Goal: Task Accomplishment & Management: Complete application form

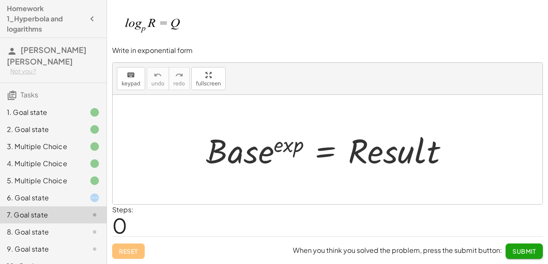
scroll to position [18, 0]
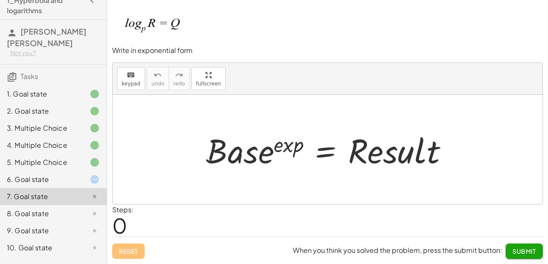
click at [81, 188] on div "5. Multiple Choice" at bounding box center [53, 196] width 107 height 17
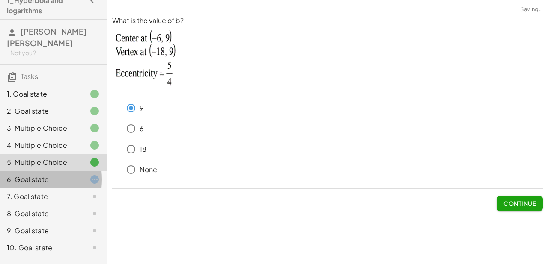
click at [76, 175] on div at bounding box center [88, 180] width 24 height 10
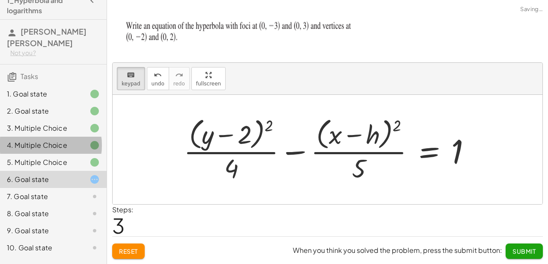
click at [60, 140] on div "4. Multiple Choice" at bounding box center [41, 145] width 69 height 10
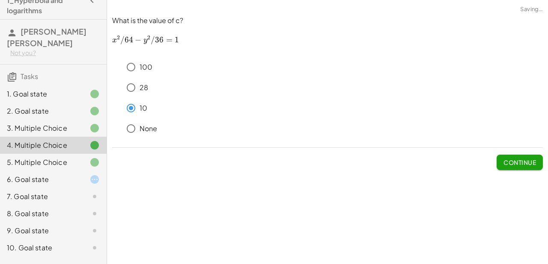
click at [60, 123] on div "3. Multiple Choice" at bounding box center [41, 128] width 69 height 10
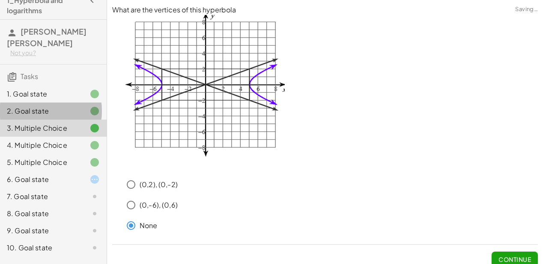
click at [60, 137] on div "2. Goal state" at bounding box center [53, 145] width 107 height 17
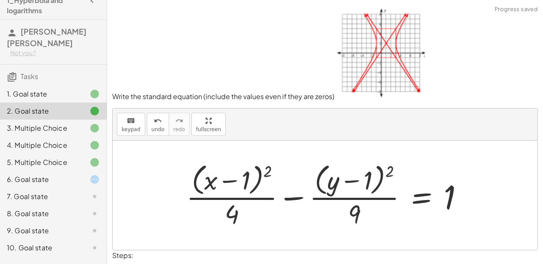
click at [62, 89] on div "1. Goal state" at bounding box center [41, 94] width 69 height 10
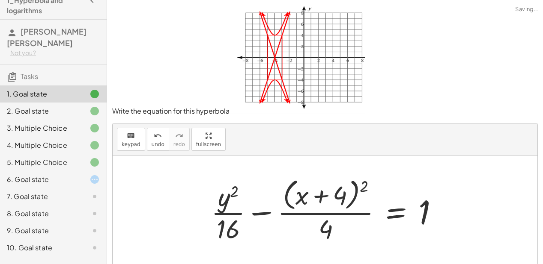
click at [49, 209] on div "8. Goal state" at bounding box center [41, 214] width 69 height 10
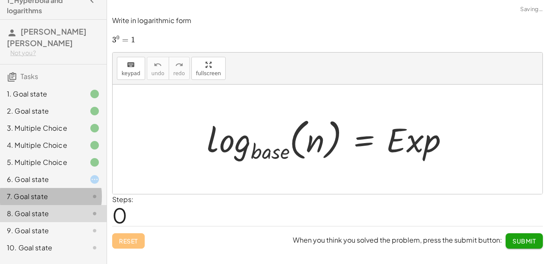
click at [52, 192] on div "7. Goal state" at bounding box center [41, 197] width 69 height 10
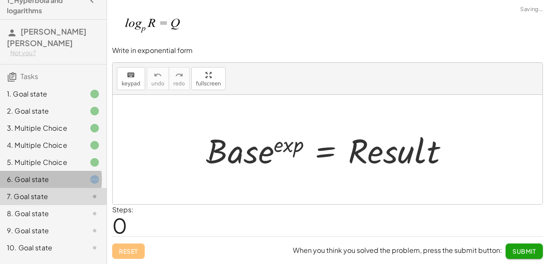
click at [54, 175] on div "6. Goal state" at bounding box center [41, 180] width 69 height 10
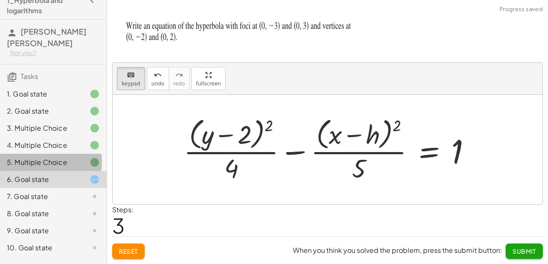
click at [60, 157] on div "5. Multiple Choice" at bounding box center [41, 162] width 69 height 10
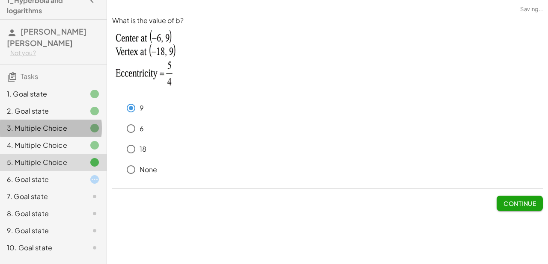
click at [56, 154] on div "3. Multiple Choice" at bounding box center [53, 162] width 107 height 17
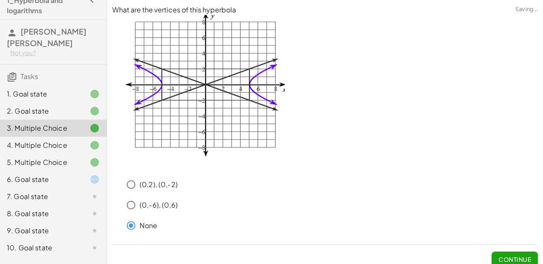
click at [56, 106] on div "2. Goal state" at bounding box center [41, 111] width 69 height 10
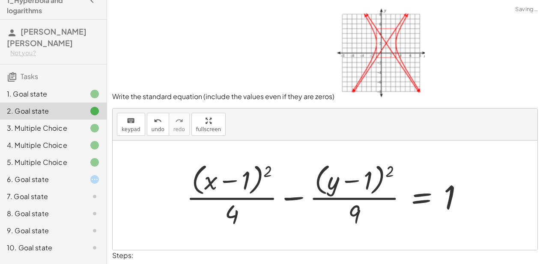
click at [58, 89] on div "1. Goal state" at bounding box center [41, 94] width 69 height 10
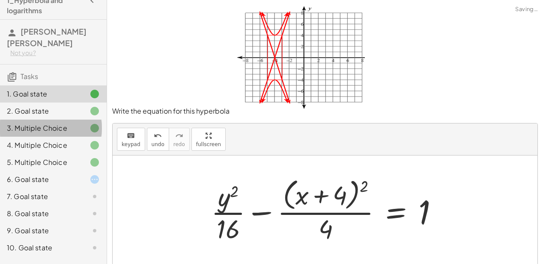
click at [53, 123] on div "3. Multiple Choice" at bounding box center [41, 128] width 69 height 10
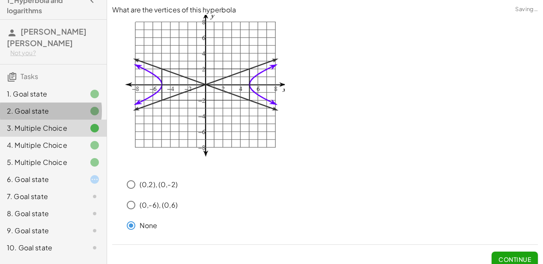
click at [53, 106] on div "2. Goal state" at bounding box center [41, 111] width 69 height 10
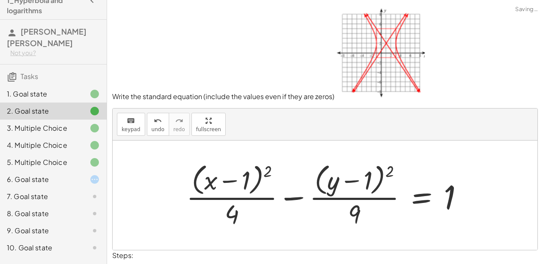
click at [58, 154] on div "3. Multiple Choice" at bounding box center [53, 162] width 107 height 17
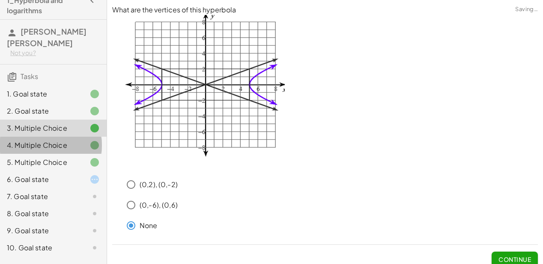
click at [56, 140] on div "4. Multiple Choice" at bounding box center [41, 145] width 69 height 10
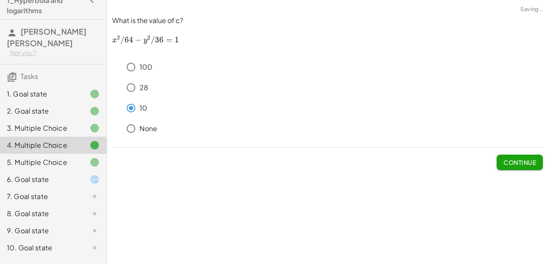
click at [55, 157] on div "5. Multiple Choice" at bounding box center [41, 162] width 69 height 10
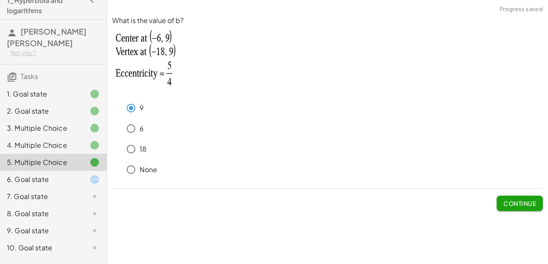
click at [53, 175] on div "6. Goal state" at bounding box center [41, 180] width 69 height 10
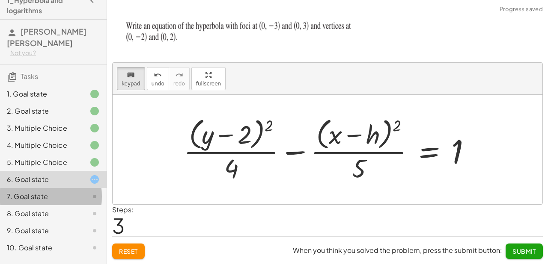
click at [45, 192] on div "7. Goal state" at bounding box center [41, 197] width 69 height 10
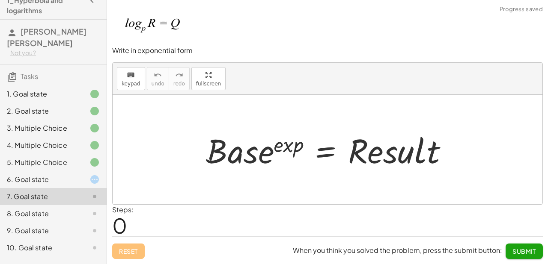
click at [59, 209] on div "8. Goal state" at bounding box center [41, 214] width 69 height 10
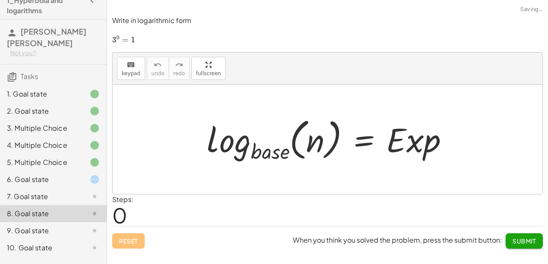
click at [66, 205] on div "6. Goal state" at bounding box center [53, 213] width 107 height 17
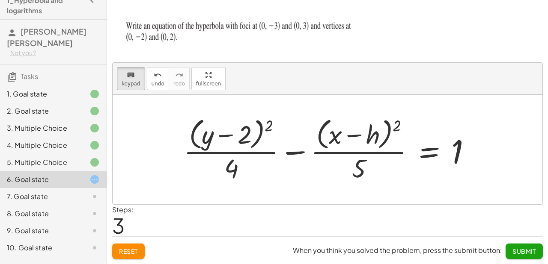
click at [48, 157] on div "5. Multiple Choice" at bounding box center [41, 162] width 69 height 10
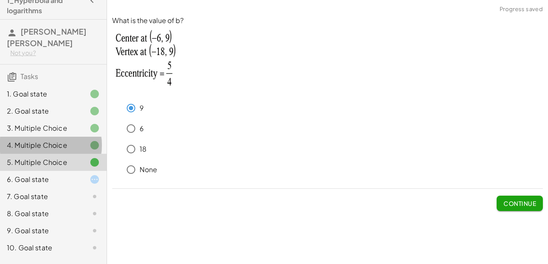
click at [48, 140] on div "4. Multiple Choice" at bounding box center [41, 145] width 69 height 10
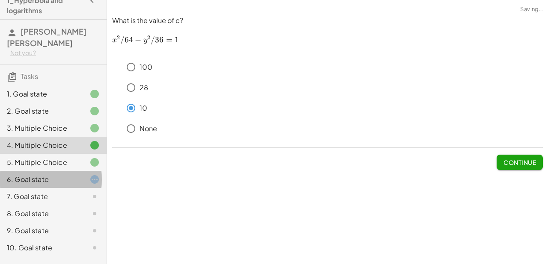
click at [55, 205] on div "6. Goal state" at bounding box center [53, 213] width 107 height 17
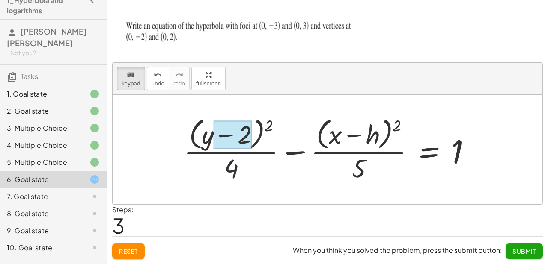
click at [236, 140] on div at bounding box center [233, 135] width 38 height 29
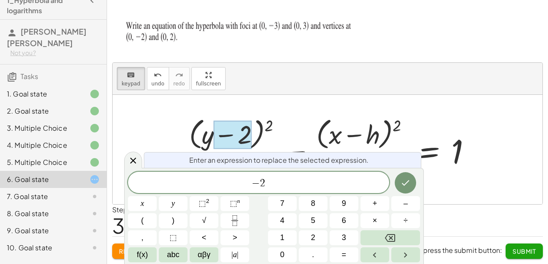
click at [258, 135] on div at bounding box center [330, 150] width 303 height 70
drag, startPoint x: 322, startPoint y: 178, endPoint x: 226, endPoint y: 197, distance: 98.5
click at [226, 197] on div "** − 2 x y ⬚ 2 ⬚ n 7 8 9 + – ( ) √ 4 5 6 × ÷ , ⬚ < > 1 2 3 f(x) abc αβγ | a | 0…" at bounding box center [274, 217] width 292 height 91
click at [406, 184] on icon "Done" at bounding box center [406, 184] width 8 height 6
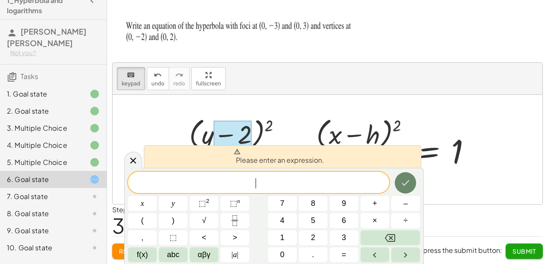
click at [399, 181] on button "Done" at bounding box center [405, 182] width 21 height 21
click at [145, 163] on div "Please enter an expression." at bounding box center [282, 157] width 277 height 23
click at [135, 161] on icon at bounding box center [133, 160] width 10 height 10
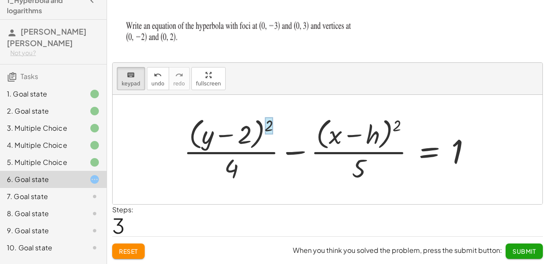
click at [267, 127] on div at bounding box center [268, 126] width 9 height 17
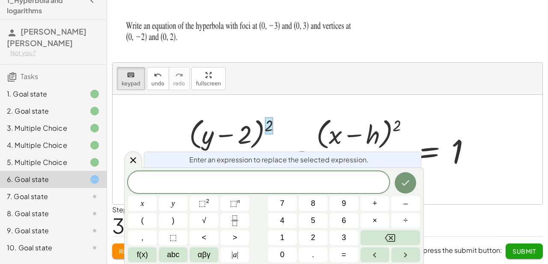
click at [287, 140] on div at bounding box center [330, 150] width 303 height 70
click at [397, 185] on button "Done" at bounding box center [405, 182] width 21 height 21
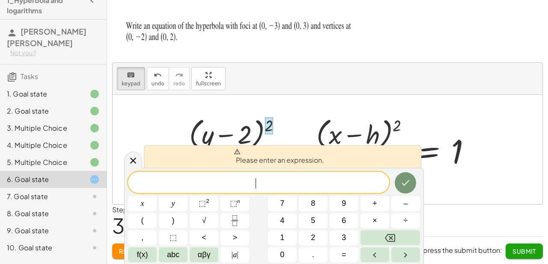
click at [319, 108] on div at bounding box center [328, 150] width 430 height 110
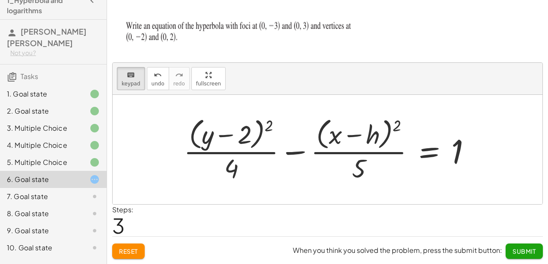
click at [262, 130] on div at bounding box center [330, 150] width 303 height 70
click at [269, 128] on div at bounding box center [268, 126] width 9 height 17
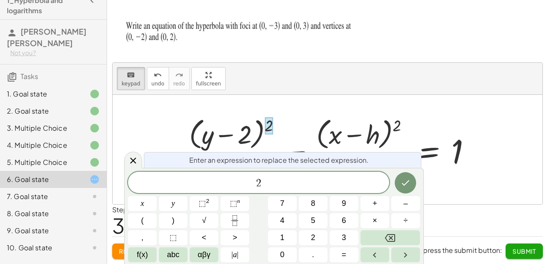
click at [269, 128] on div at bounding box center [268, 126] width 9 height 17
click at [277, 179] on span "2 ​" at bounding box center [258, 184] width 261 height 12
click at [247, 134] on div at bounding box center [330, 150] width 303 height 70
click at [134, 159] on icon at bounding box center [133, 160] width 6 height 6
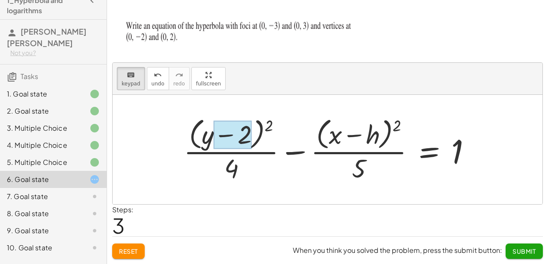
click at [243, 139] on div at bounding box center [233, 135] width 38 height 29
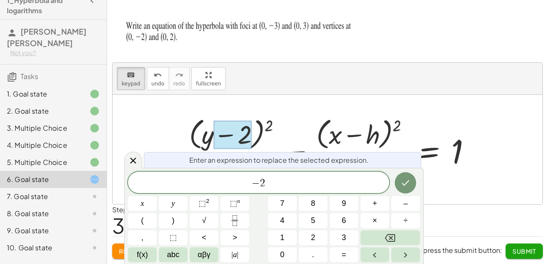
click at [243, 139] on div at bounding box center [233, 135] width 38 height 29
click at [279, 183] on span "− 2" at bounding box center [258, 184] width 261 height 12
click at [277, 255] on button "0" at bounding box center [282, 255] width 29 height 15
click at [401, 185] on icon "Done" at bounding box center [405, 183] width 10 height 10
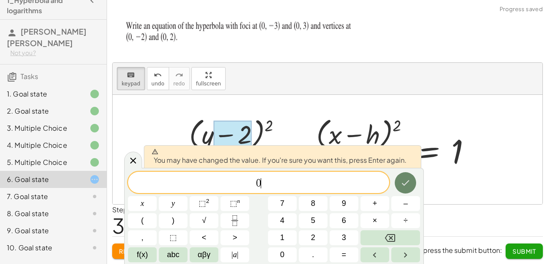
click at [407, 179] on icon "Done" at bounding box center [405, 183] width 10 height 10
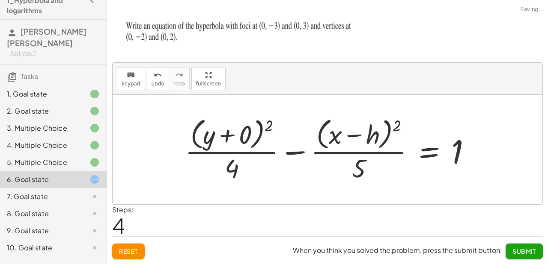
click at [383, 136] on div at bounding box center [332, 150] width 302 height 70
click at [376, 141] on div at bounding box center [332, 150] width 302 height 70
click at [372, 141] on div at bounding box center [332, 150] width 302 height 70
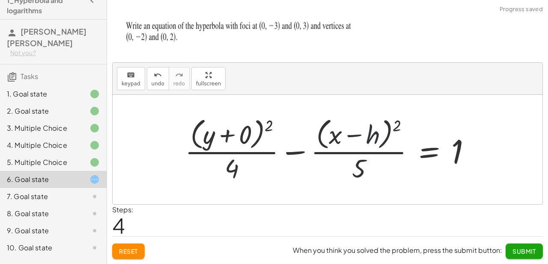
click at [372, 141] on div at bounding box center [332, 150] width 302 height 70
drag, startPoint x: 358, startPoint y: 142, endPoint x: 328, endPoint y: 139, distance: 29.7
click at [356, 142] on div at bounding box center [332, 150] width 302 height 70
click at [123, 84] on span "keypad" at bounding box center [131, 84] width 19 height 6
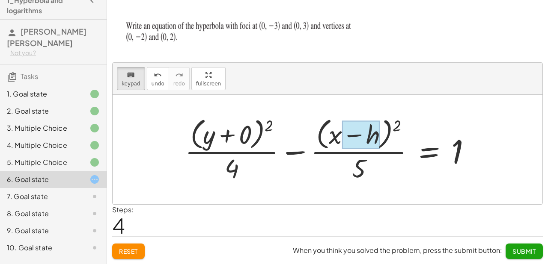
click at [368, 137] on div at bounding box center [361, 135] width 38 height 29
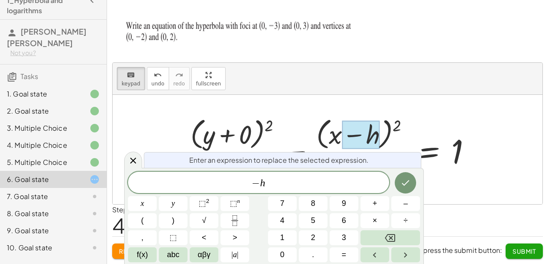
click at [368, 137] on div at bounding box center [361, 135] width 38 height 29
drag, startPoint x: 286, startPoint y: 181, endPoint x: 195, endPoint y: 189, distance: 91.1
click at [195, 189] on span "− h" at bounding box center [258, 184] width 261 height 12
click at [410, 183] on icon "Done" at bounding box center [405, 183] width 10 height 10
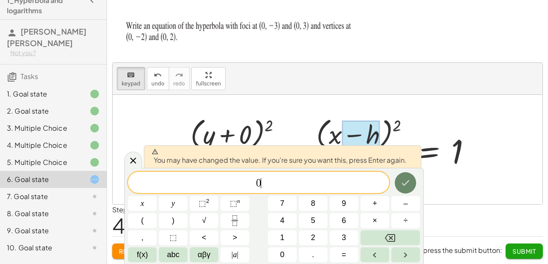
click at [410, 182] on icon "Done" at bounding box center [405, 183] width 10 height 10
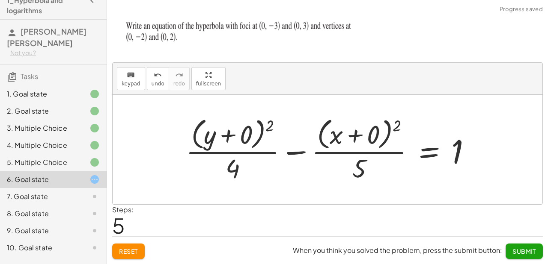
click at [414, 174] on div at bounding box center [331, 150] width 300 height 70
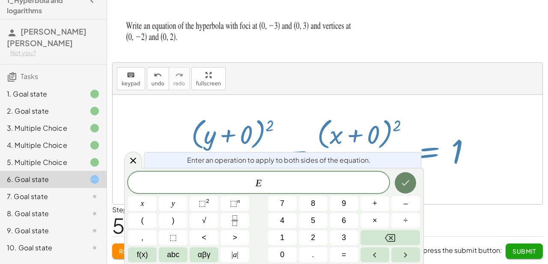
click at [404, 177] on button "Done" at bounding box center [405, 182] width 21 height 21
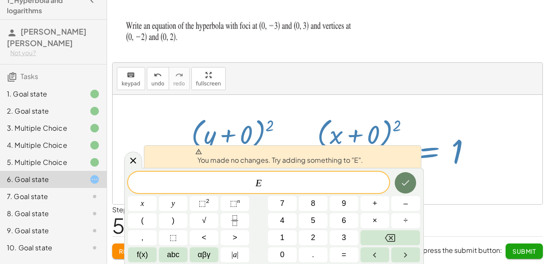
click at [404, 177] on button "Done" at bounding box center [405, 182] width 21 height 21
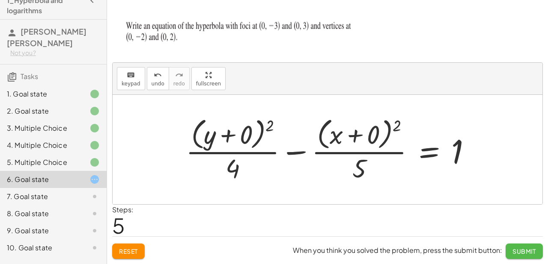
click at [510, 247] on button "Submit" at bounding box center [523, 251] width 37 height 15
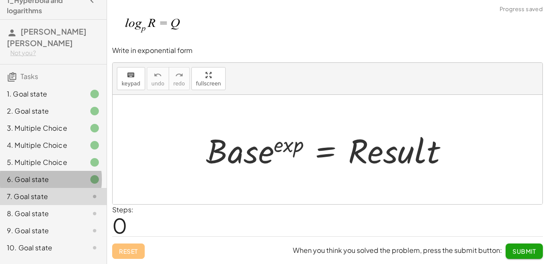
click at [56, 175] on div "6. Goal state" at bounding box center [41, 180] width 69 height 10
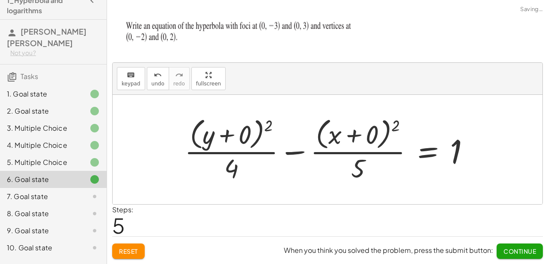
click at [238, 137] on div at bounding box center [330, 150] width 300 height 70
click at [238, 137] on div "+ · ( + y − k ) 2 · a 2 − · ( + x − h ) 2 · b 2 = 1 + · ( + y − 2 ) 2 · a 2 − ·…" at bounding box center [327, 150] width 311 height 74
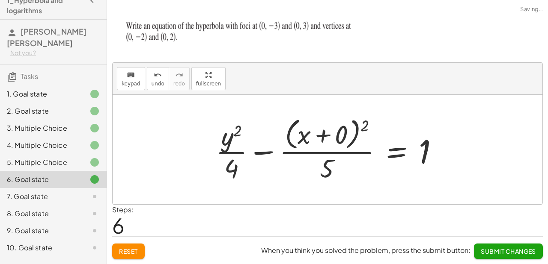
click at [337, 141] on div at bounding box center [330, 150] width 238 height 70
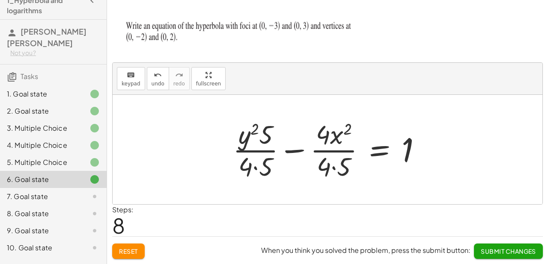
click at [334, 140] on div at bounding box center [331, 150] width 204 height 66
drag, startPoint x: 322, startPoint y: 174, endPoint x: 252, endPoint y: 158, distance: 72.0
click at [321, 174] on div at bounding box center [331, 150] width 204 height 66
click at [239, 157] on div at bounding box center [331, 150] width 204 height 66
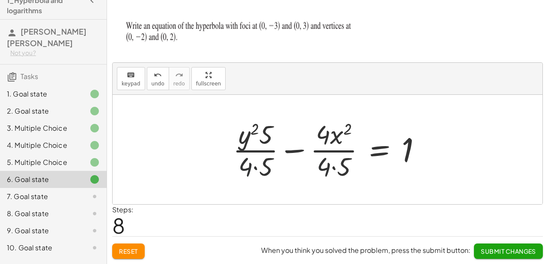
click at [226, 165] on div "+ · ( + y − k ) 2 · a 2 − · ( + x − h ) 2 · b 2 = 1 + · ( + y − 2 ) 2 · a 2 − ·…" at bounding box center [327, 150] width 215 height 70
click at [224, 166] on div "+ · ( + y − k ) 2 · a 2 − · ( + x − h ) 2 · b 2 = 1 + · ( + y − 2 ) 2 · a 2 − ·…" at bounding box center [327, 150] width 215 height 70
click at [131, 86] on span "keypad" at bounding box center [131, 84] width 19 height 6
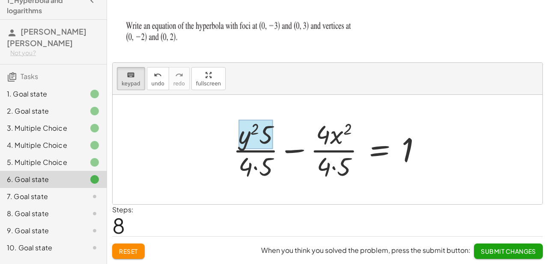
click at [257, 138] on div at bounding box center [255, 135] width 34 height 30
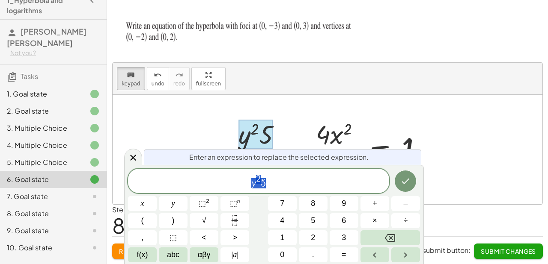
click at [257, 138] on div at bounding box center [255, 135] width 34 height 30
click at [260, 134] on div at bounding box center [255, 135] width 34 height 30
click at [261, 181] on div "y 2 5 x y ⬚ 2 ⬚ n 7 8 9 + – ( ) √ 4 5 6 × ÷ , ⬚ < > 1 2 3 f(x) abc αβγ | a | 0 …" at bounding box center [274, 216] width 292 height 94
click at [262, 180] on span "5" at bounding box center [263, 183] width 5 height 10
click at [264, 180] on span "5" at bounding box center [263, 183] width 5 height 10
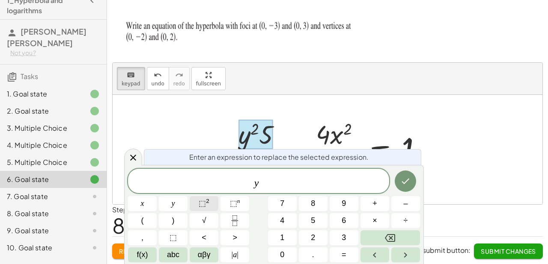
click at [207, 205] on span "⬚ 2" at bounding box center [204, 204] width 11 height 12
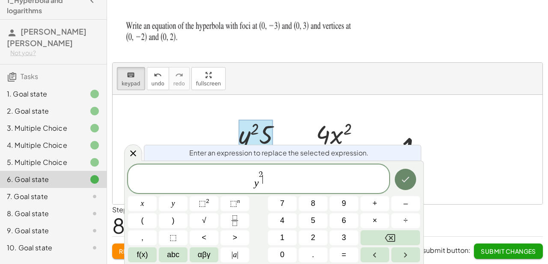
click at [405, 184] on icon "Done" at bounding box center [405, 180] width 10 height 10
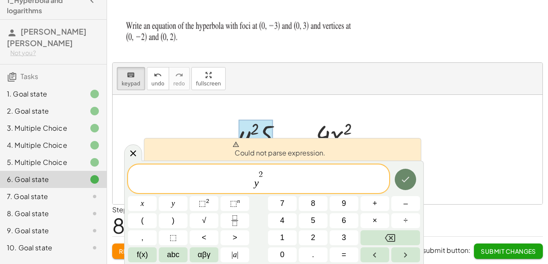
click at [410, 178] on button "Done" at bounding box center [405, 179] width 21 height 21
click at [399, 180] on button "Done" at bounding box center [405, 179] width 21 height 21
drag, startPoint x: 402, startPoint y: 153, endPoint x: 383, endPoint y: 144, distance: 20.7
click at [400, 151] on div "Could not parse expression." at bounding box center [282, 149] width 277 height 23
click at [124, 156] on div at bounding box center [133, 153] width 18 height 17
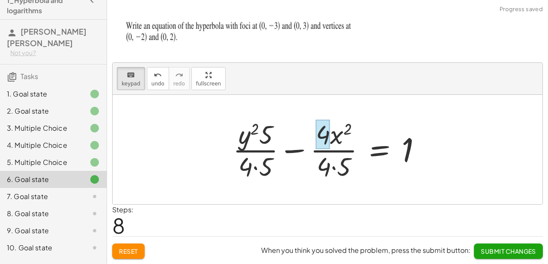
click at [327, 141] on div at bounding box center [323, 135] width 14 height 30
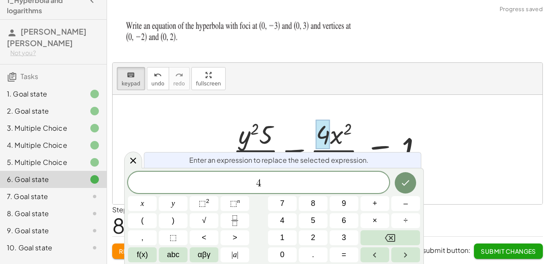
click at [327, 141] on div at bounding box center [323, 135] width 14 height 30
click at [270, 183] on span "4" at bounding box center [258, 184] width 261 height 12
click at [408, 190] on button "Done" at bounding box center [405, 182] width 21 height 21
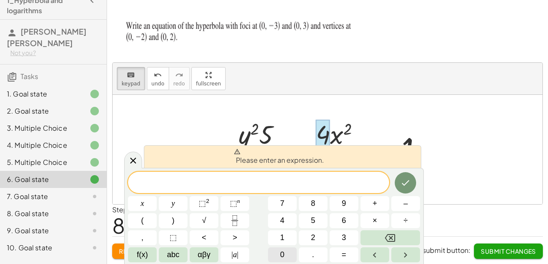
click at [280, 251] on span "0" at bounding box center [282, 256] width 4 height 12
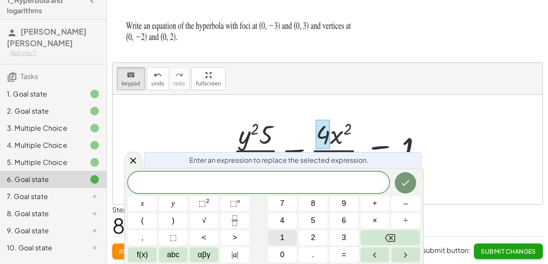
click at [278, 238] on button "1" at bounding box center [282, 238] width 29 height 15
click at [401, 185] on icon "Done" at bounding box center [405, 183] width 10 height 10
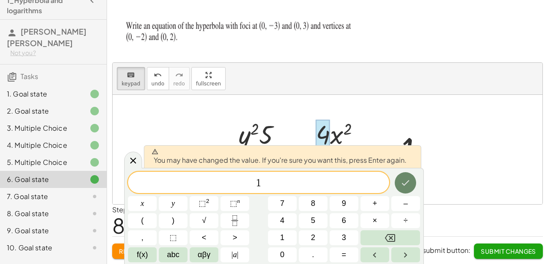
click at [406, 185] on icon "Done" at bounding box center [405, 183] width 10 height 10
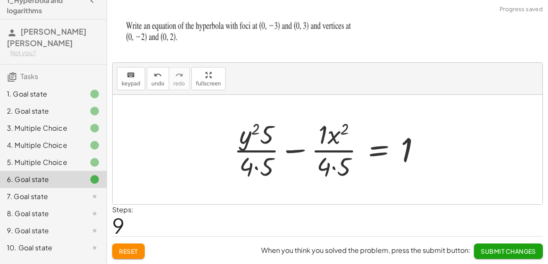
click at [242, 142] on div at bounding box center [330, 150] width 202 height 66
click at [266, 134] on div at bounding box center [330, 150] width 202 height 66
click at [267, 134] on div at bounding box center [330, 150] width 202 height 66
click at [123, 78] on div "keyboard" at bounding box center [131, 75] width 19 height 10
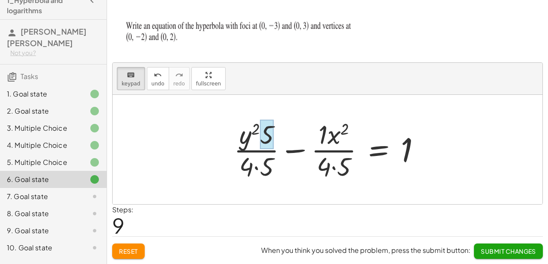
click at [270, 138] on div at bounding box center [267, 135] width 14 height 30
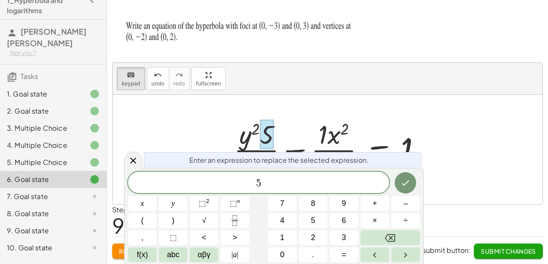
click at [262, 189] on span "5" at bounding box center [258, 184] width 261 height 12
click at [408, 185] on icon "Done" at bounding box center [405, 183] width 10 height 10
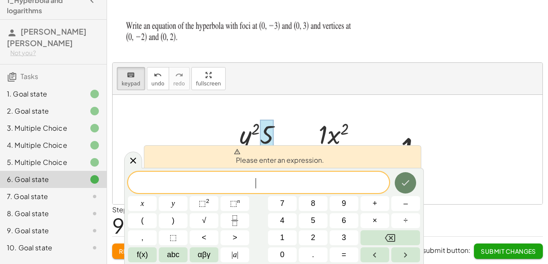
click at [408, 185] on icon "Done" at bounding box center [405, 183] width 10 height 10
click at [287, 238] on button "1" at bounding box center [282, 238] width 29 height 15
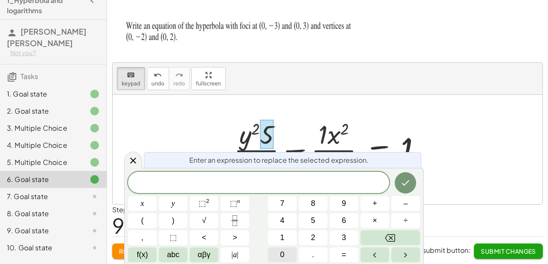
click at [286, 256] on button "0" at bounding box center [282, 255] width 29 height 15
click at [406, 189] on button "Done" at bounding box center [405, 182] width 21 height 21
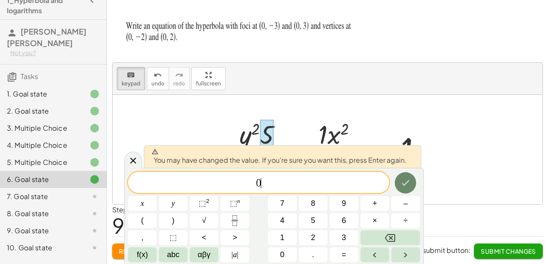
click at [406, 189] on button "Done" at bounding box center [405, 182] width 21 height 21
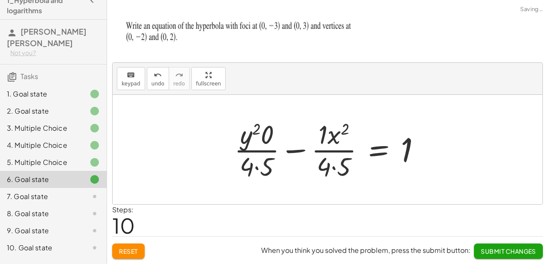
click at [406, 189] on div at bounding box center [328, 150] width 430 height 110
click at [333, 166] on div at bounding box center [330, 150] width 202 height 66
click at [333, 166] on div at bounding box center [332, 150] width 199 height 66
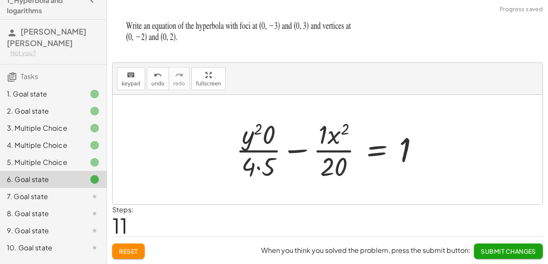
click at [327, 167] on div at bounding box center [331, 150] width 199 height 66
click at [129, 82] on span "keypad" at bounding box center [131, 84] width 19 height 6
click at [327, 168] on div at bounding box center [333, 167] width 27 height 30
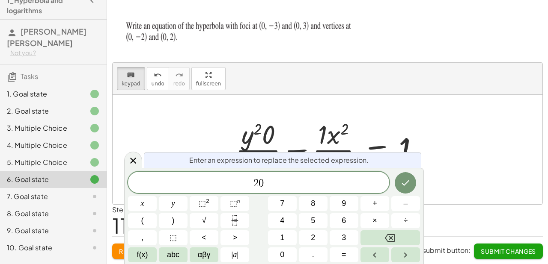
click at [327, 168] on div "Enter an expression to replace the selected expression." at bounding box center [282, 160] width 277 height 16
drag, startPoint x: 290, startPoint y: 184, endPoint x: 242, endPoint y: 188, distance: 47.7
click at [242, 188] on span "2 0" at bounding box center [258, 184] width 261 height 12
click at [401, 185] on icon "Done" at bounding box center [405, 183] width 10 height 10
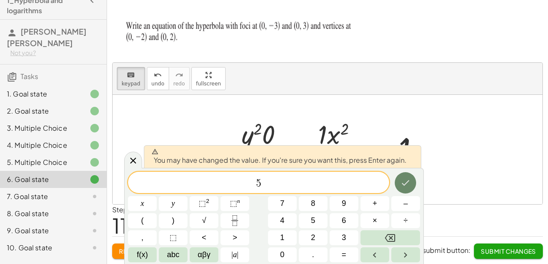
click at [410, 186] on icon "Done" at bounding box center [405, 183] width 10 height 10
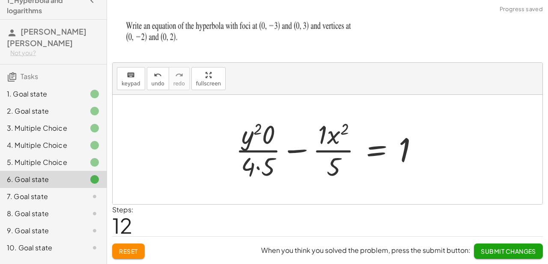
click at [264, 173] on div at bounding box center [330, 150] width 199 height 66
click at [264, 173] on div at bounding box center [331, 150] width 198 height 66
click at [123, 87] on span "keypad" at bounding box center [131, 84] width 19 height 6
click at [273, 168] on div at bounding box center [331, 150] width 198 height 66
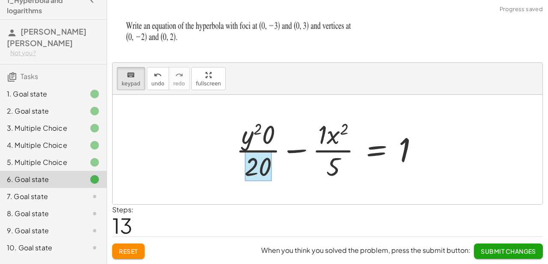
click at [267, 169] on div at bounding box center [257, 167] width 27 height 30
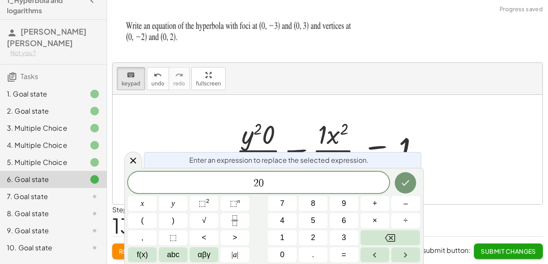
click at [267, 169] on div "Enter an expression to replace the selected expression. 2 0 x y ⬚ 2 ⬚ n 7 8 9 +…" at bounding box center [274, 216] width 300 height 96
drag, startPoint x: 339, startPoint y: 193, endPoint x: 157, endPoint y: 203, distance: 181.8
click at [157, 203] on div "** 2 0 x y ⬚ 2 ⬚ n 7 8 9 + – ( ) √ 4 5 6 × ÷ , ⬚ < > 1 2 3 f(x) abc αβγ | a | 0…" at bounding box center [274, 217] width 292 height 91
click at [297, 216] on div "​ x y ⬚ 2 ⬚ n 7 8 9 + – ( ) √ 4 5 6 × ÷ , ⬚ < > 1 2 3 f(x) abc αβγ | a | 0 . =" at bounding box center [274, 217] width 292 height 91
click at [288, 220] on button "4" at bounding box center [282, 221] width 29 height 15
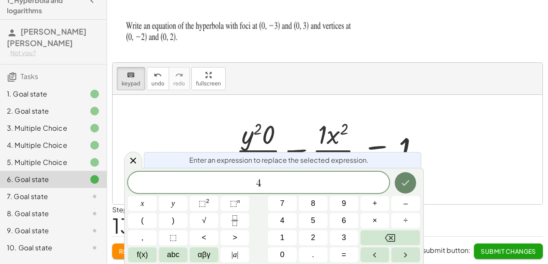
click at [399, 192] on button "Done" at bounding box center [405, 182] width 21 height 21
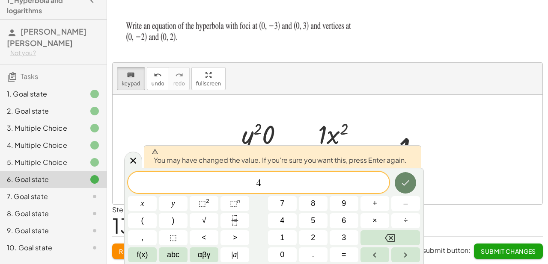
click at [399, 192] on button "Done" at bounding box center [405, 182] width 21 height 21
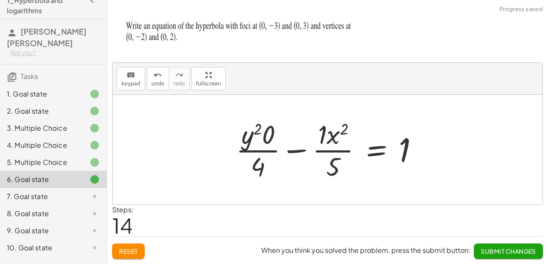
click at [322, 128] on div at bounding box center [331, 150] width 198 height 66
click at [322, 128] on div at bounding box center [335, 150] width 189 height 66
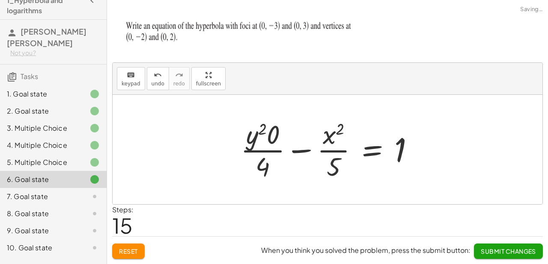
click at [258, 140] on div at bounding box center [330, 150] width 189 height 66
click at [251, 134] on div at bounding box center [330, 150] width 189 height 66
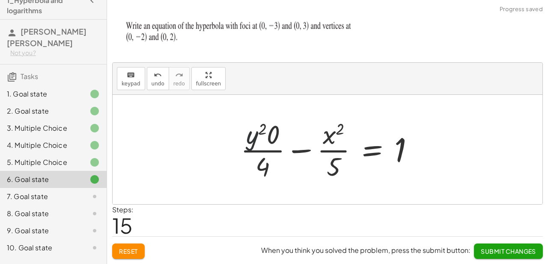
click at [269, 128] on div at bounding box center [330, 150] width 189 height 66
click at [269, 130] on div at bounding box center [345, 150] width 162 height 66
click at [271, 134] on div at bounding box center [345, 150] width 162 height 66
click at [271, 134] on div at bounding box center [328, 150] width 430 height 110
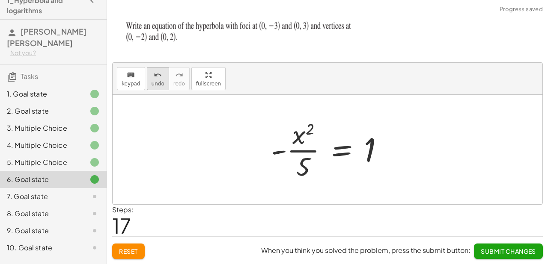
click at [156, 89] on button "undo undo" at bounding box center [158, 78] width 22 height 23
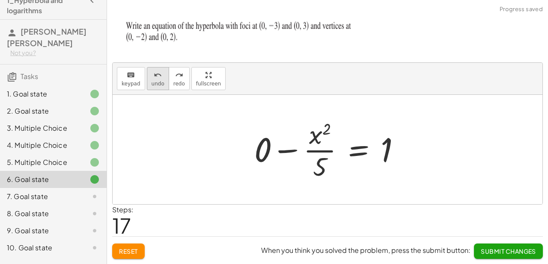
click at [157, 81] on span "undo" at bounding box center [158, 84] width 13 height 6
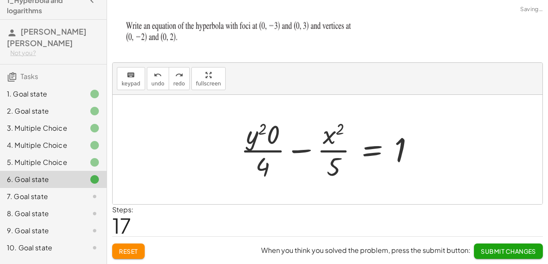
click at [259, 140] on div at bounding box center [330, 150] width 189 height 66
click at [125, 86] on span "keypad" at bounding box center [131, 84] width 19 height 6
click at [270, 143] on div at bounding box center [273, 135] width 13 height 30
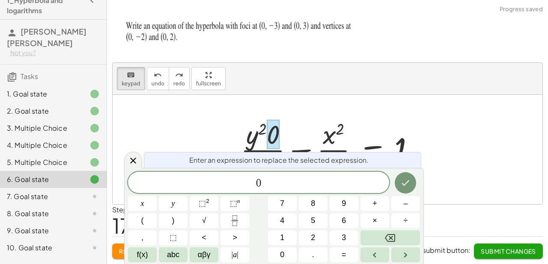
click at [270, 143] on div at bounding box center [273, 135] width 13 height 30
drag, startPoint x: 279, startPoint y: 192, endPoint x: 249, endPoint y: 197, distance: 30.8
click at [249, 197] on div "0 x y ⬚ 2 ⬚ n 7 8 9 + – ( ) √ 4 5 6 × ÷ , ⬚ < > 1 2 3 f(x) abc αβγ | a | 0 . =" at bounding box center [274, 217] width 292 height 91
click at [282, 239] on span "1" at bounding box center [282, 238] width 4 height 12
click at [396, 188] on button "Done" at bounding box center [405, 182] width 21 height 21
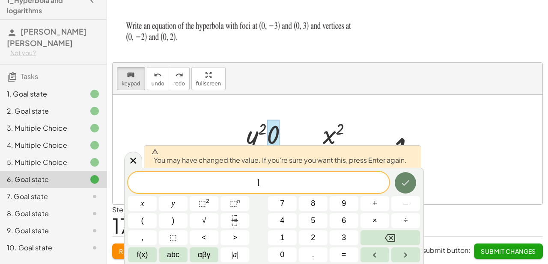
click at [402, 178] on icon "Done" at bounding box center [405, 183] width 10 height 10
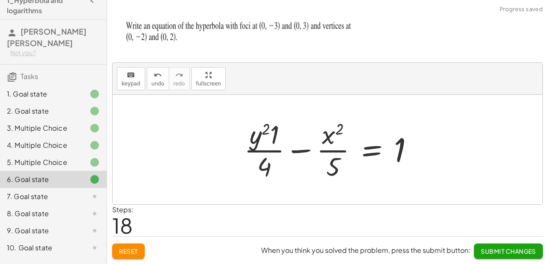
click at [262, 141] on div at bounding box center [332, 150] width 185 height 66
click at [261, 140] on div at bounding box center [332, 150] width 185 height 66
click at [267, 131] on div at bounding box center [330, 150] width 185 height 66
click at [273, 138] on div at bounding box center [330, 150] width 185 height 66
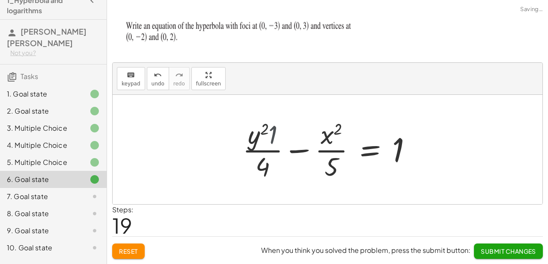
click at [273, 138] on div at bounding box center [335, 150] width 176 height 66
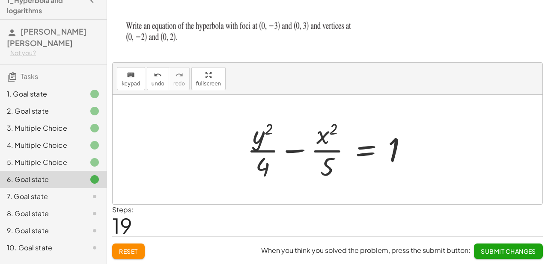
click at [507, 250] on span "Submit Changes" at bounding box center [508, 252] width 55 height 8
click at [56, 157] on div "5. Multiple Choice" at bounding box center [41, 162] width 69 height 10
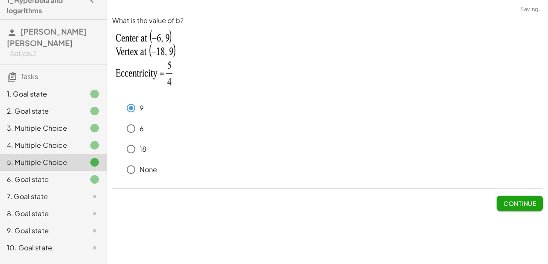
click at [47, 175] on div "6. Goal state" at bounding box center [41, 180] width 69 height 10
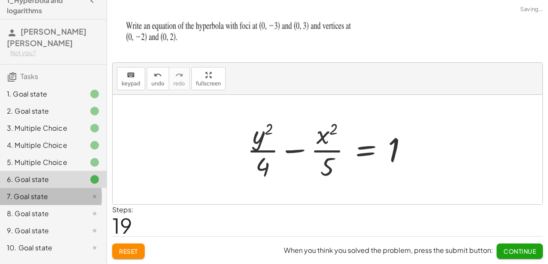
click at [56, 192] on div "7. Goal state" at bounding box center [41, 197] width 69 height 10
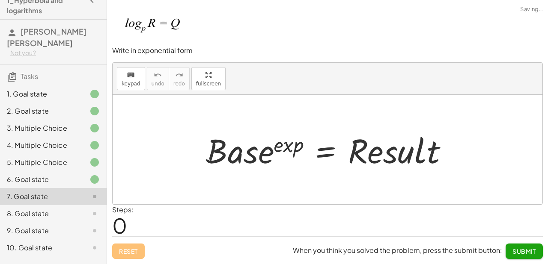
click at [169, 20] on img at bounding box center [151, 26] width 79 height 34
click at [277, 163] on div at bounding box center [331, 150] width 258 height 44
click at [243, 153] on div at bounding box center [331, 150] width 258 height 44
drag, startPoint x: 243, startPoint y: 153, endPoint x: 178, endPoint y: 108, distance: 79.1
click at [243, 152] on div at bounding box center [331, 150] width 258 height 44
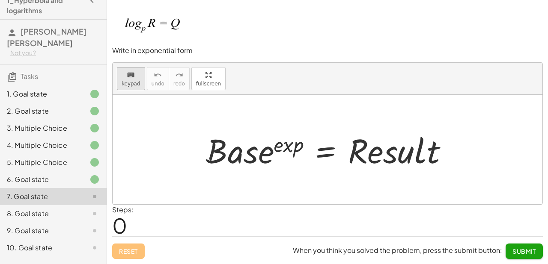
click at [138, 81] on button "keyboard keypad" at bounding box center [131, 78] width 28 height 23
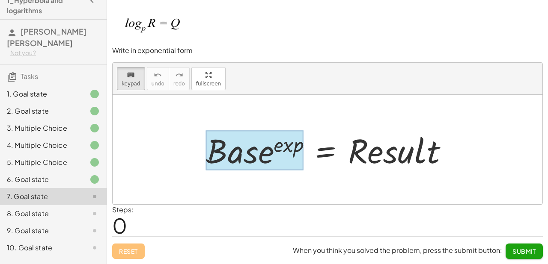
click at [242, 152] on div at bounding box center [255, 151] width 98 height 40
click at [0, 0] on div "You may have changed the value. If you're sure you want this, press Enter again." at bounding box center [0, 0] width 0 height 0
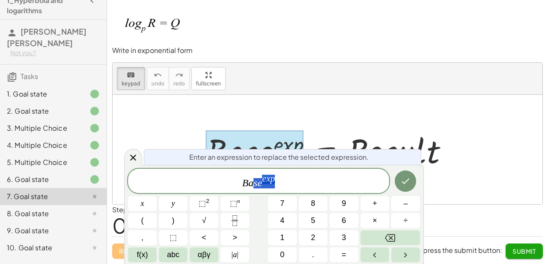
drag, startPoint x: 265, startPoint y: 187, endPoint x: 247, endPoint y: 189, distance: 18.6
click at [247, 189] on span "B a s e e x p" at bounding box center [258, 181] width 261 height 15
click at [281, 185] on span "B a s e e x p" at bounding box center [258, 181] width 261 height 15
drag, startPoint x: 243, startPoint y: 185, endPoint x: 212, endPoint y: 190, distance: 30.7
click at [212, 190] on span "B a s e e x p" at bounding box center [258, 181] width 261 height 15
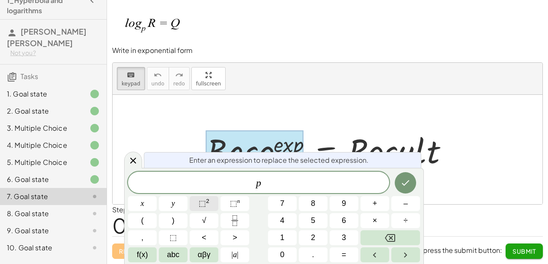
click at [210, 208] on button "⬚ 2" at bounding box center [204, 203] width 29 height 15
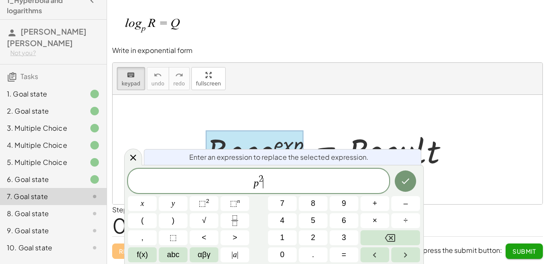
drag, startPoint x: 266, startPoint y: 172, endPoint x: 264, endPoint y: 178, distance: 6.8
click at [266, 173] on div "p 2 ​" at bounding box center [258, 181] width 261 height 24
click at [260, 180] on span "2" at bounding box center [261, 179] width 5 height 9
click at [259, 180] on span "2" at bounding box center [261, 179] width 5 height 9
click at [261, 179] on span "2" at bounding box center [261, 179] width 5 height 9
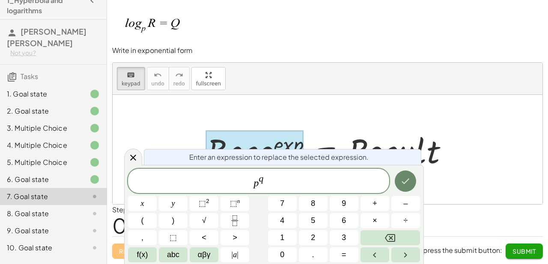
click at [410, 184] on icon "Done" at bounding box center [405, 181] width 10 height 10
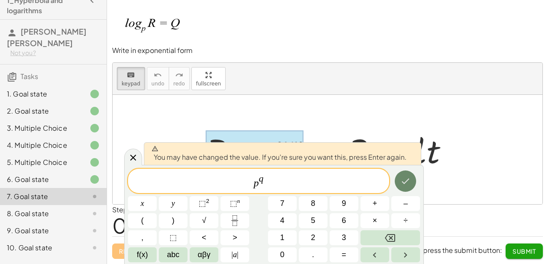
click at [409, 184] on icon "Done" at bounding box center [405, 181] width 10 height 10
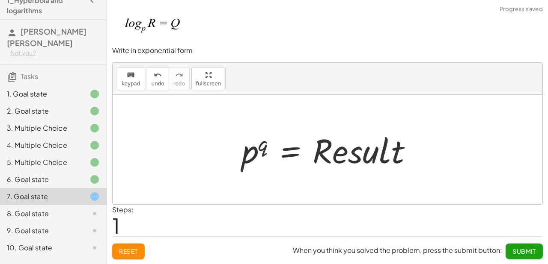
click at [357, 151] on div at bounding box center [331, 150] width 186 height 44
click at [356, 151] on div at bounding box center [331, 150] width 186 height 44
click at [329, 146] on div at bounding box center [331, 150] width 186 height 44
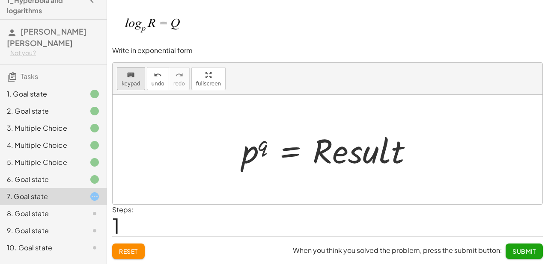
click at [128, 86] on span "keypad" at bounding box center [131, 84] width 19 height 6
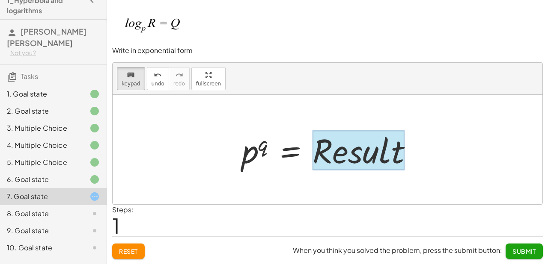
click at [327, 150] on div at bounding box center [358, 151] width 92 height 40
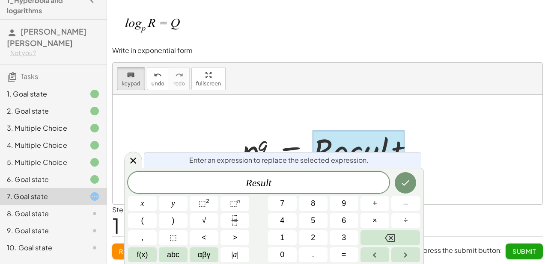
click at [327, 150] on div at bounding box center [358, 151] width 92 height 40
drag, startPoint x: 289, startPoint y: 183, endPoint x: 238, endPoint y: 188, distance: 51.6
click at [238, 188] on span "R e s u l t" at bounding box center [258, 184] width 261 height 12
click at [404, 187] on icon "Done" at bounding box center [405, 183] width 10 height 10
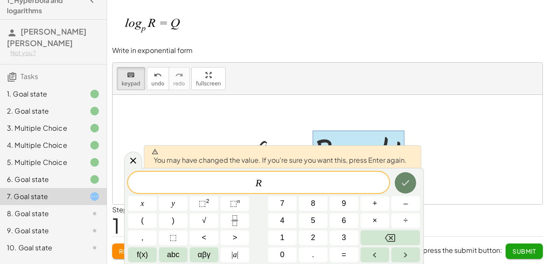
click at [405, 187] on icon "Done" at bounding box center [405, 183] width 10 height 10
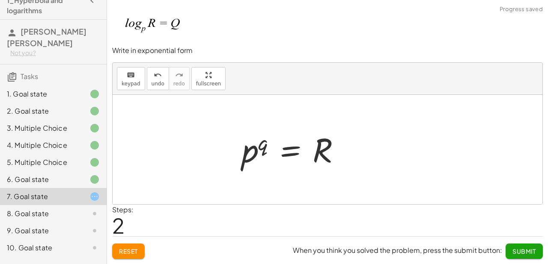
click at [396, 103] on div at bounding box center [328, 150] width 430 height 110
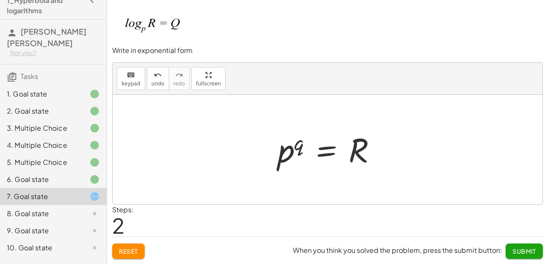
click at [531, 247] on button "Submit" at bounding box center [523, 251] width 37 height 15
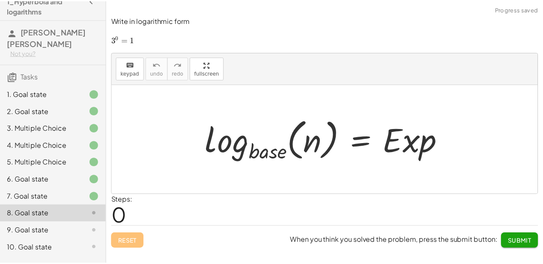
scroll to position [0, 0]
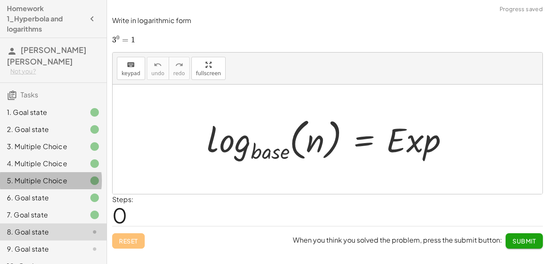
click at [51, 176] on div "5. Multiple Choice" at bounding box center [41, 181] width 69 height 10
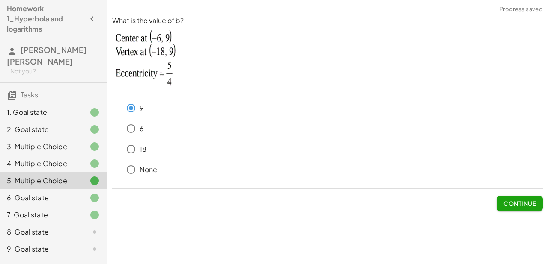
click at [55, 224] on div "6. Goal state" at bounding box center [53, 232] width 107 height 17
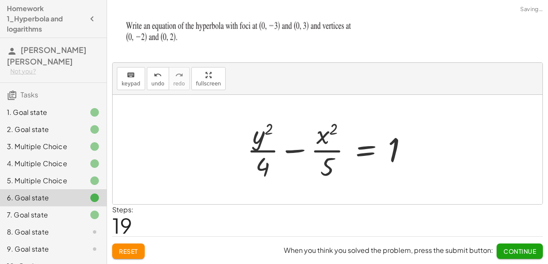
click at [62, 210] on div "7. Goal state" at bounding box center [41, 215] width 69 height 10
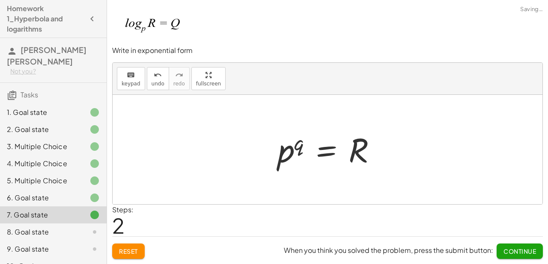
click at [62, 227] on div "8. Goal state" at bounding box center [41, 232] width 69 height 10
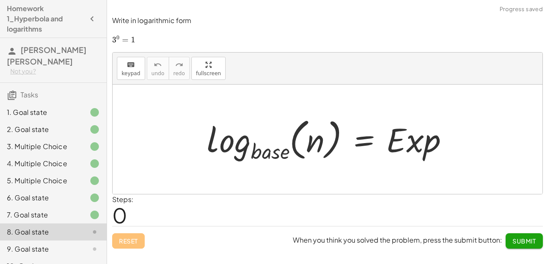
click at [258, 154] on div at bounding box center [330, 139] width 257 height 51
click at [127, 66] on icon "keyboard" at bounding box center [131, 65] width 8 height 10
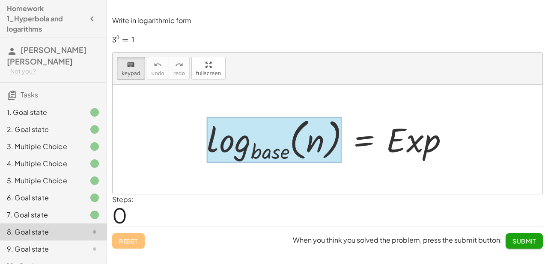
click at [262, 148] on div at bounding box center [274, 140] width 135 height 46
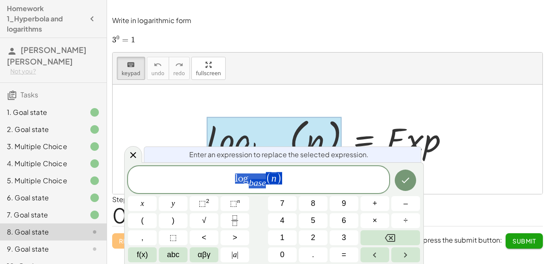
click at [262, 148] on div "Enter an expression to replace the selected expression." at bounding box center [282, 155] width 277 height 16
drag, startPoint x: 263, startPoint y: 187, endPoint x: 254, endPoint y: 189, distance: 9.1
click at [254, 189] on span "l o g b a s e ​ ( n )" at bounding box center [258, 181] width 261 height 18
drag, startPoint x: 266, startPoint y: 188, endPoint x: 253, endPoint y: 188, distance: 12.4
click at [253, 188] on span "l o g b a s e ​ ( n )" at bounding box center [258, 181] width 261 height 18
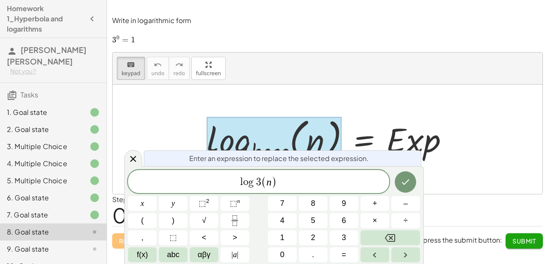
click at [269, 181] on var "n" at bounding box center [268, 182] width 5 height 11
click at [401, 182] on icon "Done" at bounding box center [405, 182] width 10 height 10
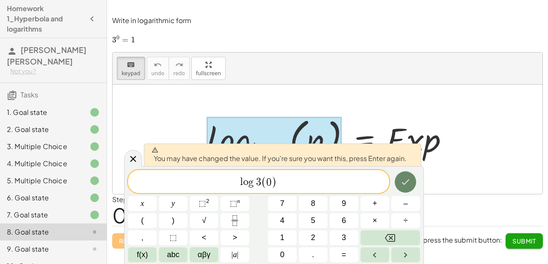
click at [401, 182] on icon "Done" at bounding box center [405, 182] width 10 height 10
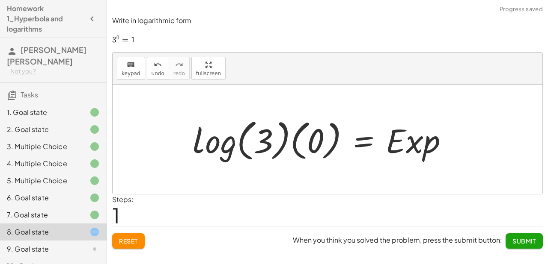
click at [317, 154] on div at bounding box center [323, 139] width 270 height 49
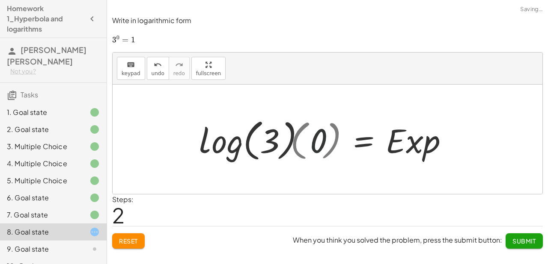
click at [315, 152] on div at bounding box center [340, 139] width 237 height 49
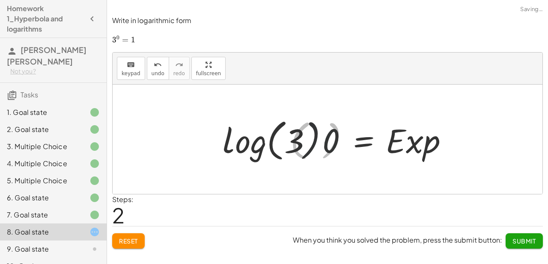
click at [311, 151] on div at bounding box center [340, 139] width 237 height 49
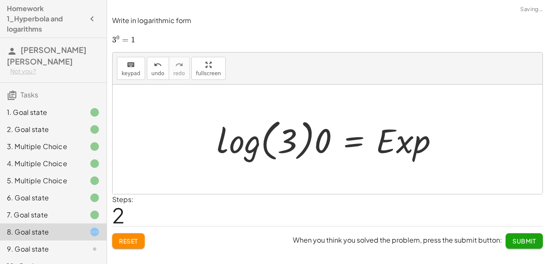
click at [305, 148] on div at bounding box center [330, 139] width 237 height 49
click at [306, 149] on div at bounding box center [330, 139] width 237 height 49
click at [315, 146] on div at bounding box center [330, 139] width 237 height 49
click at [318, 145] on div at bounding box center [334, 139] width 230 height 49
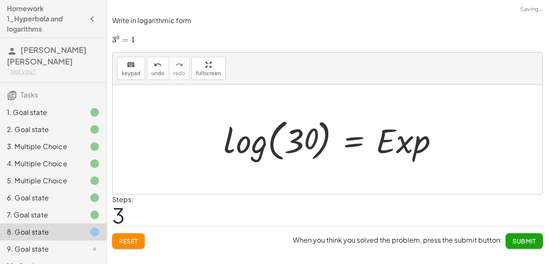
click at [325, 143] on div at bounding box center [334, 139] width 230 height 49
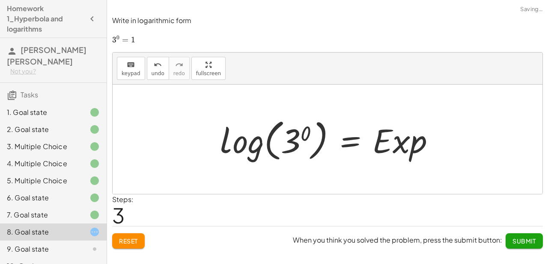
click at [315, 144] on div at bounding box center [331, 139] width 230 height 49
click at [294, 152] on div at bounding box center [331, 139] width 230 height 49
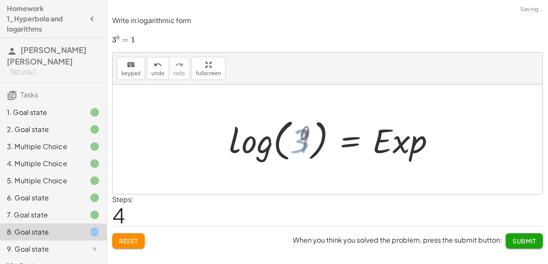
click at [252, 149] on div at bounding box center [340, 139] width 212 height 49
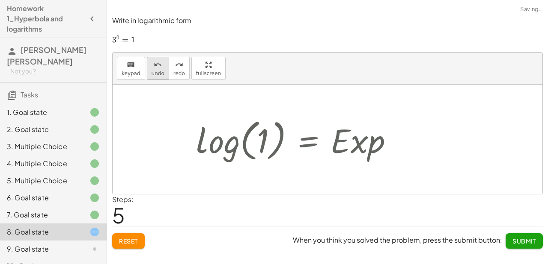
click at [161, 74] on button "undo undo" at bounding box center [158, 68] width 22 height 23
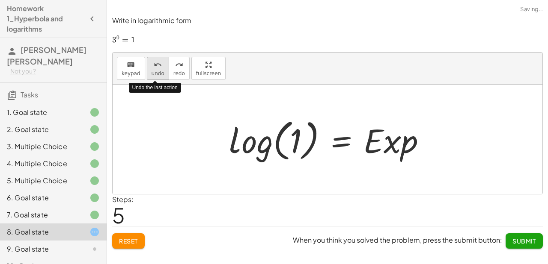
click at [161, 74] on button "undo undo" at bounding box center [158, 68] width 22 height 23
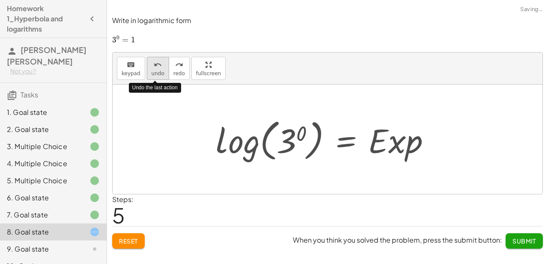
click at [162, 74] on button "undo undo" at bounding box center [158, 68] width 22 height 23
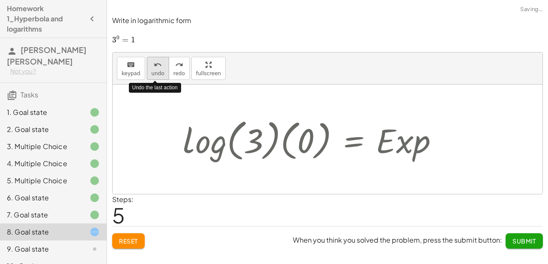
click at [162, 74] on button "undo undo" at bounding box center [158, 68] width 22 height 23
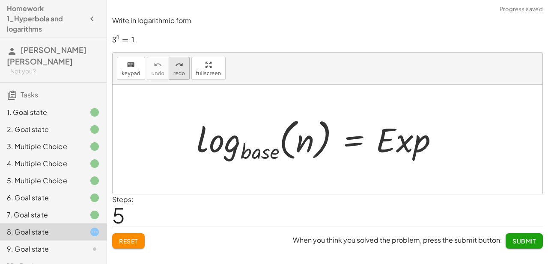
click at [180, 71] on span "redo" at bounding box center [179, 74] width 12 height 6
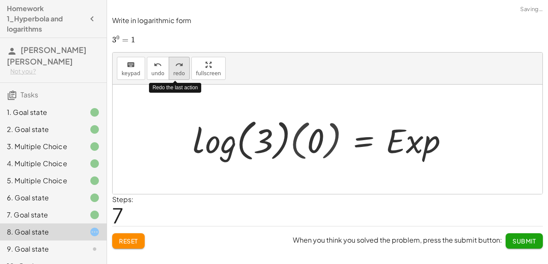
click at [180, 71] on span "redo" at bounding box center [179, 74] width 12 height 6
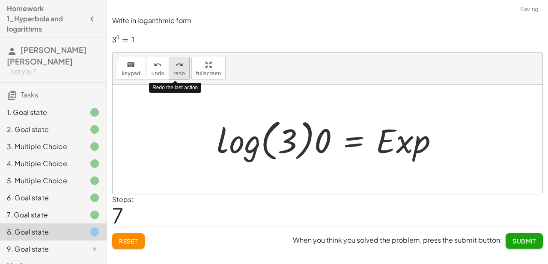
click at [180, 71] on span "redo" at bounding box center [179, 74] width 12 height 6
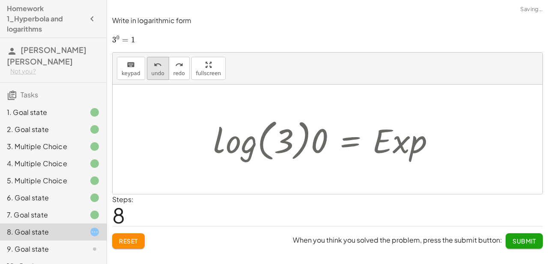
click at [156, 74] on span "undo" at bounding box center [158, 74] width 13 height 6
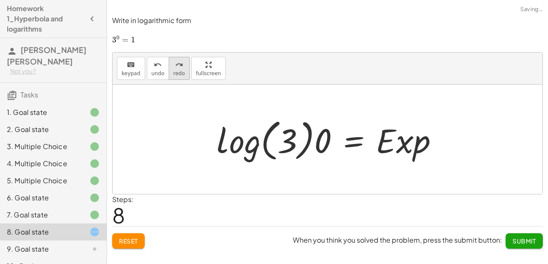
click at [173, 73] on span "redo" at bounding box center [179, 74] width 12 height 6
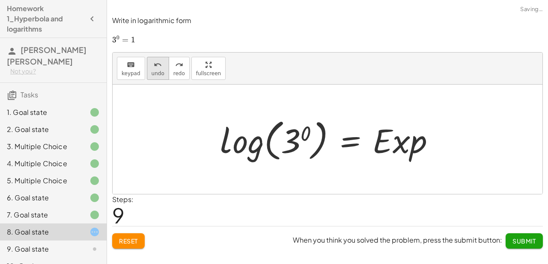
click at [153, 71] on span "undo" at bounding box center [158, 74] width 13 height 6
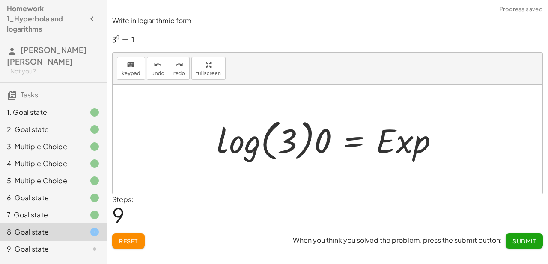
click at [372, 141] on div at bounding box center [330, 139] width 237 height 49
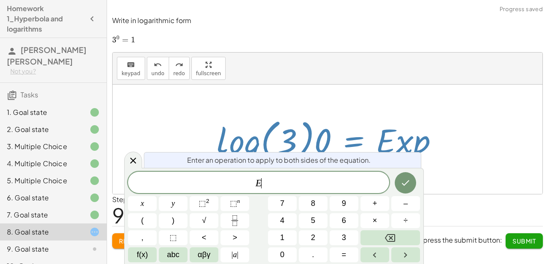
click at [372, 141] on div at bounding box center [330, 139] width 237 height 49
drag, startPoint x: 139, startPoint y: 38, endPoint x: 127, endPoint y: 41, distance: 12.3
click at [127, 41] on p "﻿ 3 0 = 1 3^0=1 3 0 = 1 ﻿" at bounding box center [327, 40] width 431 height 10
click at [241, 182] on span at bounding box center [258, 183] width 261 height 13
click at [431, 149] on div at bounding box center [330, 139] width 237 height 49
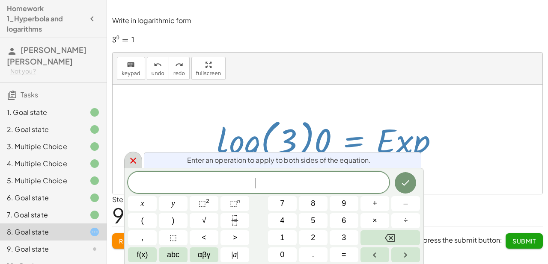
click at [128, 164] on icon at bounding box center [133, 161] width 10 height 10
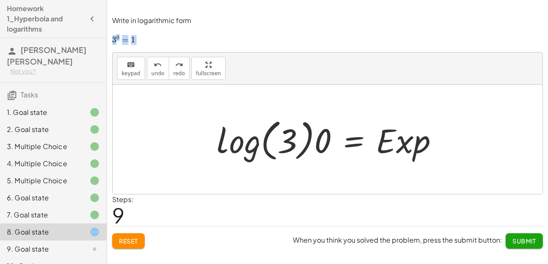
drag, startPoint x: 132, startPoint y: 40, endPoint x: 109, endPoint y: 43, distance: 22.8
click at [0, 0] on div "Write in logarithmic form ﻿ 3 0 = 1 3^0=1 3 0 = 1 ﻿ keyboard keypad undo undo r…" at bounding box center [0, 0] width 0 height 0
drag, startPoint x: 120, startPoint y: 41, endPoint x: 174, endPoint y: 19, distance: 58.3
click at [176, 18] on p "Write in logarithmic form" at bounding box center [327, 21] width 431 height 10
drag, startPoint x: 113, startPoint y: 24, endPoint x: 155, endPoint y: 42, distance: 44.9
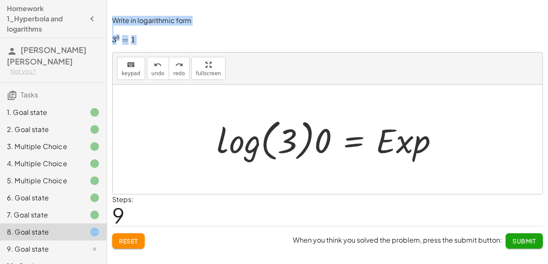
click at [155, 42] on div "Write in logarithmic form ﻿ 3 0 = 1 3^0=1 3 0 = 1 ﻿" at bounding box center [327, 31] width 431 height 30
copy div "Write in logarithmic form ﻿ 3 0 = 1 3^0=1 3 0 = 1 ﻿"
click at [283, 140] on div at bounding box center [330, 139] width 237 height 49
click at [135, 66] on div "keyboard" at bounding box center [131, 64] width 19 height 10
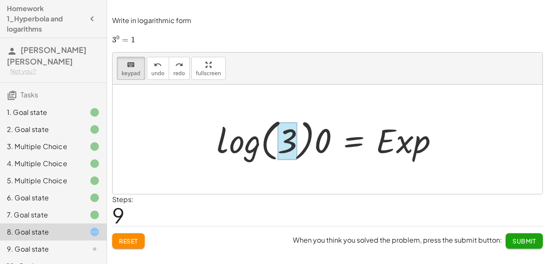
click at [279, 136] on div at bounding box center [287, 141] width 20 height 38
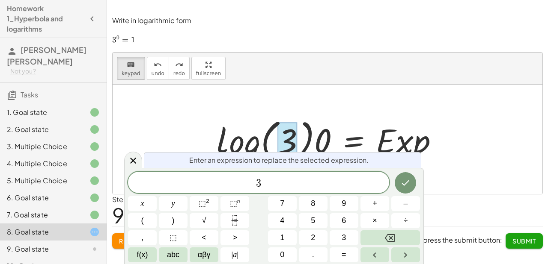
click at [261, 142] on div at bounding box center [330, 139] width 237 height 49
click at [318, 140] on div at bounding box center [330, 139] width 237 height 49
click at [333, 140] on div at bounding box center [330, 139] width 237 height 49
click at [273, 184] on span "3 ​" at bounding box center [258, 184] width 261 height 12
click at [406, 184] on icon "Done" at bounding box center [406, 184] width 8 height 6
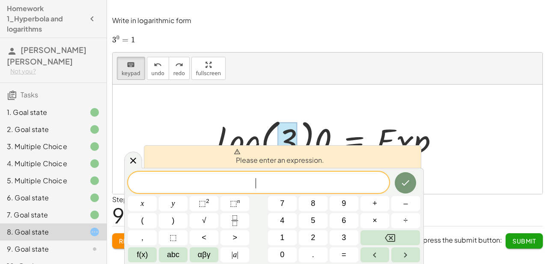
click at [316, 139] on div at bounding box center [330, 139] width 237 height 49
click at [136, 160] on icon at bounding box center [133, 160] width 10 height 10
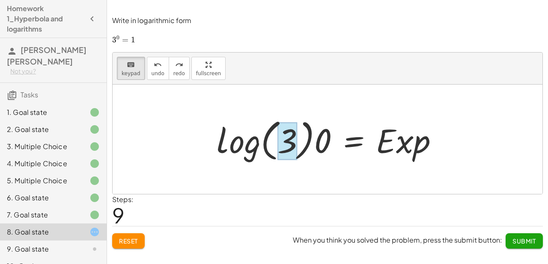
click at [301, 152] on div at bounding box center [330, 139] width 237 height 49
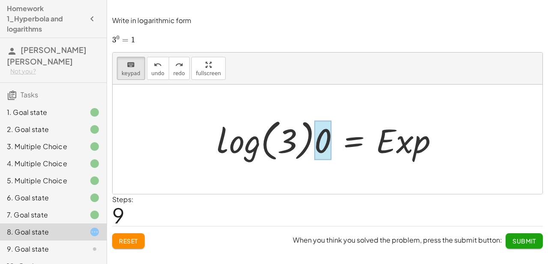
click at [317, 147] on div at bounding box center [322, 141] width 17 height 40
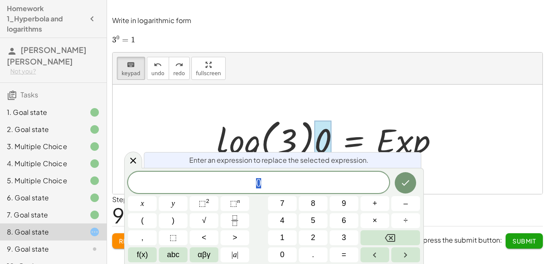
click at [318, 146] on div at bounding box center [322, 141] width 17 height 40
click at [300, 178] on span "0 ​" at bounding box center [258, 184] width 261 height 12
click at [335, 234] on button "3" at bounding box center [344, 238] width 29 height 15
click at [407, 189] on button "Done" at bounding box center [405, 182] width 21 height 21
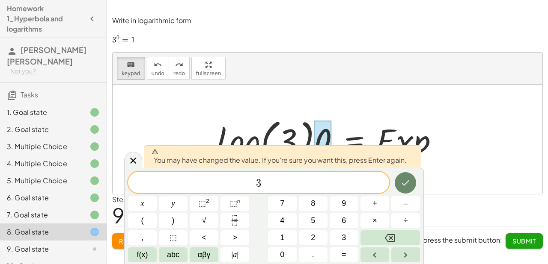
click at [402, 182] on icon "Done" at bounding box center [405, 183] width 10 height 10
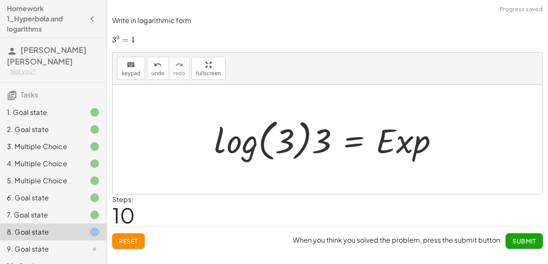
click at [288, 137] on div at bounding box center [329, 139] width 239 height 49
click at [123, 71] on span "keypad" at bounding box center [131, 74] width 19 height 6
click at [289, 140] on div at bounding box center [285, 141] width 20 height 38
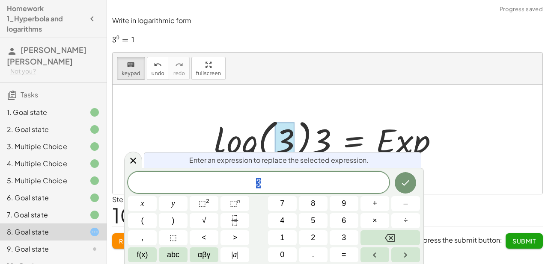
click at [288, 140] on div at bounding box center [285, 141] width 20 height 38
drag, startPoint x: 244, startPoint y: 187, endPoint x: 235, endPoint y: 188, distance: 9.1
click at [235, 188] on span "3" at bounding box center [258, 184] width 261 height 12
click at [286, 240] on button "1" at bounding box center [282, 238] width 29 height 15
click at [285, 238] on button "1" at bounding box center [282, 238] width 29 height 15
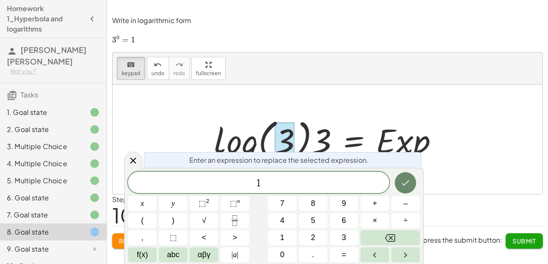
click at [400, 186] on button "Done" at bounding box center [405, 182] width 21 height 21
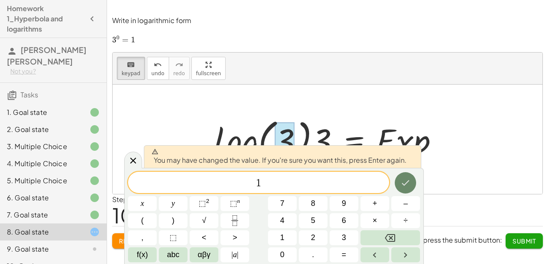
click at [396, 185] on button "Done" at bounding box center [405, 182] width 21 height 21
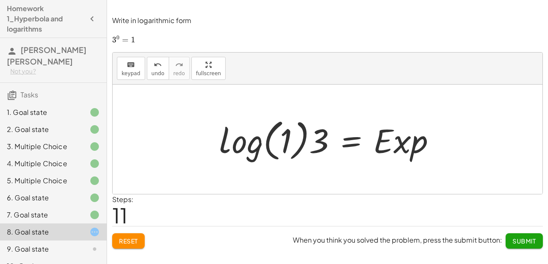
click at [323, 133] on div at bounding box center [331, 139] width 232 height 49
click at [323, 133] on div at bounding box center [335, 139] width 224 height 49
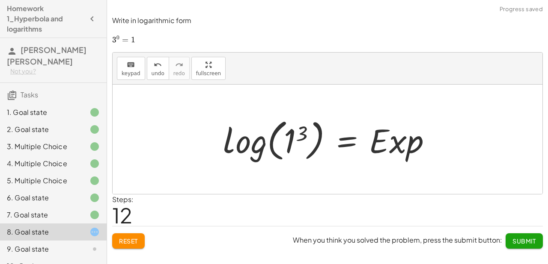
click at [303, 130] on div at bounding box center [331, 139] width 224 height 49
click at [303, 130] on div at bounding box center [337, 139] width 212 height 49
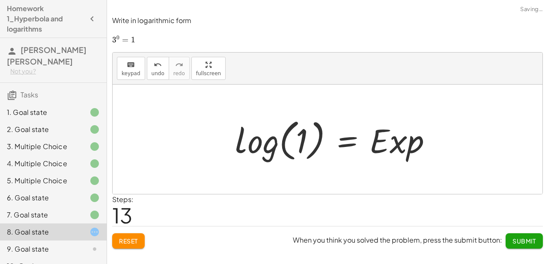
click at [303, 130] on div at bounding box center [337, 139] width 212 height 49
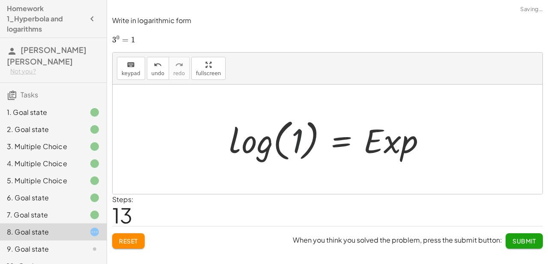
click at [303, 130] on div at bounding box center [331, 139] width 212 height 49
click at [120, 69] on button "keyboard keypad" at bounding box center [131, 68] width 28 height 23
click at [140, 73] on button "keyboard keypad" at bounding box center [131, 68] width 28 height 23
click at [133, 75] on span "keypad" at bounding box center [131, 74] width 19 height 6
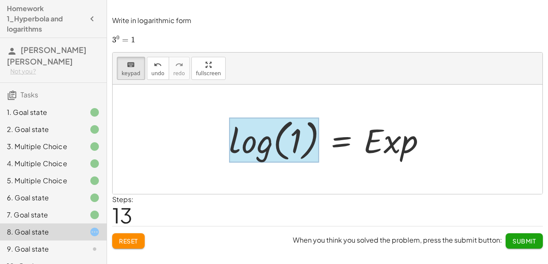
click at [253, 134] on div at bounding box center [274, 140] width 90 height 45
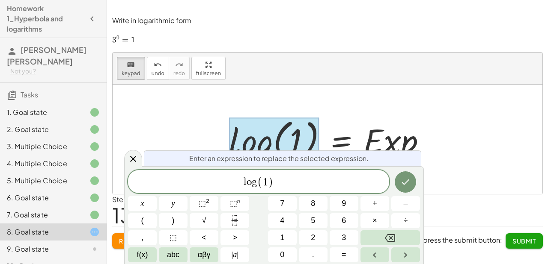
click at [258, 185] on span "(" at bounding box center [260, 182] width 6 height 12
click at [240, 207] on button "⬚ n" at bounding box center [234, 203] width 29 height 15
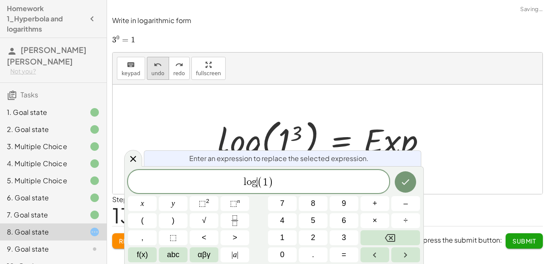
click at [157, 66] on icon "undo" at bounding box center [158, 65] width 8 height 10
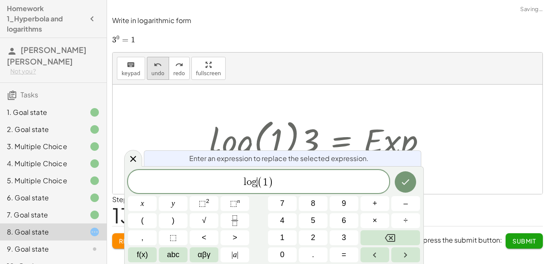
click at [157, 66] on icon "undo" at bounding box center [158, 65] width 8 height 10
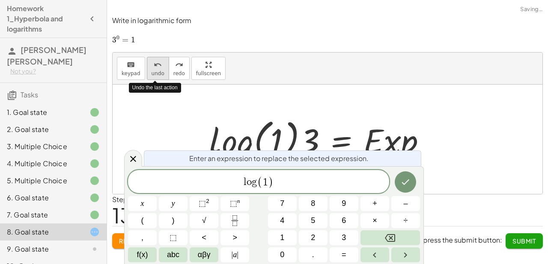
click at [157, 66] on icon "undo" at bounding box center [158, 65] width 8 height 10
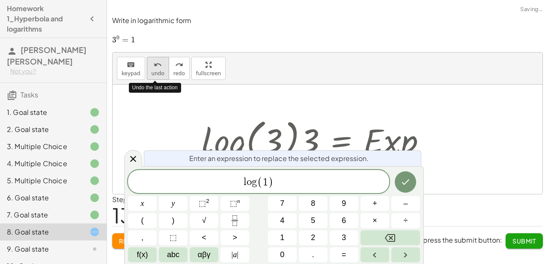
click at [157, 66] on icon "undo" at bounding box center [158, 65] width 8 height 10
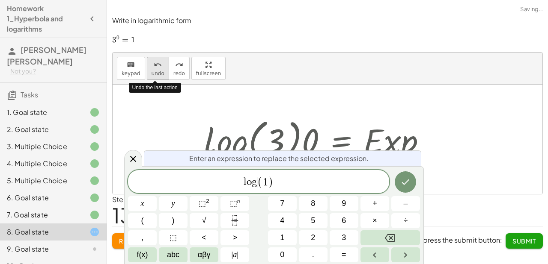
click at [157, 66] on icon "undo" at bounding box center [158, 65] width 8 height 10
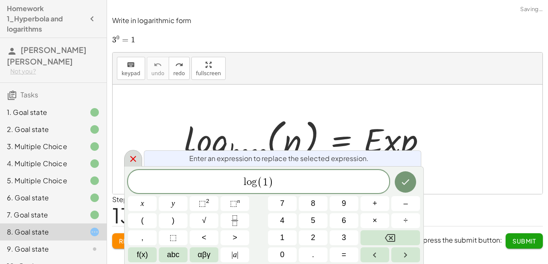
click at [133, 161] on icon at bounding box center [133, 159] width 10 height 10
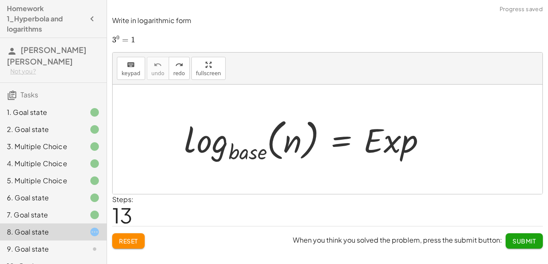
click at [245, 155] on div at bounding box center [331, 139] width 212 height 51
click at [127, 71] on span "keypad" at bounding box center [131, 74] width 19 height 6
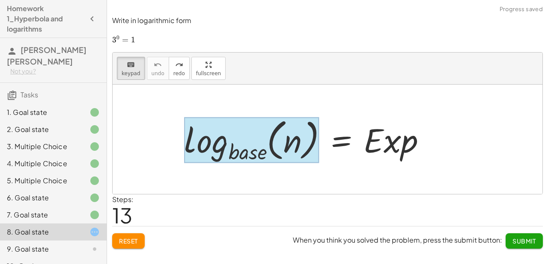
click at [239, 159] on div at bounding box center [251, 140] width 135 height 46
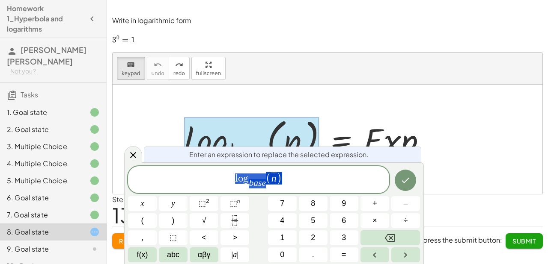
click at [239, 159] on span "Enter an expression to replace the selected expression." at bounding box center [278, 155] width 179 height 10
drag, startPoint x: 262, startPoint y: 185, endPoint x: 249, endPoint y: 187, distance: 13.4
click at [267, 178] on var "n" at bounding box center [267, 178] width 5 height 11
click at [270, 180] on span "​ n" at bounding box center [267, 179] width 5 height 10
click at [399, 172] on button "Done" at bounding box center [405, 180] width 21 height 21
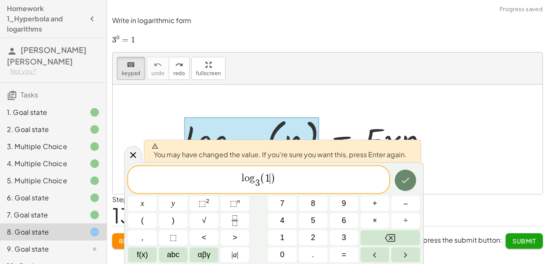
click at [404, 178] on icon "Done" at bounding box center [405, 180] width 10 height 10
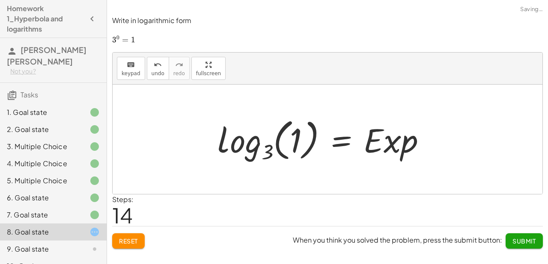
click at [387, 144] on div at bounding box center [331, 139] width 212 height 51
click at [140, 73] on button "keyboard keypad" at bounding box center [131, 68] width 28 height 23
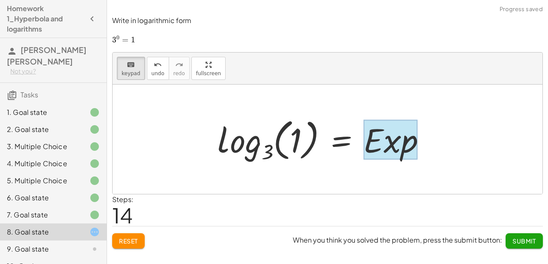
click at [377, 143] on div at bounding box center [390, 140] width 54 height 40
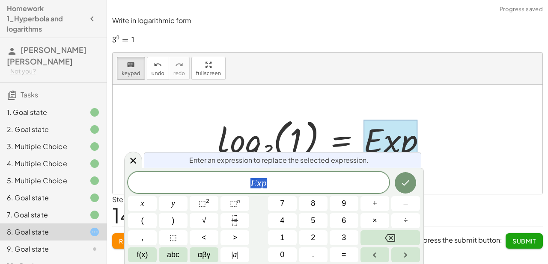
click at [377, 143] on div at bounding box center [390, 140] width 54 height 40
drag, startPoint x: 272, startPoint y: 193, endPoint x: 236, endPoint y: 189, distance: 35.7
click at [236, 189] on div "*** E x p" at bounding box center [258, 182] width 261 height 21
click at [408, 189] on button "Done" at bounding box center [405, 182] width 21 height 21
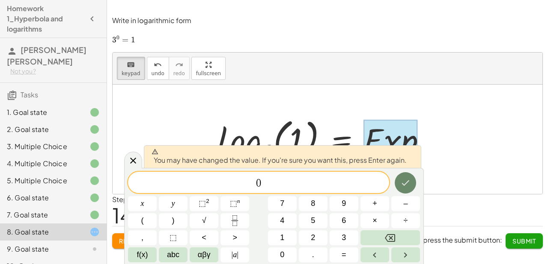
click at [408, 189] on button "Done" at bounding box center [405, 182] width 21 height 21
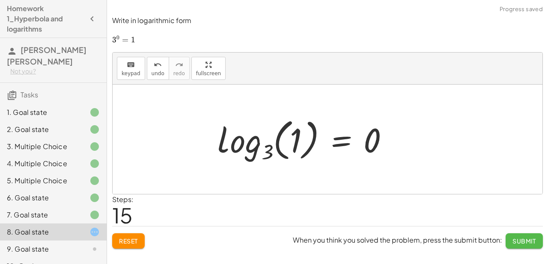
click at [527, 239] on span "Submit" at bounding box center [524, 242] width 24 height 8
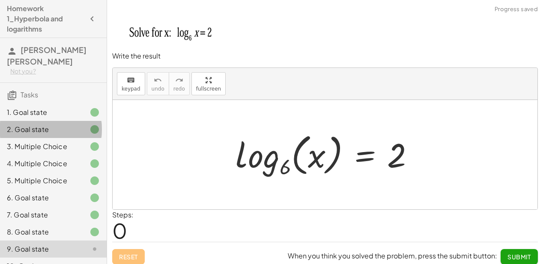
click at [65, 125] on div "2. Goal state" at bounding box center [41, 130] width 69 height 10
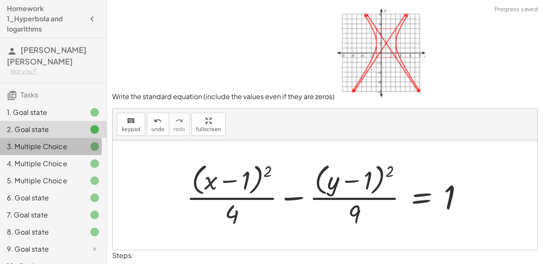
click at [63, 142] on div "3. Multiple Choice" at bounding box center [41, 147] width 69 height 10
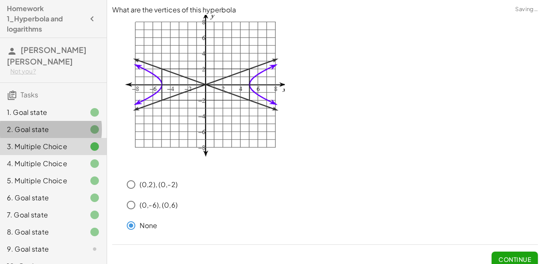
click at [56, 125] on div "2. Goal state" at bounding box center [41, 130] width 69 height 10
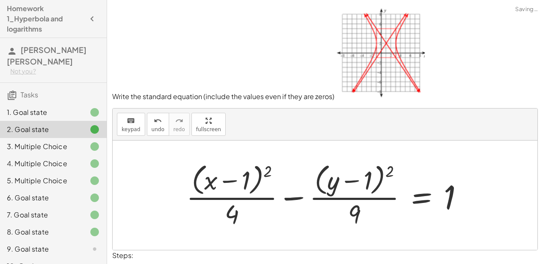
click at [62, 176] on div "5. Multiple Choice" at bounding box center [41, 181] width 69 height 10
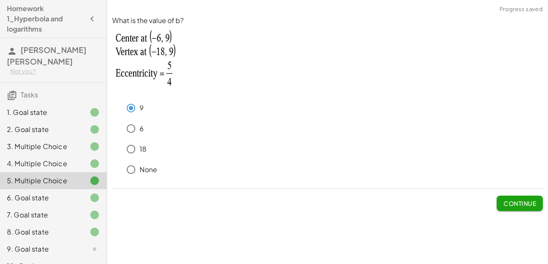
click at [60, 210] on div "7. Goal state" at bounding box center [41, 215] width 69 height 10
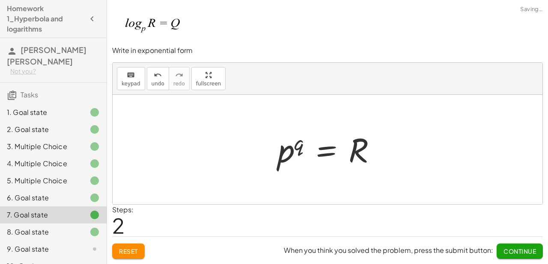
click at [56, 258] on div "8. Goal state" at bounding box center [53, 266] width 107 height 17
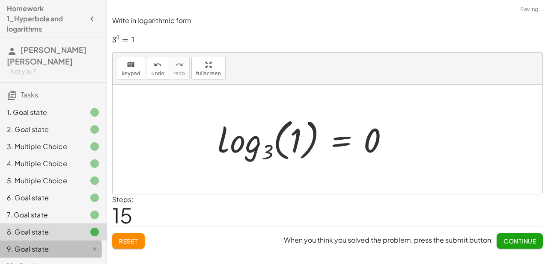
click at [58, 244] on div "9. Goal state" at bounding box center [41, 249] width 69 height 10
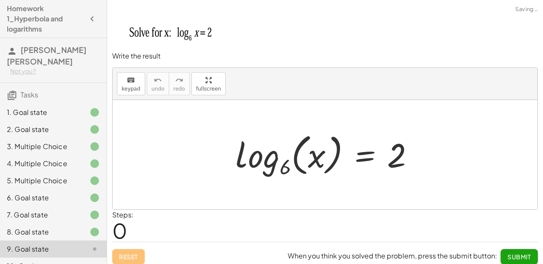
click at [58, 227] on div "8. Goal state" at bounding box center [41, 232] width 69 height 10
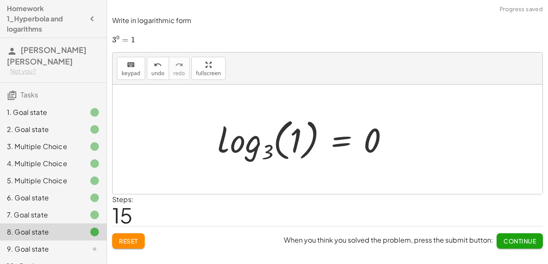
click at [54, 244] on div "9. Goal state" at bounding box center [41, 249] width 69 height 10
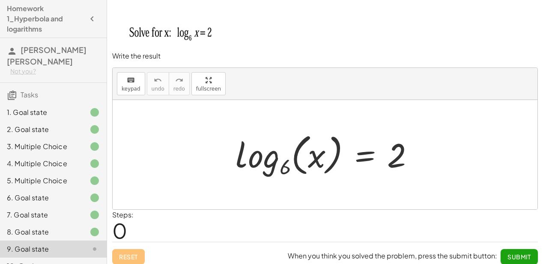
click at [394, 150] on div at bounding box center [328, 155] width 194 height 51
click at [130, 94] on button "keyboard keypad" at bounding box center [131, 83] width 28 height 23
click at [390, 156] on div at bounding box center [396, 156] width 19 height 38
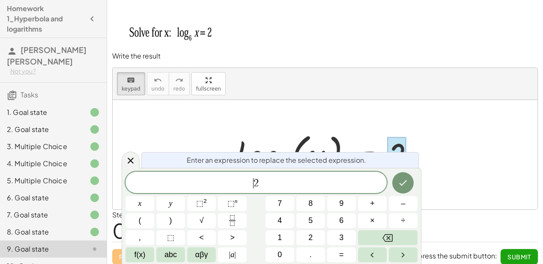
click at [250, 180] on span "​ 2" at bounding box center [255, 184] width 261 height 12
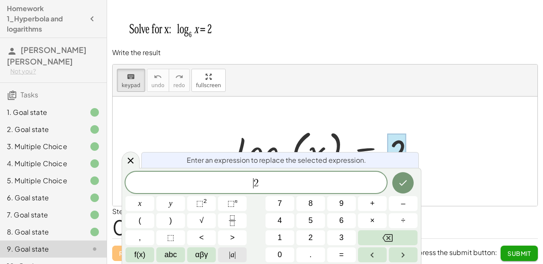
scroll to position [4, 0]
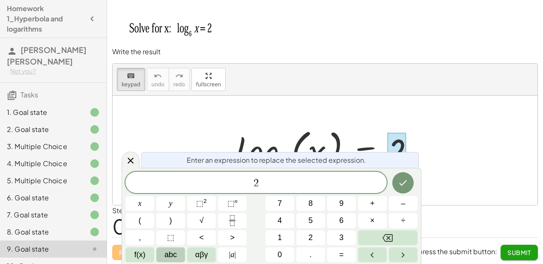
click at [180, 253] on button "abc" at bounding box center [170, 255] width 29 height 15
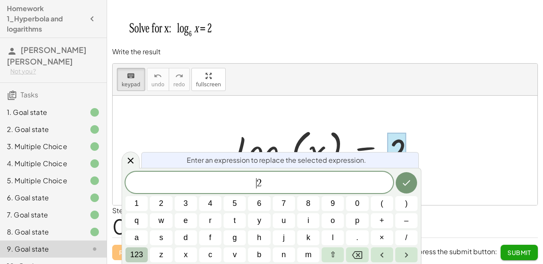
click at [131, 256] on span "123" at bounding box center [136, 256] width 13 height 12
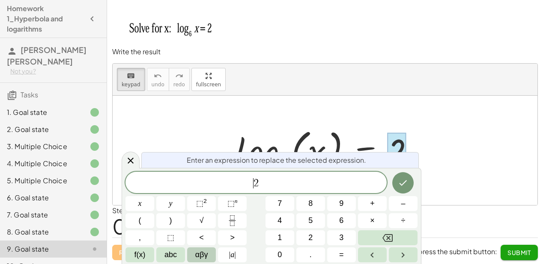
click at [200, 251] on span "αβγ" at bounding box center [201, 256] width 13 height 12
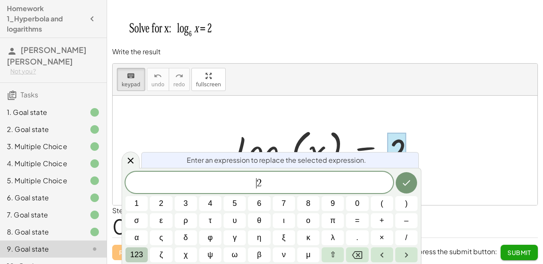
click at [128, 252] on button "123" at bounding box center [136, 255] width 22 height 15
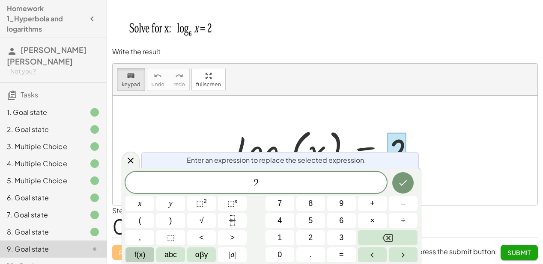
click at [136, 250] on span "f(x)" at bounding box center [139, 256] width 11 height 12
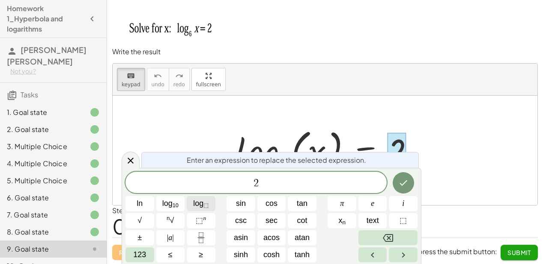
click at [196, 206] on span "log ⬚" at bounding box center [200, 204] width 15 height 12
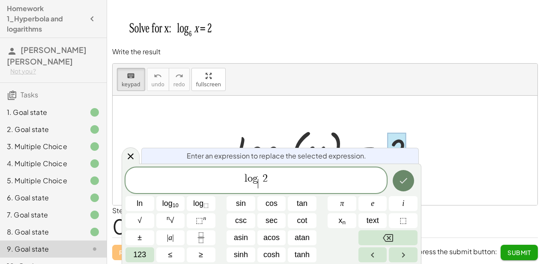
click at [408, 182] on icon "Done" at bounding box center [403, 181] width 10 height 10
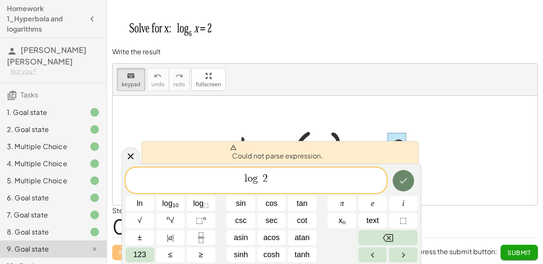
click at [407, 182] on icon "Done" at bounding box center [403, 181] width 10 height 10
click at [269, 179] on span "l o g ​ 2 ​" at bounding box center [255, 181] width 261 height 17
click at [259, 181] on span at bounding box center [260, 183] width 4 height 9
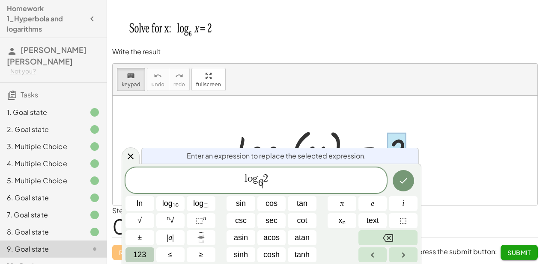
click at [146, 252] on button "123" at bounding box center [139, 255] width 29 height 15
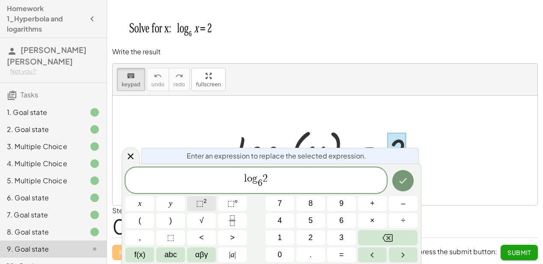
click at [202, 205] on span "⬚" at bounding box center [199, 203] width 7 height 9
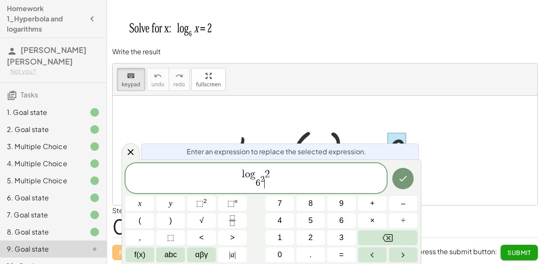
click at [263, 180] on span "2" at bounding box center [262, 179] width 4 height 8
click at [403, 181] on icon "Done" at bounding box center [403, 179] width 8 height 6
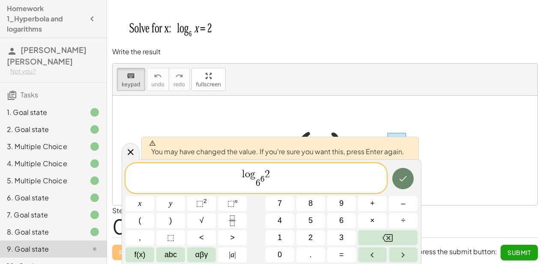
click at [403, 181] on icon "Done" at bounding box center [403, 179] width 8 height 6
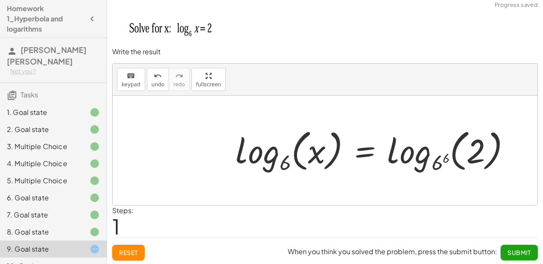
click at [442, 160] on div at bounding box center [376, 150] width 290 height 51
click at [442, 160] on div at bounding box center [397, 150] width 333 height 51
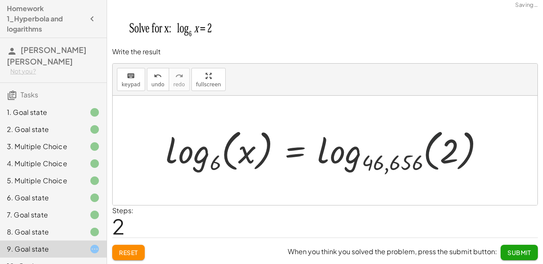
click at [431, 161] on div at bounding box center [327, 150] width 333 height 51
click at [339, 163] on div at bounding box center [327, 150] width 333 height 51
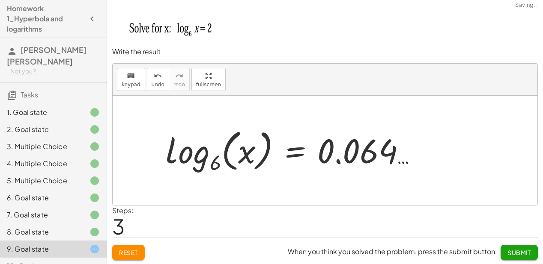
click at [355, 160] on div at bounding box center [294, 150] width 267 height 51
click at [143, 85] on div "keyboard keypad undo [PERSON_NAME] redo fullscreen" at bounding box center [325, 80] width 425 height 32
click at [152, 83] on span "undo" at bounding box center [158, 85] width 13 height 6
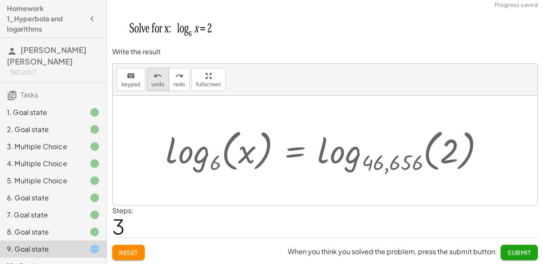
click at [152, 83] on span "undo" at bounding box center [158, 85] width 13 height 6
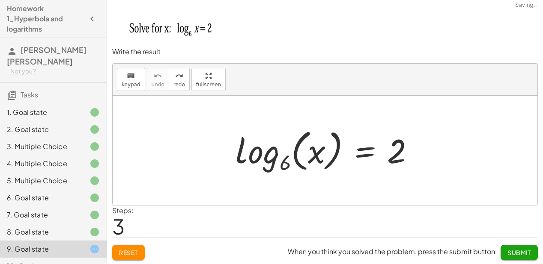
click at [315, 154] on div at bounding box center [328, 150] width 194 height 51
click at [283, 166] on div at bounding box center [328, 150] width 194 height 51
click at [265, 165] on div at bounding box center [328, 150] width 194 height 51
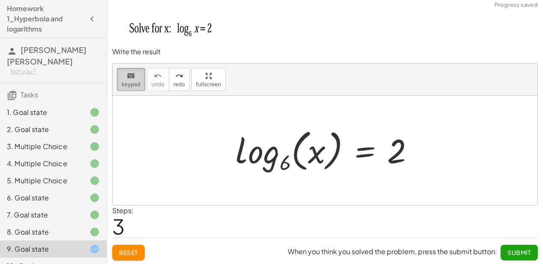
click at [132, 82] on span "keypad" at bounding box center [131, 85] width 19 height 6
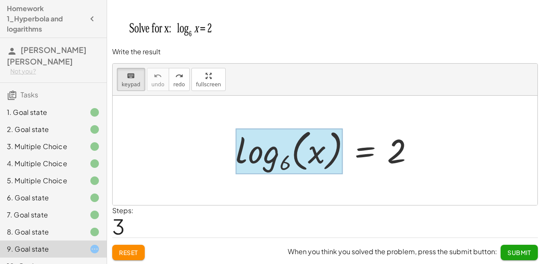
click at [279, 160] on div at bounding box center [288, 151] width 107 height 46
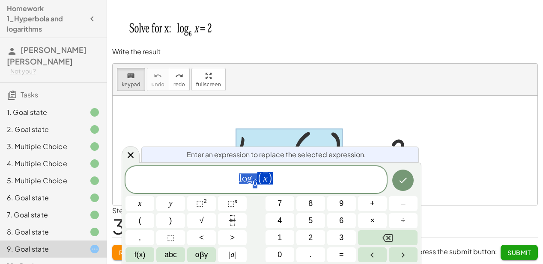
click at [279, 160] on div "Enter an expression to replace the selected expression." at bounding box center [279, 155] width 277 height 16
click at [258, 179] on span "(" at bounding box center [260, 178] width 6 height 12
click at [202, 205] on span "⬚" at bounding box center [199, 203] width 7 height 9
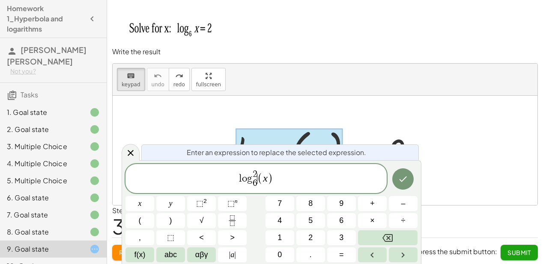
click at [259, 175] on span "(" at bounding box center [260, 178] width 6 height 12
click at [339, 217] on span "6" at bounding box center [341, 221] width 4 height 12
click at [399, 183] on icon "Done" at bounding box center [403, 179] width 10 height 10
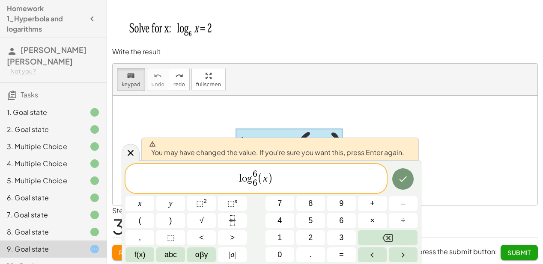
click at [154, 196] on div at bounding box center [139, 203] width 29 height 15
click at [401, 183] on icon "Done" at bounding box center [403, 179] width 10 height 10
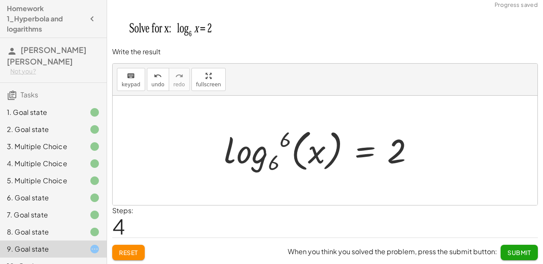
click at [255, 151] on div at bounding box center [322, 150] width 205 height 51
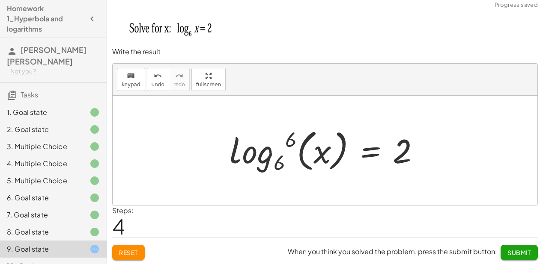
click at [255, 151] on div at bounding box center [327, 150] width 205 height 51
click at [269, 149] on div at bounding box center [328, 150] width 205 height 51
drag, startPoint x: 272, startPoint y: 150, endPoint x: 278, endPoint y: 148, distance: 6.4
click at [273, 150] on div at bounding box center [328, 150] width 205 height 51
click at [291, 138] on div at bounding box center [328, 150] width 205 height 51
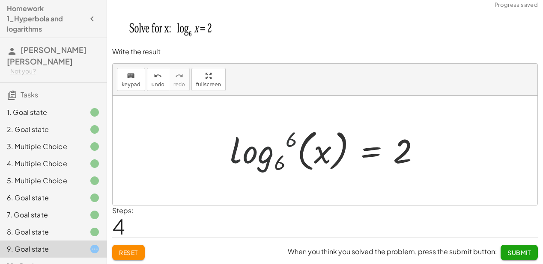
click at [287, 144] on div at bounding box center [328, 150] width 205 height 51
click at [280, 162] on div at bounding box center [328, 150] width 205 height 51
click at [279, 163] on div at bounding box center [328, 150] width 205 height 51
drag, startPoint x: 291, startPoint y: 141, endPoint x: 289, endPoint y: 149, distance: 7.8
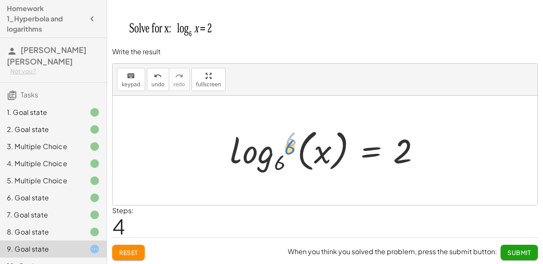
click at [289, 149] on div at bounding box center [328, 150] width 205 height 51
click at [275, 166] on div at bounding box center [328, 150] width 205 height 51
drag, startPoint x: 275, startPoint y: 166, endPoint x: 244, endPoint y: 157, distance: 32.5
click at [275, 166] on div at bounding box center [328, 150] width 205 height 51
click at [243, 157] on div at bounding box center [328, 150] width 205 height 51
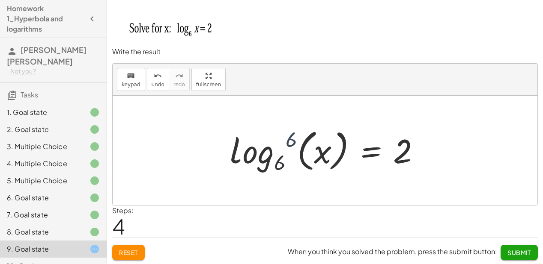
click at [274, 160] on div at bounding box center [328, 150] width 205 height 51
drag, startPoint x: 288, startPoint y: 166, endPoint x: 301, endPoint y: 151, distance: 20.3
click at [291, 162] on div at bounding box center [328, 150] width 205 height 51
drag, startPoint x: 302, startPoint y: 147, endPoint x: 295, endPoint y: 144, distance: 7.7
click at [302, 147] on div at bounding box center [328, 150] width 205 height 51
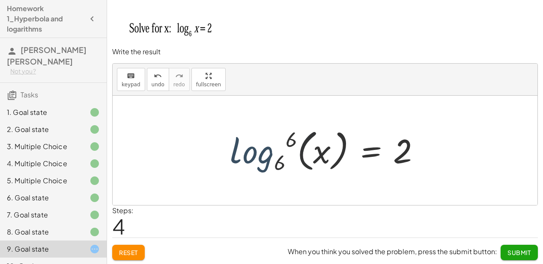
click at [288, 140] on div at bounding box center [328, 150] width 205 height 51
drag, startPoint x: 288, startPoint y: 148, endPoint x: 285, endPoint y: 167, distance: 19.4
click at [288, 149] on div at bounding box center [328, 150] width 205 height 51
click at [285, 168] on div at bounding box center [328, 150] width 205 height 51
click at [131, 82] on span "keypad" at bounding box center [131, 85] width 19 height 6
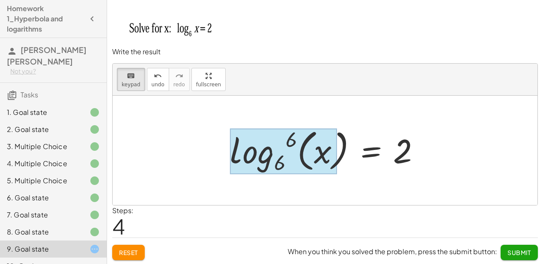
click at [264, 149] on div at bounding box center [283, 151] width 107 height 46
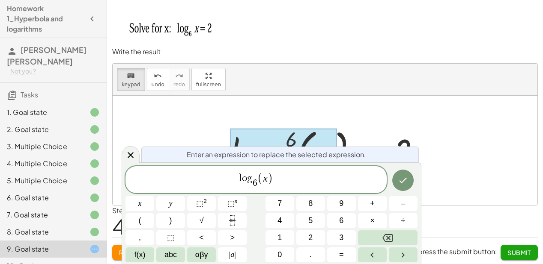
click at [264, 149] on div "Enter an expression to replace the selected expression." at bounding box center [279, 155] width 277 height 16
drag, startPoint x: 257, startPoint y: 182, endPoint x: 239, endPoint y: 183, distance: 18.0
click at [239, 183] on span "l o g 6 ​ ( x )" at bounding box center [255, 181] width 261 height 18
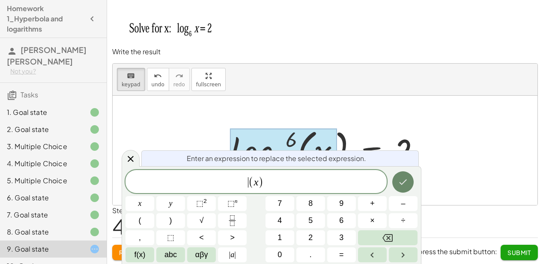
click at [395, 188] on button "Done" at bounding box center [402, 182] width 21 height 21
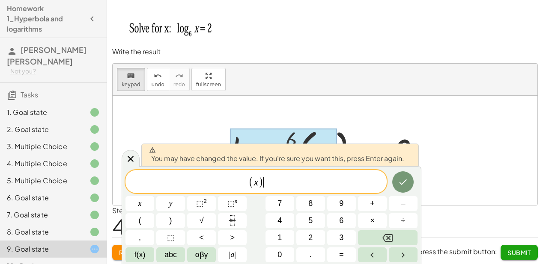
click at [353, 184] on span "( x ) ​" at bounding box center [255, 182] width 261 height 14
click at [175, 33] on img at bounding box center [175, 23] width 127 height 44
drag, startPoint x: 139, startPoint y: 166, endPoint x: 137, endPoint y: 161, distance: 4.6
click at [138, 164] on body "Homework 1_Hyperbola and logarithms [PERSON_NAME] [PERSON_NAME] Not you? Tasks …" at bounding box center [271, 131] width 543 height 270
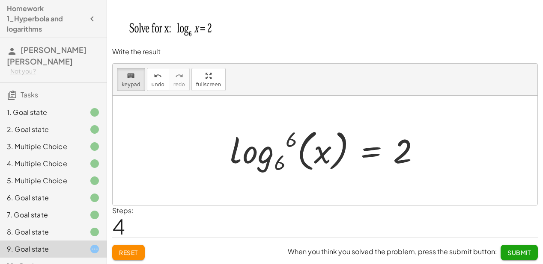
click at [137, 160] on div at bounding box center [325, 151] width 425 height 110
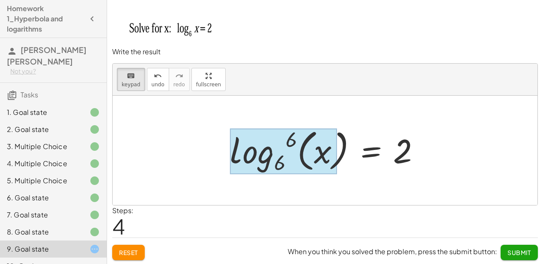
click at [269, 159] on div at bounding box center [283, 151] width 107 height 46
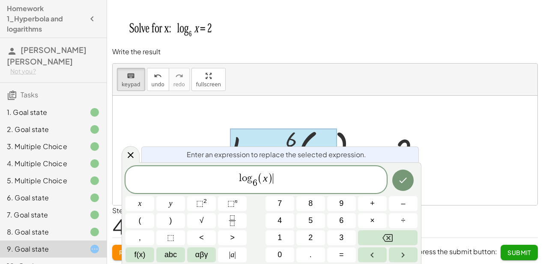
drag, startPoint x: 294, startPoint y: 179, endPoint x: 428, endPoint y: 193, distance: 134.2
click at [302, 181] on span "l o g 6 ​ ( x ) ​" at bounding box center [255, 181] width 261 height 18
click at [399, 179] on icon "Done" at bounding box center [403, 180] width 10 height 10
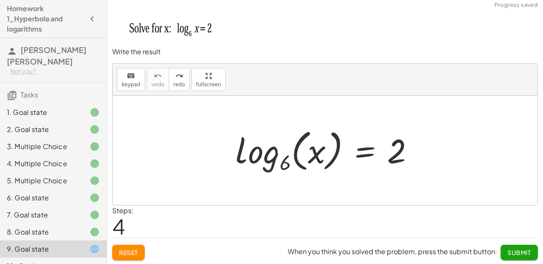
click at [289, 161] on div at bounding box center [328, 150] width 194 height 51
click at [329, 156] on div at bounding box center [328, 150] width 194 height 51
drag, startPoint x: 317, startPoint y: 157, endPoint x: 288, endPoint y: 137, distance: 35.6
click at [311, 150] on div at bounding box center [328, 150] width 194 height 51
click at [127, 83] on span "keypad" at bounding box center [131, 85] width 19 height 6
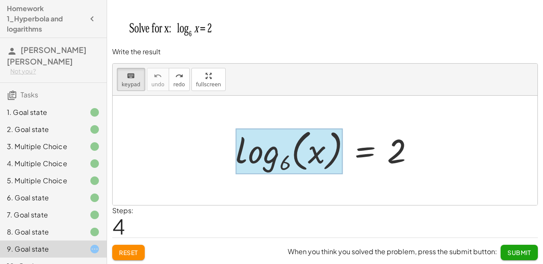
click at [278, 138] on div at bounding box center [288, 151] width 107 height 46
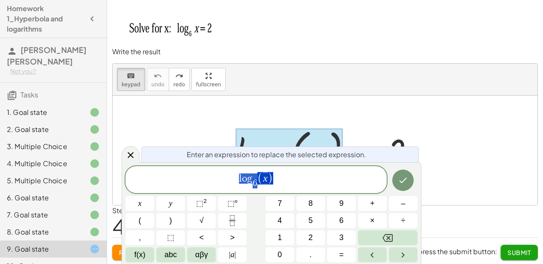
click at [278, 138] on div at bounding box center [288, 151] width 107 height 46
drag, startPoint x: 323, startPoint y: 179, endPoint x: 297, endPoint y: 183, distance: 26.0
click at [312, 181] on span "l o g 6 ​ ( x ) ​" at bounding box center [255, 181] width 261 height 18
drag, startPoint x: 281, startPoint y: 181, endPoint x: 227, endPoint y: 184, distance: 54.0
click at [227, 184] on span "l o g 6 ​ ( x )" at bounding box center [255, 181] width 261 height 18
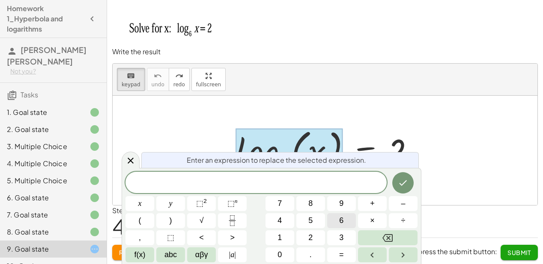
click at [329, 220] on button "6" at bounding box center [341, 221] width 29 height 15
click at [202, 208] on span "⬚" at bounding box center [199, 203] width 7 height 9
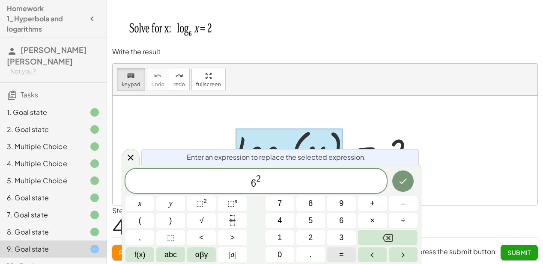
click at [332, 250] on button "=" at bounding box center [341, 255] width 29 height 15
click at [137, 201] on button "x" at bounding box center [139, 203] width 29 height 15
click at [401, 190] on button "Done" at bounding box center [402, 181] width 21 height 21
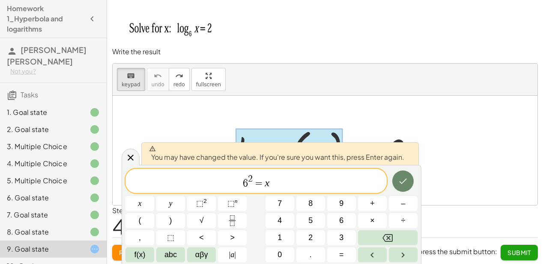
click at [401, 190] on button "Done" at bounding box center [402, 181] width 21 height 21
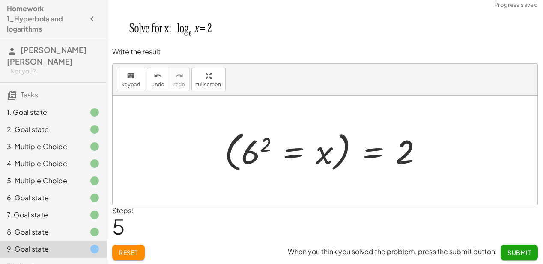
click at [286, 157] on div at bounding box center [326, 151] width 213 height 48
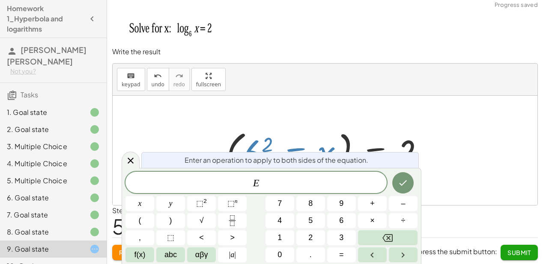
click at [376, 144] on div at bounding box center [328, 151] width 213 height 48
click at [384, 176] on div "E ​" at bounding box center [255, 182] width 261 height 21
click at [256, 105] on div at bounding box center [325, 151] width 425 height 110
drag, startPoint x: 294, startPoint y: 199, endPoint x: 292, endPoint y: 195, distance: 4.8
click at [293, 199] on div "E x y ⬚ 2 ⬚ n 7 8 9 + – ( ) √ 4 5 6 × ÷ , ⬚ < > 1 2 3 f(x) abc αβγ | a | 0 . =" at bounding box center [271, 217] width 292 height 91
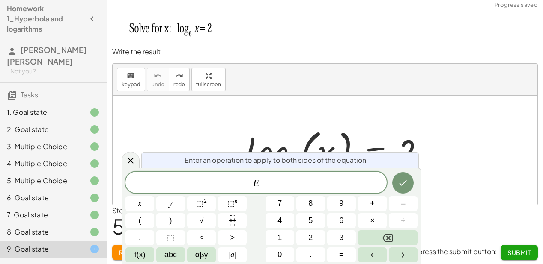
drag, startPoint x: 134, startPoint y: 160, endPoint x: 127, endPoint y: 130, distance: 31.1
click at [134, 160] on icon at bounding box center [130, 161] width 10 height 10
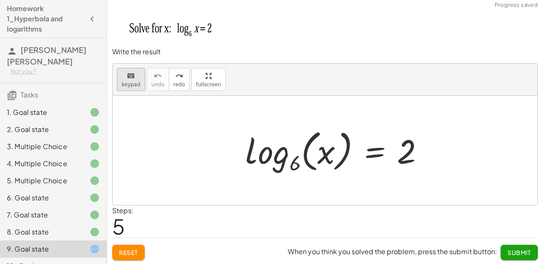
click at [122, 82] on span "keypad" at bounding box center [131, 85] width 19 height 6
click at [324, 165] on div at bounding box center [326, 152] width 18 height 38
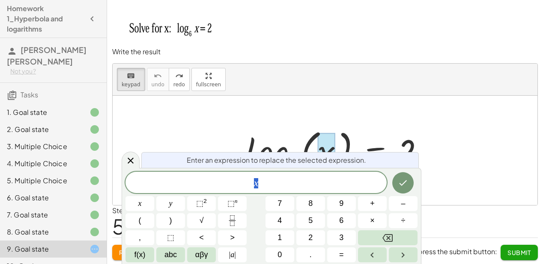
click at [324, 165] on span "Enter an expression to replace the selected expression." at bounding box center [276, 160] width 179 height 10
click at [309, 190] on div "x ​" at bounding box center [255, 182] width 261 height 21
click at [405, 188] on button "Done" at bounding box center [402, 182] width 21 height 21
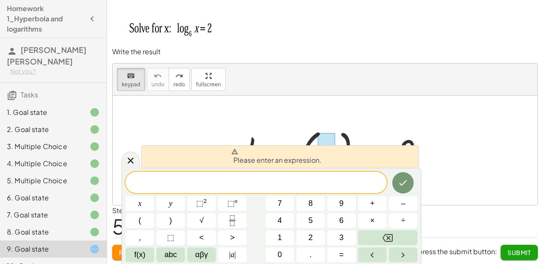
drag, startPoint x: 437, startPoint y: 194, endPoint x: 404, endPoint y: 191, distance: 32.6
click at [437, 194] on div at bounding box center [325, 151] width 425 height 110
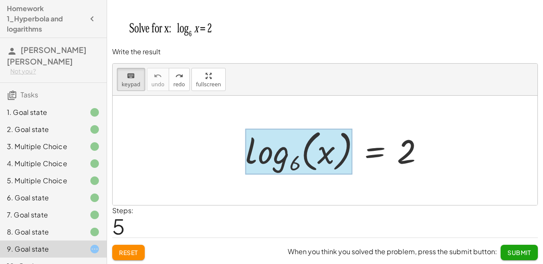
click at [297, 168] on div at bounding box center [298, 152] width 107 height 46
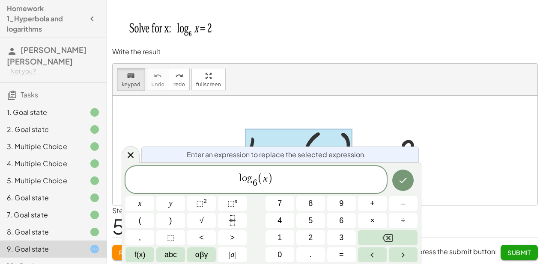
click at [297, 168] on div "l o g 6 ​ ( x ) ​" at bounding box center [255, 179] width 261 height 27
drag, startPoint x: 282, startPoint y: 181, endPoint x: 236, endPoint y: 188, distance: 47.2
click at [236, 188] on span "l o g 6 ​ ( x )" at bounding box center [255, 181] width 261 height 18
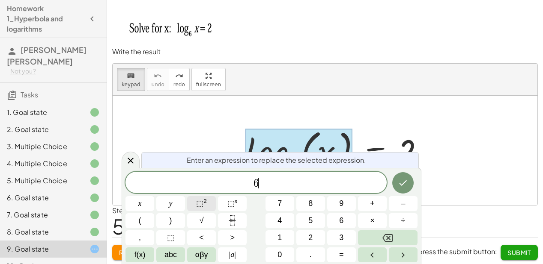
click at [193, 201] on button "⬚ 2" at bounding box center [201, 203] width 29 height 15
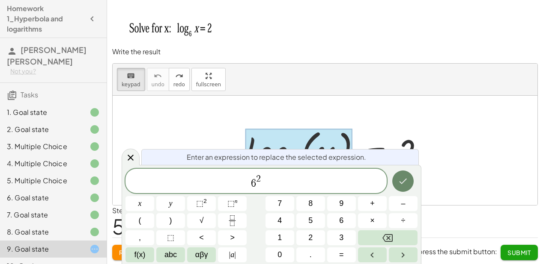
click at [401, 181] on icon "Done" at bounding box center [403, 181] width 10 height 10
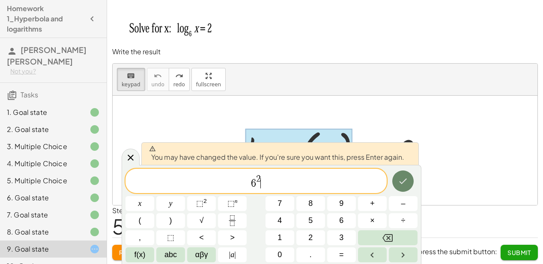
click at [401, 181] on icon "Done" at bounding box center [403, 181] width 10 height 10
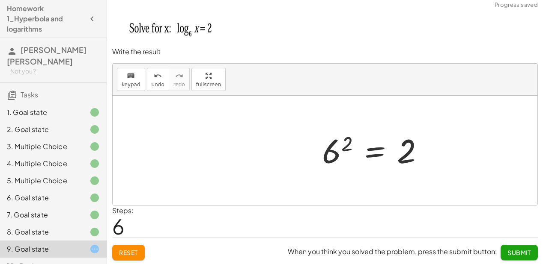
click at [415, 154] on div at bounding box center [328, 151] width 213 height 42
drag, startPoint x: 406, startPoint y: 155, endPoint x: 380, endPoint y: 147, distance: 27.3
click at [402, 153] on div at bounding box center [328, 151] width 213 height 42
click at [126, 86] on span "keypad" at bounding box center [131, 85] width 19 height 6
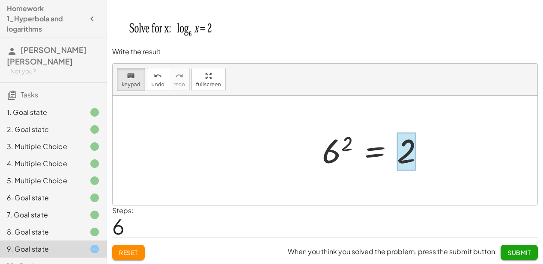
click at [412, 160] on div at bounding box center [406, 152] width 19 height 38
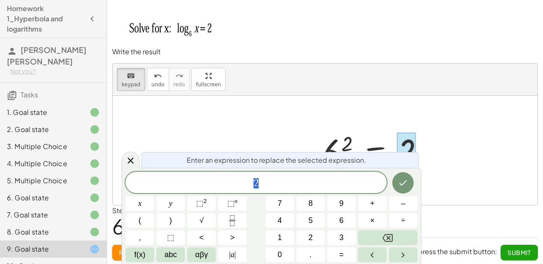
click at [412, 160] on div "Enter an expression to replace the selected expression." at bounding box center [279, 160] width 277 height 16
drag, startPoint x: 309, startPoint y: 172, endPoint x: 302, endPoint y: 174, distance: 7.8
click at [309, 173] on div "2" at bounding box center [255, 182] width 261 height 21
click at [130, 207] on button "x" at bounding box center [139, 203] width 29 height 15
click at [402, 193] on button "Done" at bounding box center [402, 182] width 21 height 21
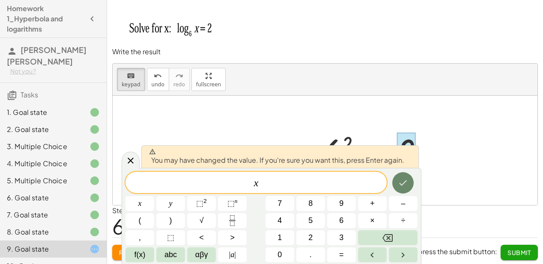
click at [398, 180] on icon "Done" at bounding box center [403, 183] width 10 height 10
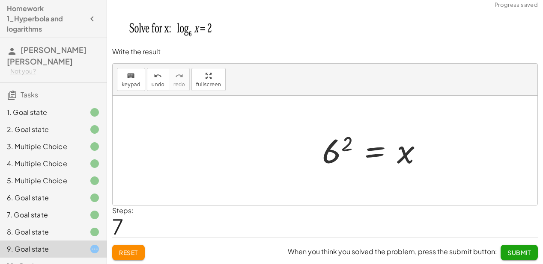
click at [336, 151] on div at bounding box center [328, 151] width 213 height 42
click at [346, 147] on div at bounding box center [328, 151] width 213 height 42
click at [416, 161] on div at bounding box center [328, 151] width 213 height 42
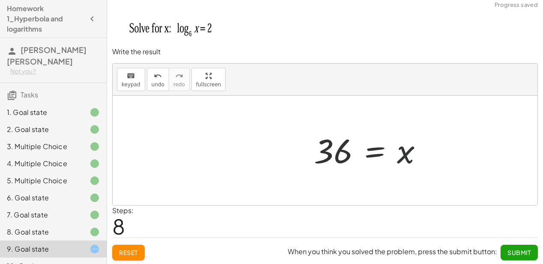
click at [413, 160] on div at bounding box center [328, 151] width 213 height 42
click at [509, 251] on span "Submit" at bounding box center [519, 253] width 24 height 8
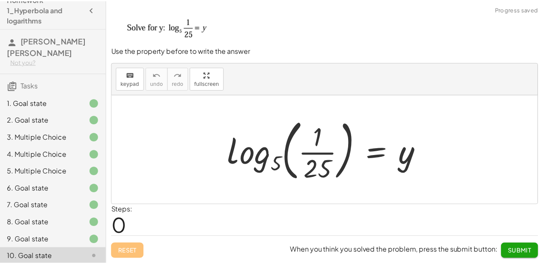
scroll to position [18, 0]
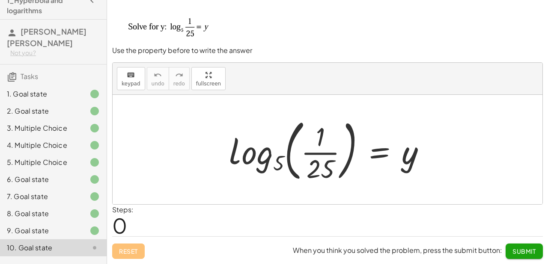
click at [65, 89] on div "1. Goal state" at bounding box center [41, 94] width 69 height 10
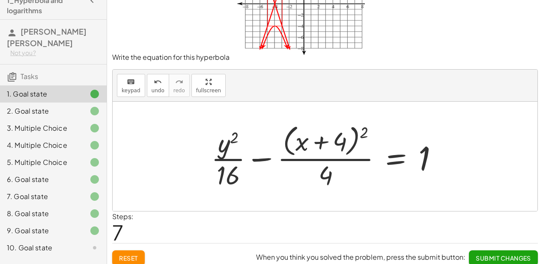
scroll to position [60, 0]
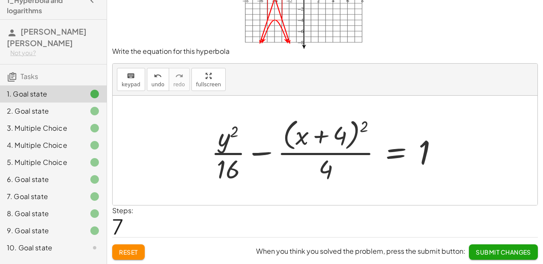
click at [119, 207] on label "Steps:" at bounding box center [122, 210] width 21 height 9
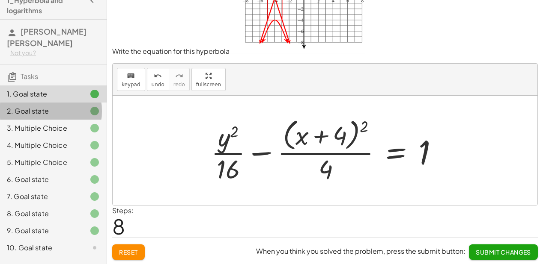
click at [68, 106] on div "2. Goal state" at bounding box center [41, 111] width 69 height 10
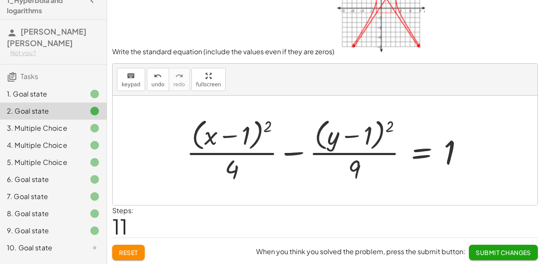
click at [63, 123] on div "3. Multiple Choice" at bounding box center [41, 128] width 69 height 10
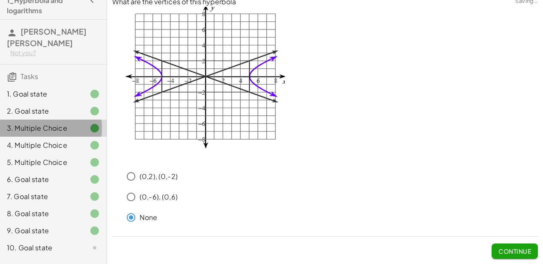
scroll to position [8, 0]
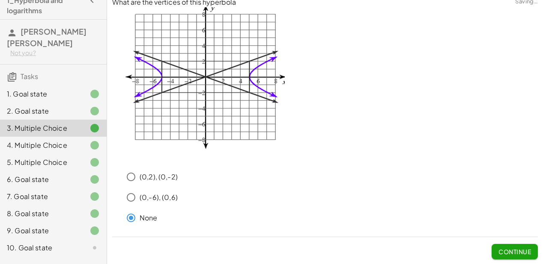
click at [53, 125] on div "3. Multiple Choice" at bounding box center [53, 128] width 107 height 17
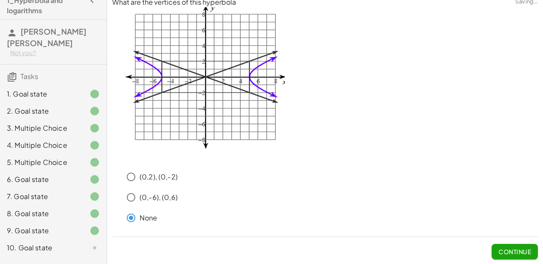
click at [50, 140] on div "4. Multiple Choice" at bounding box center [41, 145] width 69 height 10
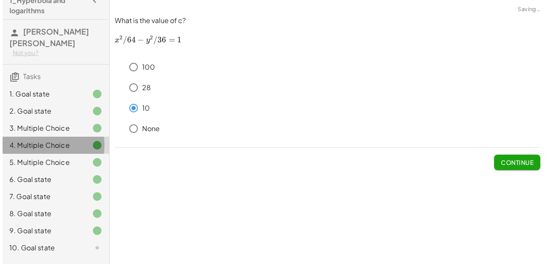
scroll to position [0, 0]
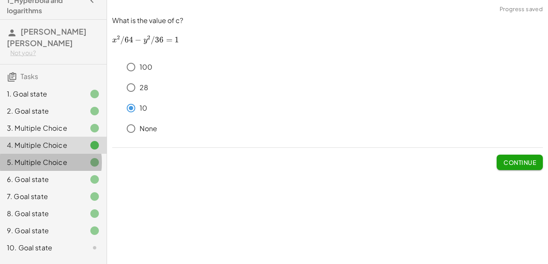
click at [43, 157] on div "5. Multiple Choice" at bounding box center [41, 162] width 69 height 10
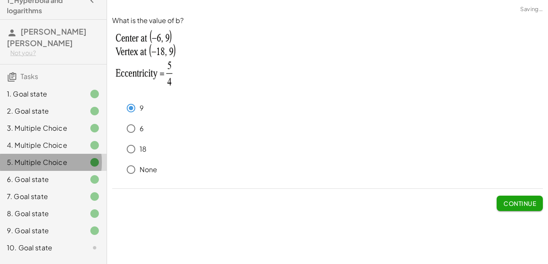
click at [38, 159] on div "5. Multiple Choice" at bounding box center [53, 162] width 107 height 17
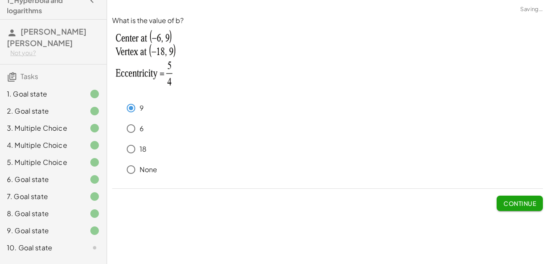
click at [37, 175] on div "6. Goal state" at bounding box center [41, 180] width 69 height 10
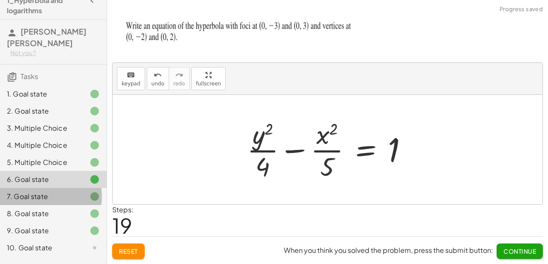
click at [34, 192] on div "7. Goal state" at bounding box center [41, 197] width 69 height 10
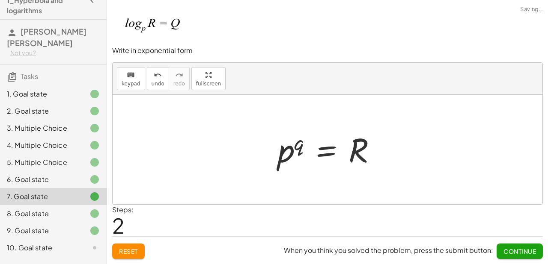
click at [52, 194] on div "7. Goal state" at bounding box center [53, 196] width 107 height 17
click at [57, 209] on div "8. Goal state" at bounding box center [41, 214] width 69 height 10
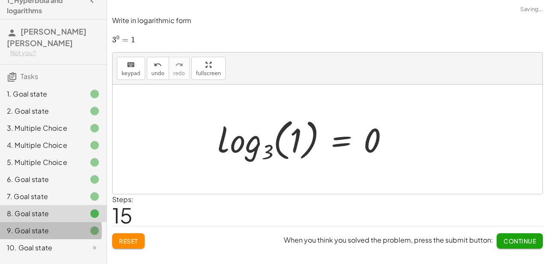
click at [76, 226] on div at bounding box center [88, 231] width 24 height 10
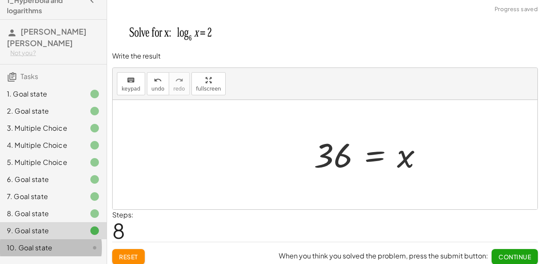
click at [80, 243] on div at bounding box center [88, 248] width 24 height 10
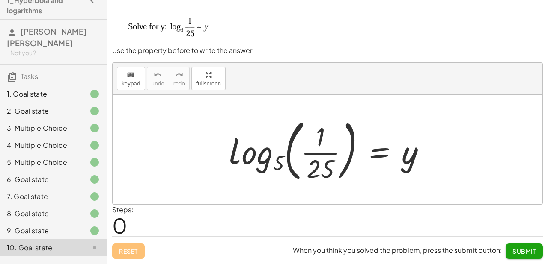
drag, startPoint x: 444, startPoint y: 169, endPoint x: 388, endPoint y: 164, distance: 56.7
click at [404, 167] on div "log 5 ( , · 1 · 25 ) = y" at bounding box center [328, 150] width 430 height 110
click at [264, 161] on div at bounding box center [331, 149] width 212 height 71
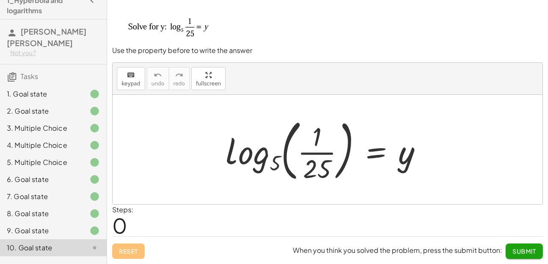
drag, startPoint x: 188, startPoint y: 161, endPoint x: 211, endPoint y: 164, distance: 23.4
click at [190, 162] on div at bounding box center [328, 150] width 430 height 110
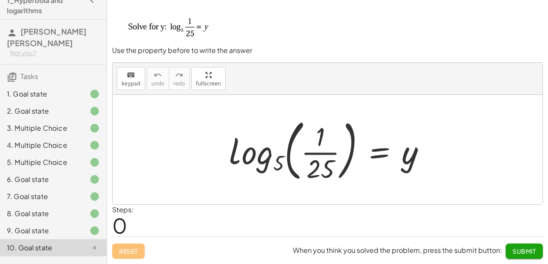
drag, startPoint x: 342, startPoint y: 180, endPoint x: 334, endPoint y: 174, distance: 10.1
click at [342, 180] on div at bounding box center [331, 149] width 212 height 71
click at [134, 75] on div "keyboard" at bounding box center [131, 75] width 19 height 10
click at [306, 157] on div at bounding box center [331, 149] width 212 height 71
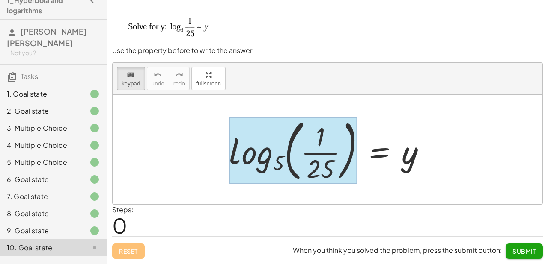
click at [267, 157] on div at bounding box center [293, 150] width 128 height 67
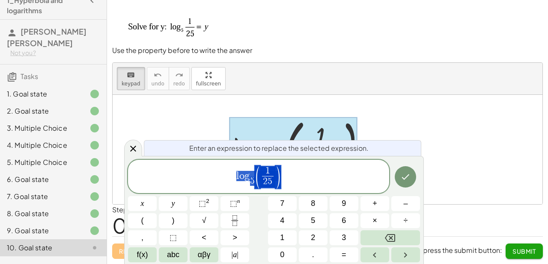
click at [267, 157] on div "Enter an expression to replace the selected expression. l o g 5 ​ ( 1 2 5 ​ ) x…" at bounding box center [274, 210] width 300 height 108
drag, startPoint x: 252, startPoint y: 181, endPoint x: 229, endPoint y: 182, distance: 22.3
drag, startPoint x: 294, startPoint y: 171, endPoint x: 228, endPoint y: 184, distance: 67.7
click at [228, 184] on span "l o g 5 ​ ( 1 2 5 ​ )" at bounding box center [258, 177] width 261 height 24
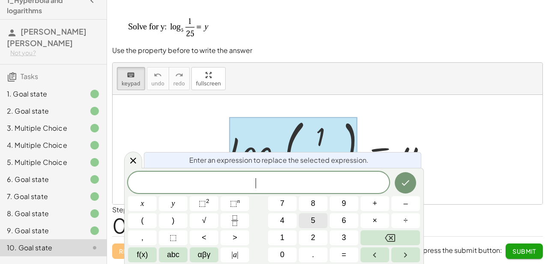
click at [304, 217] on button "5" at bounding box center [313, 221] width 29 height 15
click at [200, 208] on span "⬚" at bounding box center [202, 203] width 7 height 9
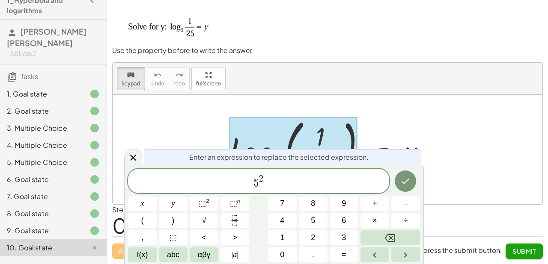
click at [261, 178] on span "2" at bounding box center [261, 179] width 5 height 9
click at [180, 205] on button "y" at bounding box center [173, 203] width 29 height 15
click at [342, 253] on span "=" at bounding box center [344, 256] width 5 height 12
click at [288, 236] on button "1" at bounding box center [282, 238] width 29 height 15
click at [396, 220] on button "÷" at bounding box center [405, 221] width 29 height 15
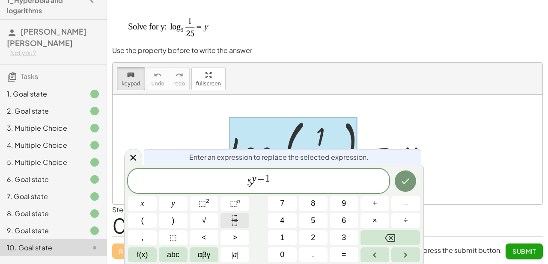
click at [234, 223] on icon "Fraction" at bounding box center [234, 221] width 11 height 11
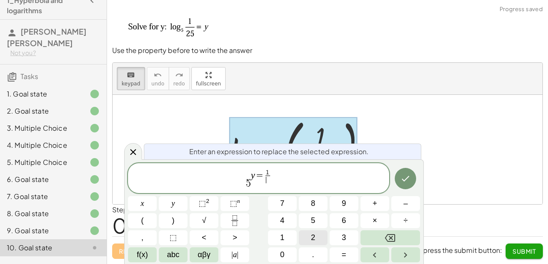
click at [307, 234] on button "2" at bounding box center [313, 238] width 29 height 15
click at [311, 220] on span "5" at bounding box center [313, 221] width 4 height 12
click at [407, 175] on icon "Done" at bounding box center [405, 179] width 10 height 10
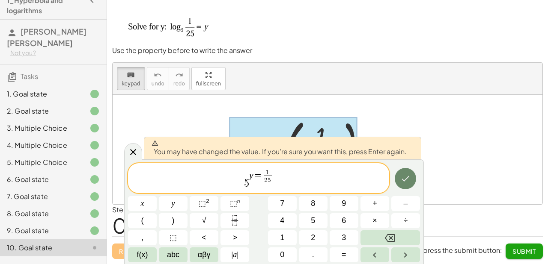
click at [406, 181] on icon "Done" at bounding box center [405, 179] width 10 height 10
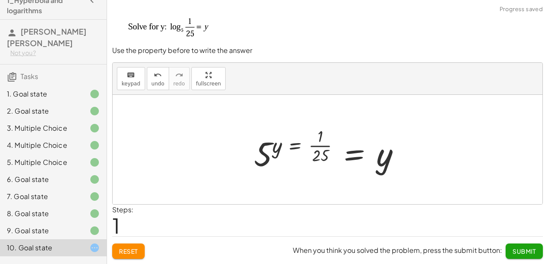
click at [368, 161] on div at bounding box center [331, 150] width 162 height 51
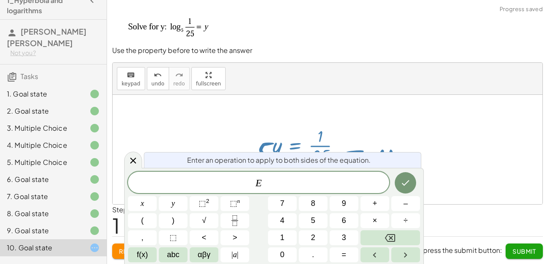
click at [368, 162] on span "Enter an operation to apply to both sides of the equation." at bounding box center [279, 160] width 184 height 10
click at [350, 190] on div "E ​" at bounding box center [258, 182] width 261 height 21
click at [407, 189] on button "Done" at bounding box center [405, 182] width 21 height 21
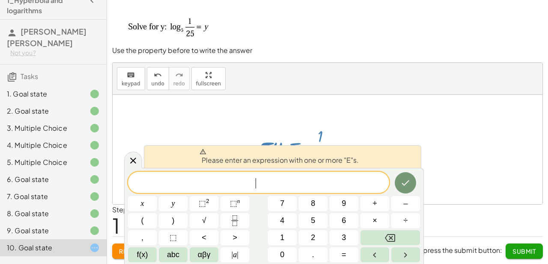
drag, startPoint x: 406, startPoint y: 165, endPoint x: 404, endPoint y: 144, distance: 20.6
click at [406, 163] on div "Please enter an expression with one or more "E"s." at bounding box center [282, 157] width 277 height 23
click at [410, 125] on div at bounding box center [331, 150] width 162 height 51
click at [140, 164] on div at bounding box center [133, 160] width 18 height 17
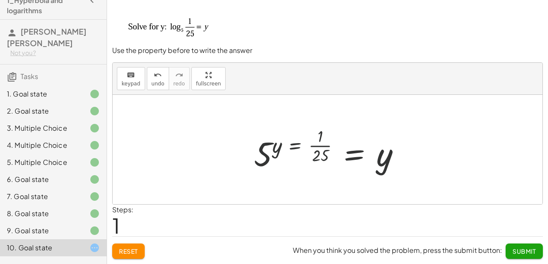
click at [373, 168] on div at bounding box center [331, 150] width 162 height 51
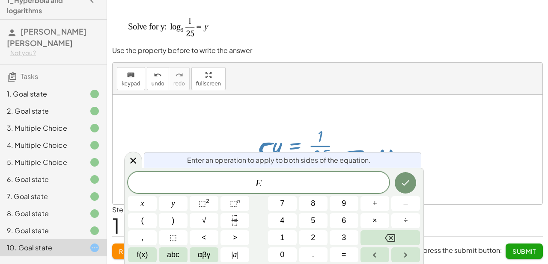
click at [383, 169] on div "Enter an operation to apply to both sides of the equation. E x y ⬚ 2 ⬚ n 7 8 9 …" at bounding box center [274, 216] width 300 height 96
drag, startPoint x: 389, startPoint y: 125, endPoint x: 366, endPoint y: 128, distance: 23.4
click at [385, 125] on div at bounding box center [331, 150] width 162 height 51
click at [269, 191] on div "​" at bounding box center [258, 182] width 261 height 21
click at [288, 237] on button "1" at bounding box center [282, 238] width 29 height 15
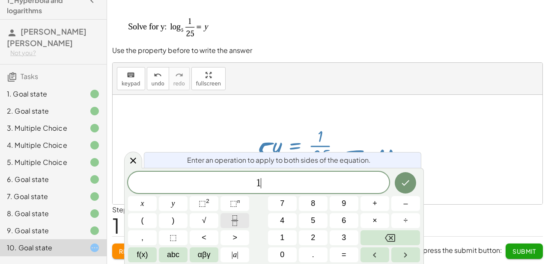
click at [235, 220] on icon "Fraction" at bounding box center [234, 221] width 11 height 11
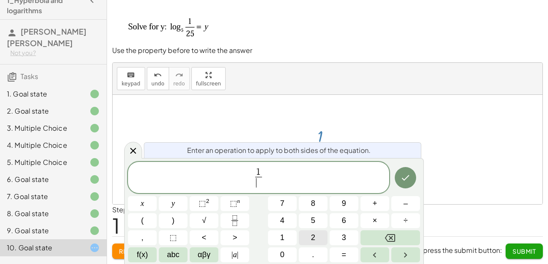
click at [306, 233] on button "2" at bounding box center [313, 238] width 29 height 15
click at [317, 216] on button "5" at bounding box center [313, 221] width 29 height 15
click at [411, 181] on button "Done" at bounding box center [405, 177] width 21 height 21
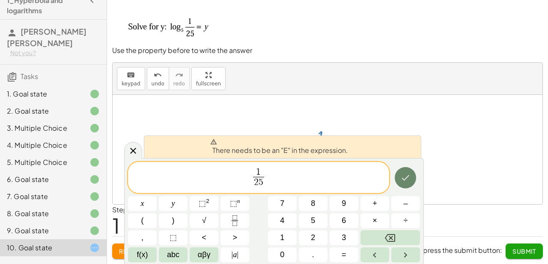
click at [410, 182] on icon "Done" at bounding box center [405, 178] width 10 height 10
click at [377, 180] on span "1 2 5 ​ ​" at bounding box center [258, 178] width 261 height 23
click at [386, 180] on span "1 2 5 ​ ​" at bounding box center [258, 178] width 261 height 23
click at [133, 155] on icon at bounding box center [133, 151] width 10 height 10
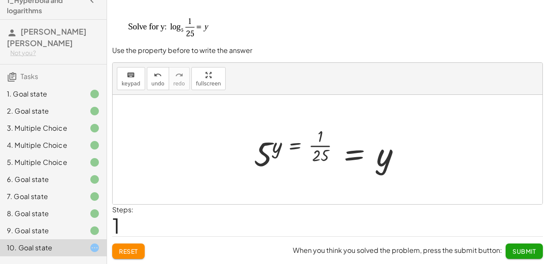
click at [333, 166] on div at bounding box center [331, 150] width 162 height 51
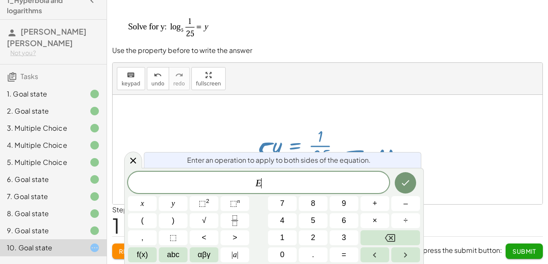
click at [340, 164] on span "Enter an operation to apply to both sides of the equation." at bounding box center [279, 160] width 184 height 10
click at [132, 161] on icon at bounding box center [133, 161] width 6 height 6
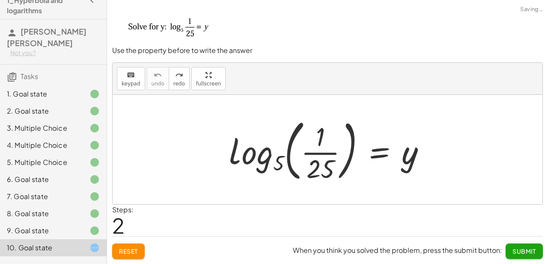
click at [349, 139] on div at bounding box center [331, 149] width 212 height 71
click at [285, 160] on div at bounding box center [331, 149] width 212 height 71
click at [273, 162] on div at bounding box center [331, 149] width 212 height 71
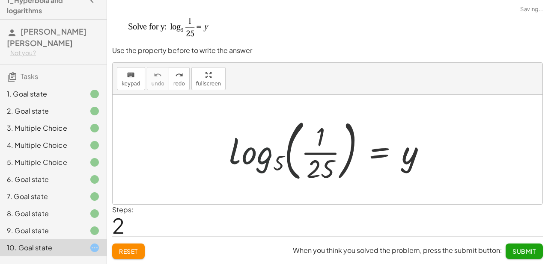
click at [250, 160] on div at bounding box center [331, 149] width 212 height 71
click at [383, 168] on div at bounding box center [331, 149] width 212 height 71
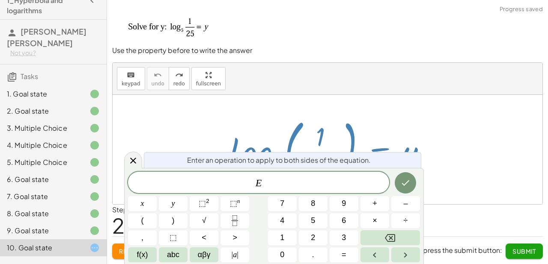
click at [271, 139] on div at bounding box center [331, 149] width 212 height 71
drag, startPoint x: 128, startPoint y: 160, endPoint x: 132, endPoint y: 113, distance: 46.8
click at [128, 156] on icon at bounding box center [133, 161] width 10 height 10
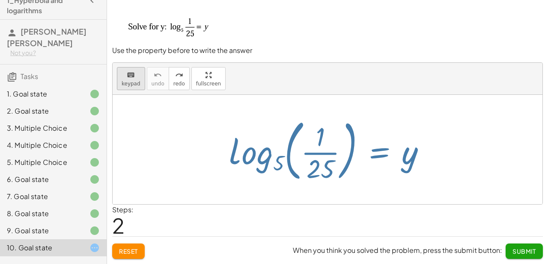
click at [137, 90] on button "keyboard keypad" at bounding box center [131, 78] width 28 height 23
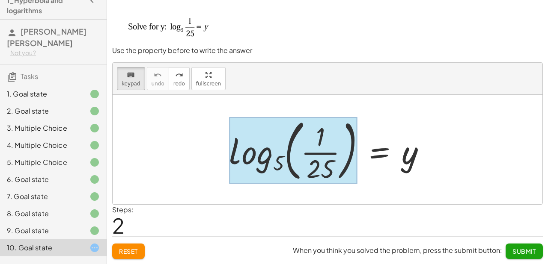
click at [277, 158] on div at bounding box center [293, 150] width 128 height 67
click at [0, 0] on div "x y ⬚ 2 ⬚ n 7 8 9 + – ( ) √ 4 5 6 × ÷ , ⬚ < > 1 2 3 f(x) abc αβγ | a | 0 . =" at bounding box center [0, 0] width 0 height 0
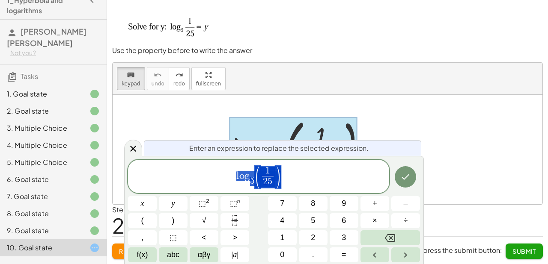
drag, startPoint x: 276, startPoint y: 176, endPoint x: 230, endPoint y: 181, distance: 46.5
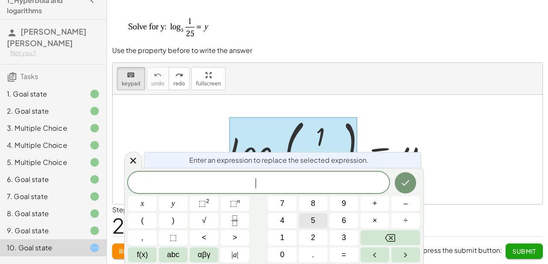
click at [309, 220] on button "5" at bounding box center [313, 221] width 29 height 15
click at [233, 207] on span "⬚" at bounding box center [233, 203] width 7 height 9
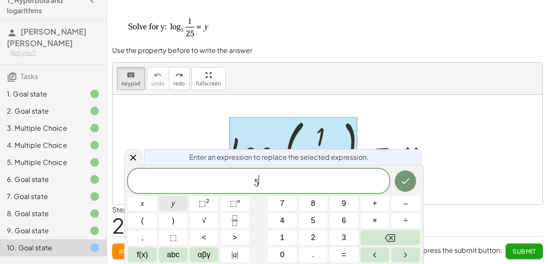
click at [169, 202] on button "y" at bounding box center [173, 203] width 29 height 15
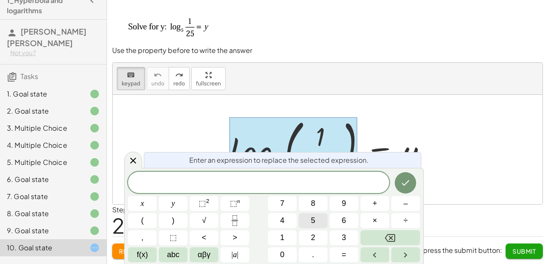
click at [313, 216] on span "5" at bounding box center [313, 221] width 4 height 12
click at [235, 203] on span "⬚" at bounding box center [233, 203] width 7 height 9
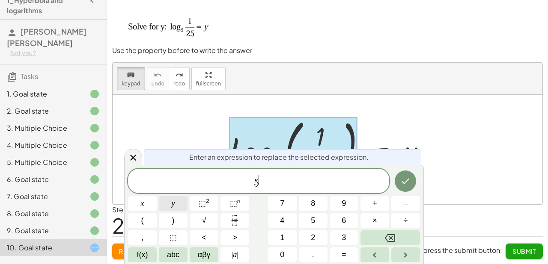
click at [181, 207] on button "y" at bounding box center [173, 203] width 29 height 15
click at [277, 112] on div "log 5 ( , · 1 · 25 ) = y" at bounding box center [327, 149] width 223 height 75
click at [278, 188] on span "5 y ​" at bounding box center [258, 181] width 261 height 15
click at [342, 250] on span "=" at bounding box center [344, 256] width 5 height 12
click at [317, 219] on button "5" at bounding box center [313, 221] width 29 height 15
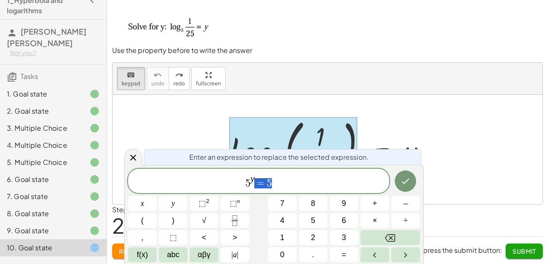
drag, startPoint x: 295, startPoint y: 186, endPoint x: 260, endPoint y: 193, distance: 35.3
click at [260, 193] on div "** 5 y = 5" at bounding box center [258, 181] width 261 height 24
click at [409, 186] on icon "Done" at bounding box center [405, 181] width 10 height 10
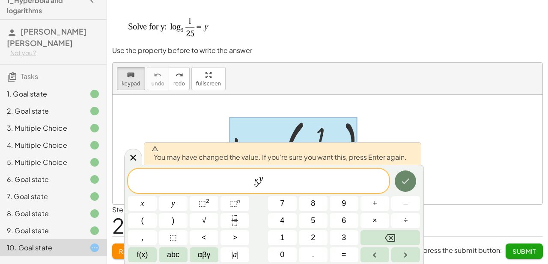
click at [409, 186] on icon "Done" at bounding box center [405, 181] width 10 height 10
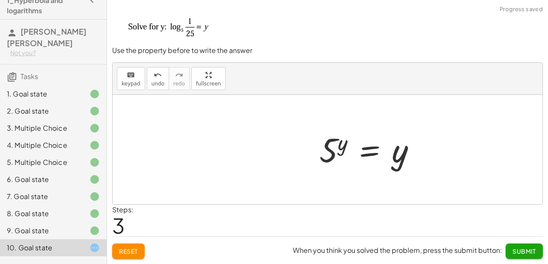
click at [406, 162] on div "log 5 ( , · 1 · 25 ) = y = y 5 y" at bounding box center [328, 150] width 430 height 110
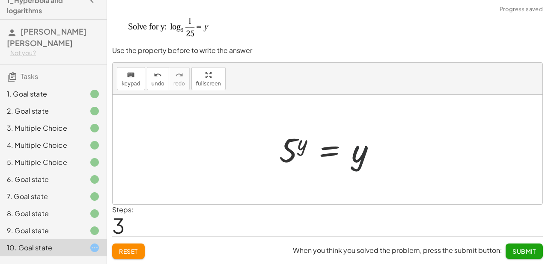
click at [406, 162] on div at bounding box center [328, 150] width 430 height 110
click at [335, 154] on div at bounding box center [331, 150] width 112 height 42
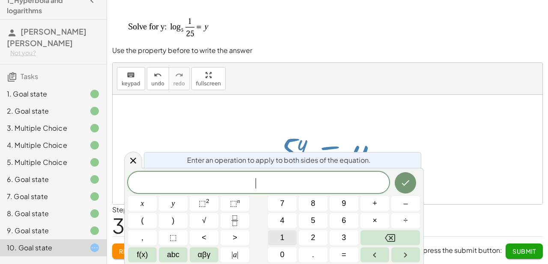
click at [281, 238] on span "1" at bounding box center [282, 238] width 4 height 12
click at [231, 220] on icon "Fraction" at bounding box center [234, 221] width 11 height 11
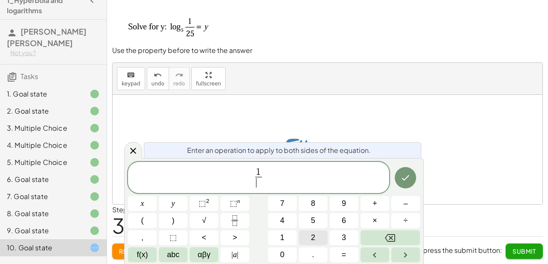
click at [303, 237] on button "2" at bounding box center [313, 238] width 29 height 15
click at [317, 219] on button "5" at bounding box center [313, 221] width 29 height 15
click at [403, 176] on icon "Done" at bounding box center [405, 178] width 10 height 10
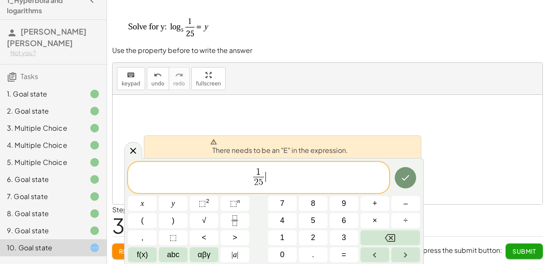
click at [267, 171] on span "1 2 5 ​ ​" at bounding box center [258, 178] width 261 height 23
click at [263, 185] on span "2 5" at bounding box center [258, 183] width 11 height 12
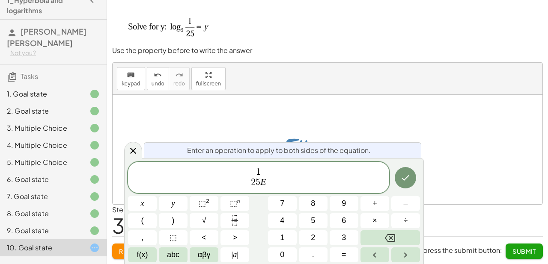
click at [417, 178] on div "Enter an operation to apply to both sides of the equation. 1 2 5 E ​ ​ x y ⬚ 2 …" at bounding box center [274, 211] width 300 height 107
click at [413, 179] on button "Done" at bounding box center [405, 177] width 21 height 21
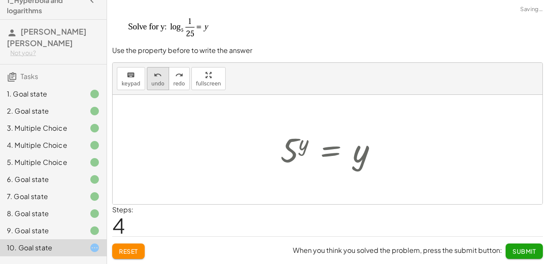
click at [157, 79] on icon "undo" at bounding box center [158, 75] width 8 height 10
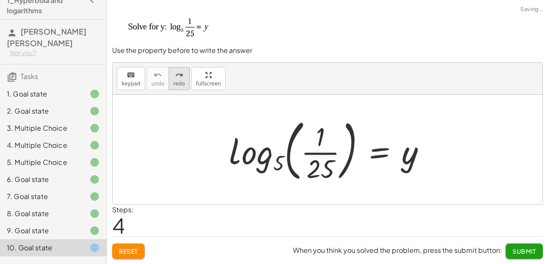
click at [175, 76] on icon "redo" at bounding box center [179, 75] width 8 height 10
click at [313, 161] on div at bounding box center [331, 149] width 212 height 71
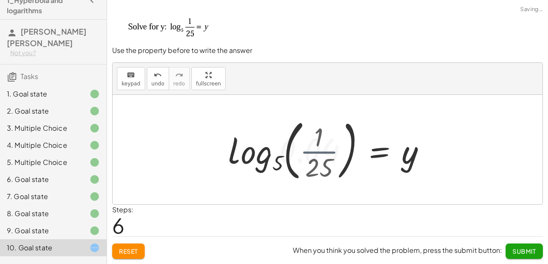
click at [398, 154] on div at bounding box center [319, 150] width 235 height 51
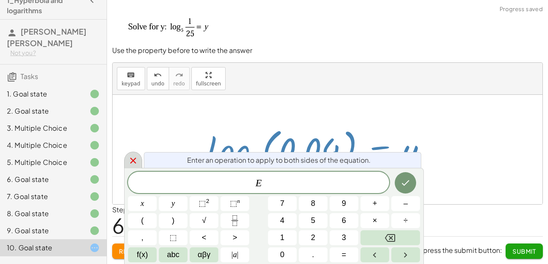
click at [126, 166] on div at bounding box center [133, 160] width 18 height 17
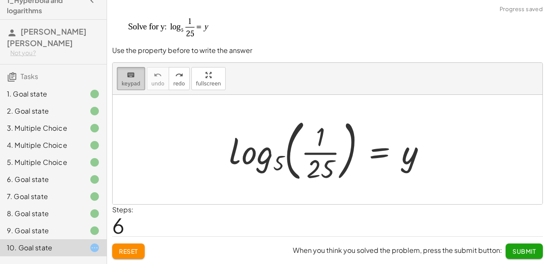
click at [127, 75] on icon "keyboard" at bounding box center [131, 75] width 8 height 10
click at [308, 170] on div at bounding box center [320, 169] width 28 height 30
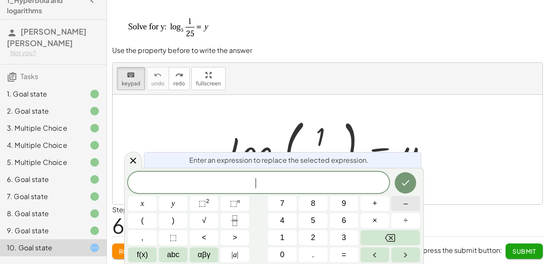
click at [404, 205] on span "–" at bounding box center [405, 204] width 4 height 12
click at [310, 235] on button "2" at bounding box center [313, 238] width 29 height 15
click at [402, 182] on icon "Done" at bounding box center [405, 183] width 10 height 10
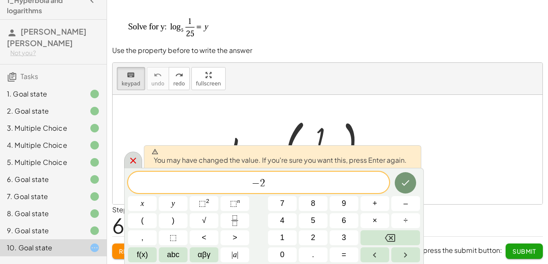
click at [134, 160] on icon at bounding box center [133, 161] width 6 height 6
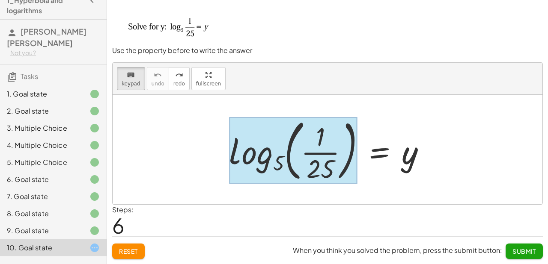
click at [242, 146] on div at bounding box center [293, 150] width 128 height 67
click at [0, 0] on span "You may have changed the value. If you're sure you want this, press Enter again." at bounding box center [0, 0] width 0 height 0
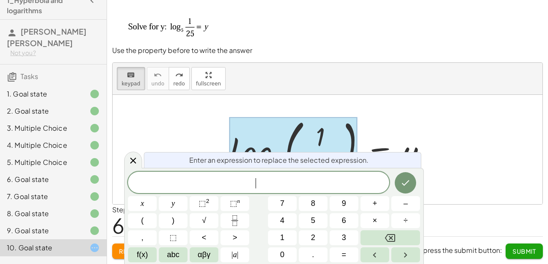
drag, startPoint x: 288, startPoint y: 185, endPoint x: 231, endPoint y: 187, distance: 57.0
click at [231, 187] on span "​" at bounding box center [258, 184] width 261 height 12
click at [393, 200] on button "–" at bounding box center [405, 203] width 29 height 15
click at [330, 232] on button "3" at bounding box center [344, 238] width 29 height 15
click at [314, 233] on span "2" at bounding box center [313, 238] width 4 height 12
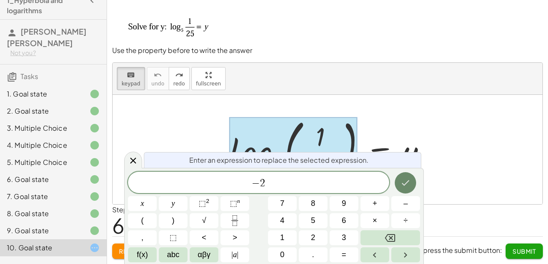
click at [408, 180] on icon "Done" at bounding box center [405, 183] width 10 height 10
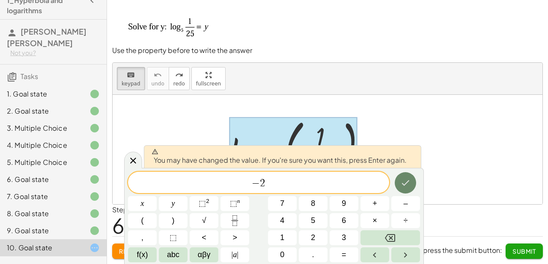
click at [408, 180] on icon "Done" at bounding box center [405, 183] width 10 height 10
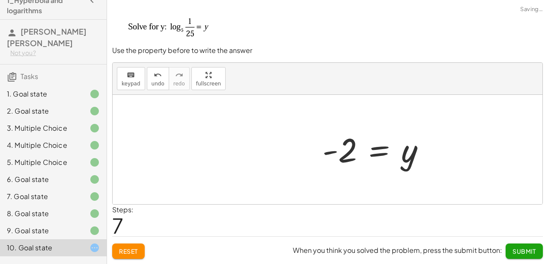
click at [408, 180] on div at bounding box center [328, 150] width 430 height 110
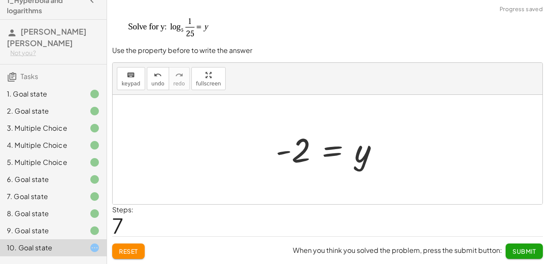
click at [542, 256] on button "Submit" at bounding box center [523, 251] width 37 height 15
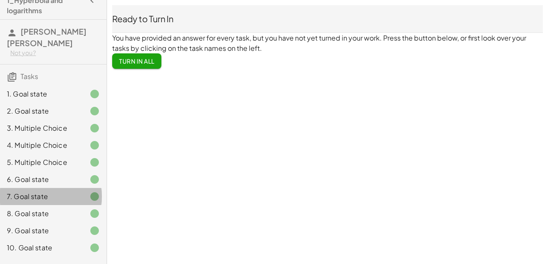
drag, startPoint x: 65, startPoint y: 191, endPoint x: 56, endPoint y: 191, distance: 9.0
click at [56, 223] on div "7. Goal state" at bounding box center [53, 231] width 107 height 17
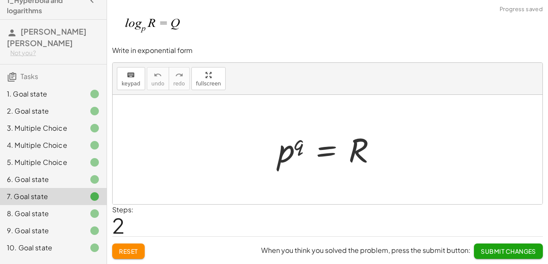
click at [38, 89] on div "1. Goal state" at bounding box center [41, 94] width 69 height 10
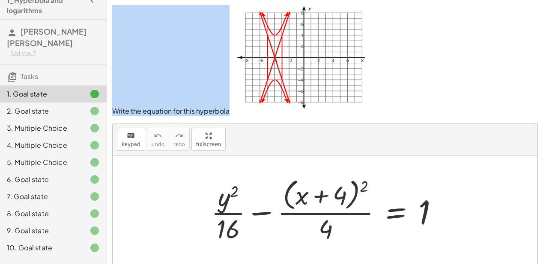
drag, startPoint x: 113, startPoint y: 110, endPoint x: 228, endPoint y: 112, distance: 114.3
click at [228, 112] on p "Write the equation for this hyperbola" at bounding box center [324, 60] width 425 height 111
copy p "Write the equation for this hyperbola"
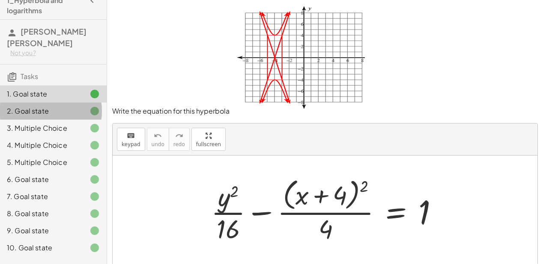
click at [80, 106] on div at bounding box center [88, 111] width 24 height 10
click at [54, 106] on div "2. Goal state" at bounding box center [41, 111] width 69 height 10
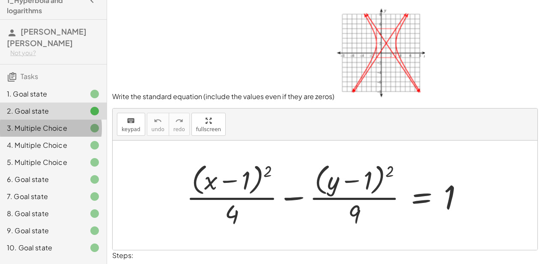
click at [69, 154] on div "3. Multiple Choice" at bounding box center [53, 162] width 107 height 17
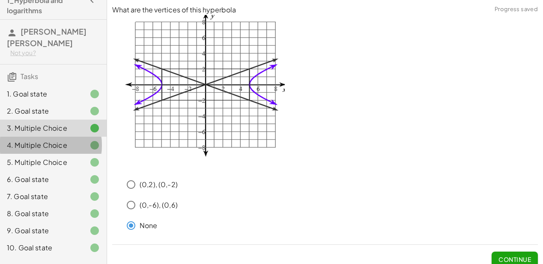
click at [67, 140] on div "4. Multiple Choice" at bounding box center [41, 145] width 69 height 10
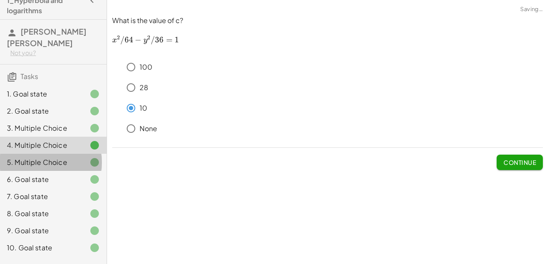
click at [58, 157] on div "5. Multiple Choice" at bounding box center [41, 162] width 69 height 10
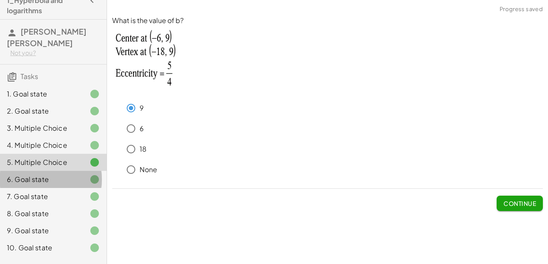
click at [56, 205] on div "6. Goal state" at bounding box center [53, 213] width 107 height 17
click at [56, 175] on div "6. Goal state" at bounding box center [41, 180] width 69 height 10
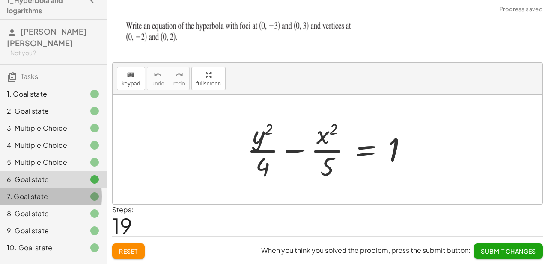
click at [76, 192] on div at bounding box center [88, 197] width 24 height 10
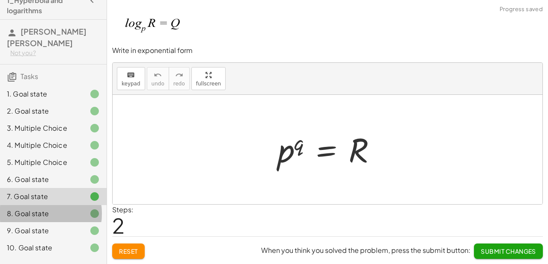
click at [71, 240] on div "8. Goal state" at bounding box center [53, 248] width 107 height 17
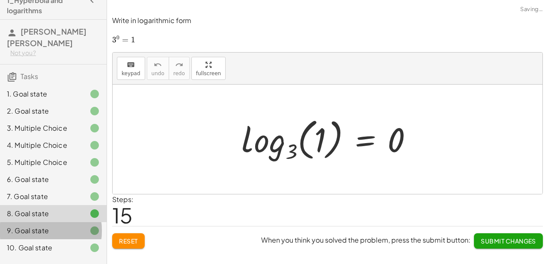
click at [69, 226] on div "9. Goal state" at bounding box center [41, 231] width 69 height 10
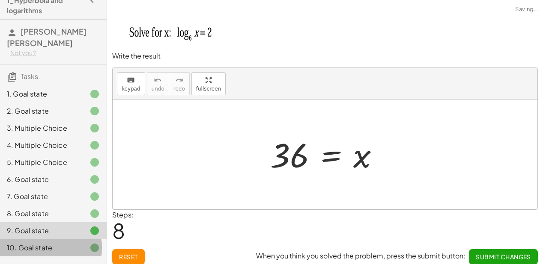
click at [69, 243] on div "10. Goal state" at bounding box center [41, 248] width 69 height 10
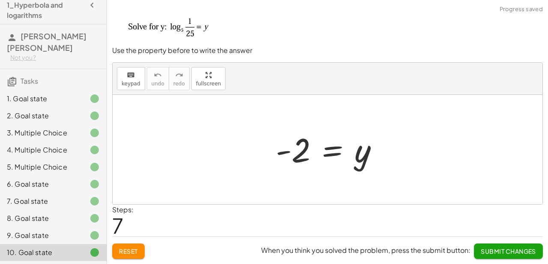
scroll to position [18, 0]
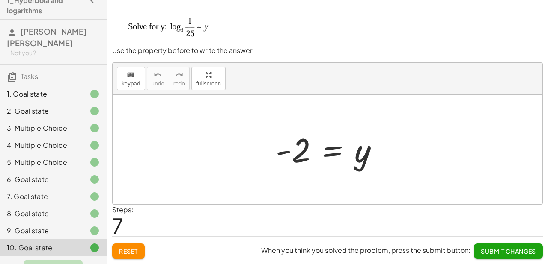
click at [65, 264] on span "Turn In All" at bounding box center [53, 268] width 45 height 8
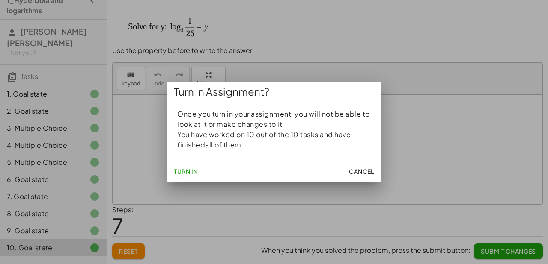
click at [183, 170] on span "Turn In" at bounding box center [186, 172] width 24 height 8
click at [196, 173] on span "Turn In" at bounding box center [186, 172] width 24 height 8
click at [187, 169] on span "Turn In" at bounding box center [186, 172] width 24 height 8
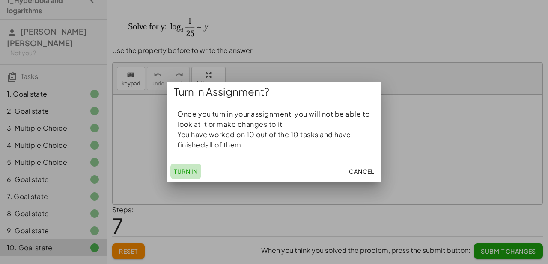
click at [187, 169] on span "Turn In" at bounding box center [186, 172] width 24 height 8
click at [199, 171] on button "Turn In" at bounding box center [185, 171] width 31 height 15
click at [359, 161] on div "Turn In Cancel" at bounding box center [274, 171] width 214 height 22
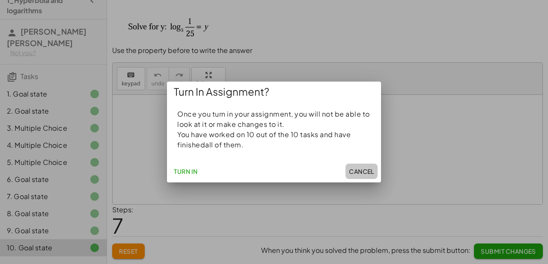
drag, startPoint x: 360, startPoint y: 171, endPoint x: 360, endPoint y: 175, distance: 4.3
click at [360, 171] on span "Cancel" at bounding box center [361, 172] width 25 height 8
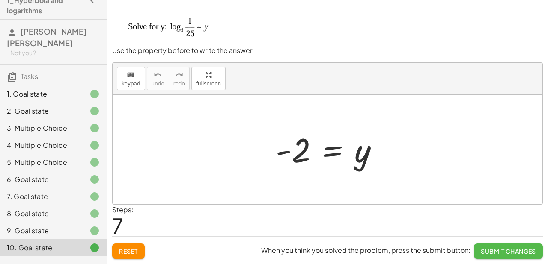
click at [490, 252] on span "Submit Changes" at bounding box center [508, 252] width 55 height 8
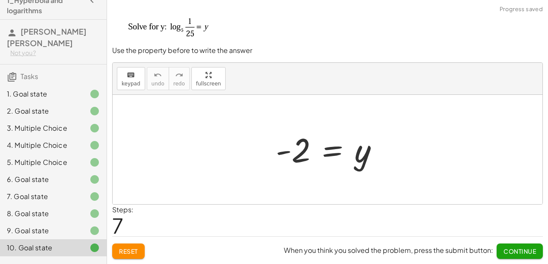
click at [51, 264] on span "Turn In All" at bounding box center [53, 268] width 45 height 8
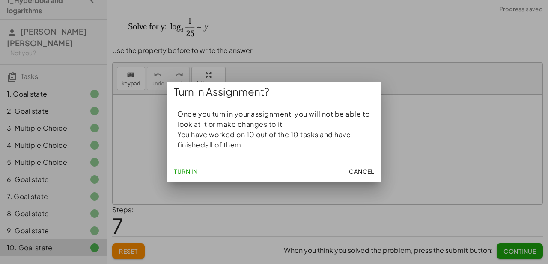
click at [185, 164] on button "Turn In" at bounding box center [185, 171] width 31 height 15
click at [180, 182] on div "Turn In Cancel" at bounding box center [274, 171] width 214 height 22
click at [181, 179] on div "Turn In Cancel" at bounding box center [274, 171] width 214 height 22
click at [184, 175] on span "Turn In" at bounding box center [186, 172] width 24 height 8
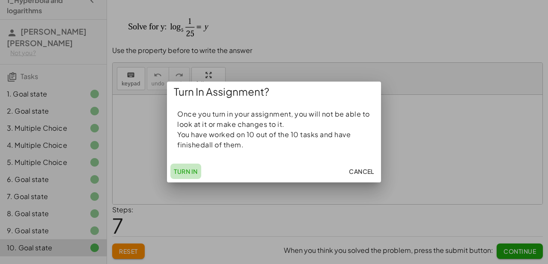
click at [184, 175] on span "Turn In" at bounding box center [186, 172] width 24 height 8
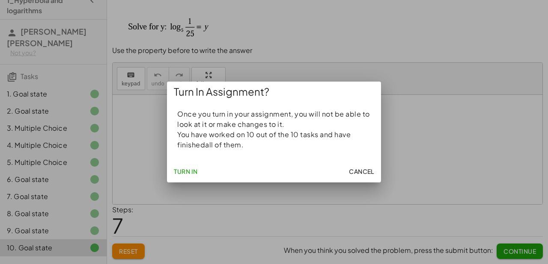
click at [184, 175] on span "Turn In" at bounding box center [186, 172] width 24 height 8
click at [182, 170] on span "Turn In" at bounding box center [186, 172] width 24 height 8
click at [181, 170] on span "Turn In" at bounding box center [186, 172] width 24 height 8
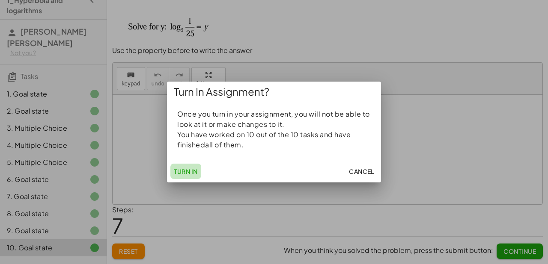
click at [181, 170] on span "Turn In" at bounding box center [186, 172] width 24 height 8
click at [192, 172] on span "Turn In" at bounding box center [186, 172] width 24 height 8
click at [363, 172] on span "Cancel" at bounding box center [361, 172] width 25 height 8
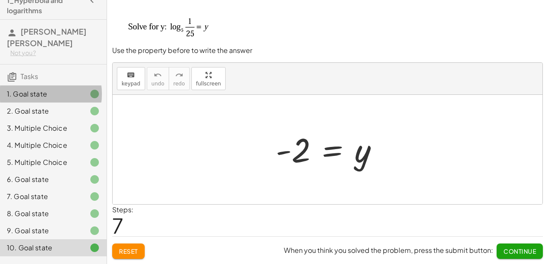
click at [45, 89] on div "1. Goal state" at bounding box center [41, 94] width 69 height 10
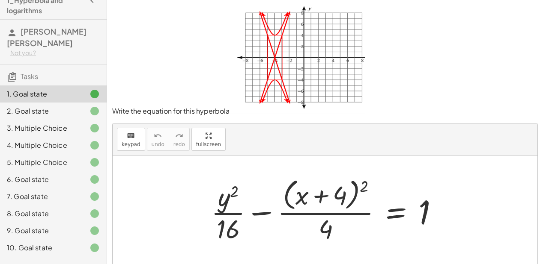
click at [20, 65] on h3 "Tasks" at bounding box center [53, 74] width 107 height 18
click at [15, 72] on icon at bounding box center [12, 77] width 10 height 10
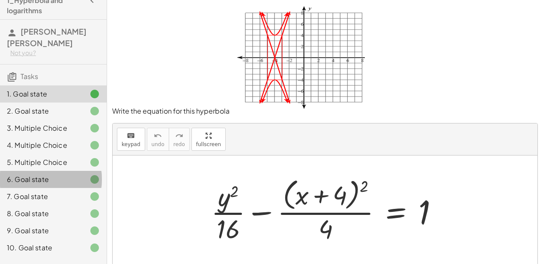
click at [42, 175] on div "6. Goal state" at bounding box center [41, 180] width 69 height 10
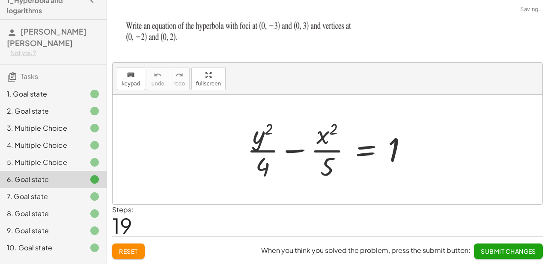
click at [44, 137] on div "2. Goal state" at bounding box center [53, 145] width 107 height 17
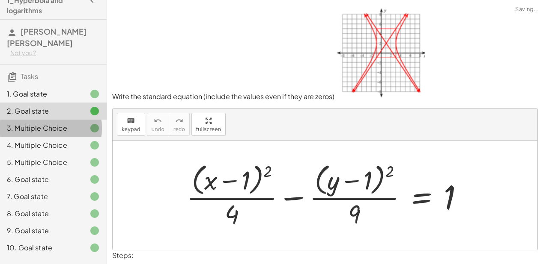
drag, startPoint x: 44, startPoint y: 114, endPoint x: 42, endPoint y: 120, distance: 6.2
click at [44, 123] on div "3. Multiple Choice" at bounding box center [41, 128] width 69 height 10
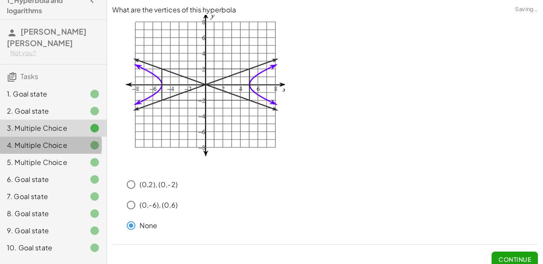
drag, startPoint x: 42, startPoint y: 134, endPoint x: 41, endPoint y: 142, distance: 7.7
click at [41, 140] on div "4. Multiple Choice" at bounding box center [41, 145] width 69 height 10
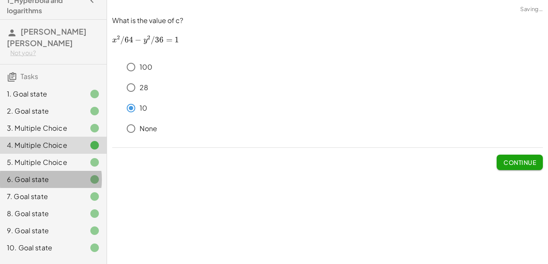
click at [49, 175] on div "6. Goal state" at bounding box center [41, 180] width 69 height 10
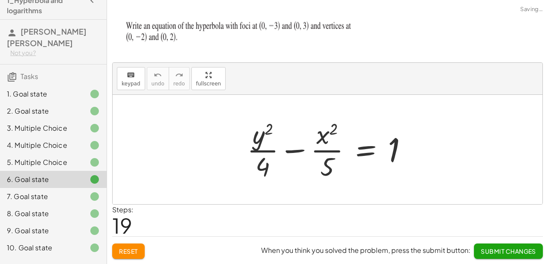
click at [58, 223] on div "7. Goal state" at bounding box center [53, 231] width 107 height 17
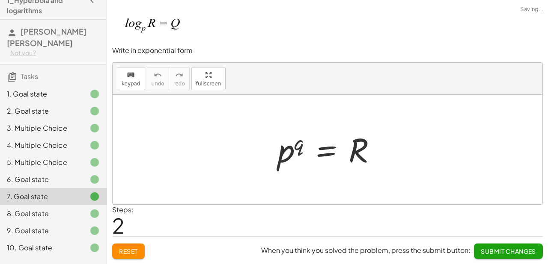
click at [59, 209] on div "8. Goal state" at bounding box center [41, 214] width 69 height 10
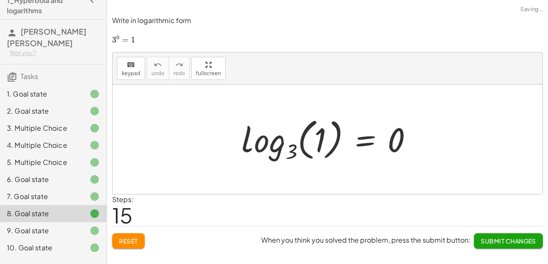
click at [63, 226] on div "9. Goal state" at bounding box center [41, 231] width 69 height 10
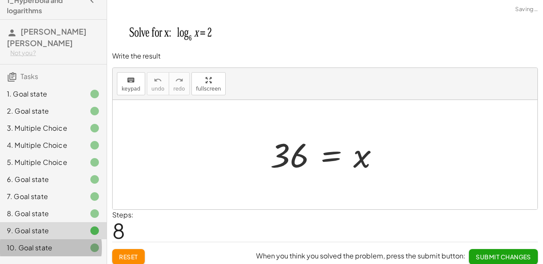
click at [62, 240] on div "10. Goal state" at bounding box center [53, 248] width 107 height 17
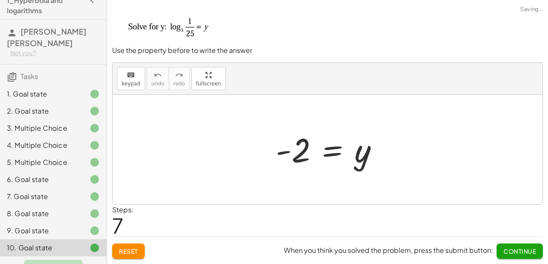
click at [56, 264] on span "Turn In All" at bounding box center [53, 268] width 45 height 8
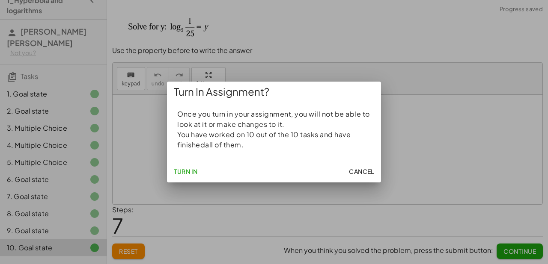
click at [188, 173] on span "Turn In" at bounding box center [186, 172] width 24 height 8
click at [187, 174] on span "Turn In" at bounding box center [186, 172] width 24 height 8
click at [187, 175] on span "Turn In" at bounding box center [186, 172] width 24 height 8
click at [188, 175] on span "Turn In" at bounding box center [186, 172] width 24 height 8
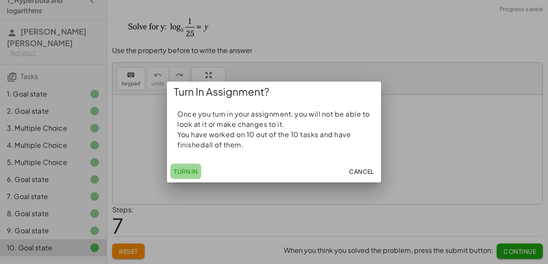
click at [188, 176] on button "Turn In" at bounding box center [185, 171] width 31 height 15
click at [187, 176] on button "Turn In" at bounding box center [185, 171] width 31 height 15
click at [189, 177] on button "Turn In" at bounding box center [185, 171] width 31 height 15
click at [187, 175] on span "Turn In" at bounding box center [186, 172] width 24 height 8
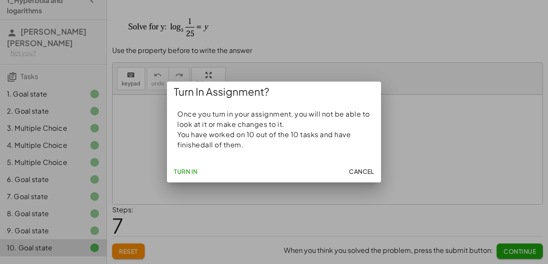
click at [190, 171] on span "Turn In" at bounding box center [186, 172] width 24 height 8
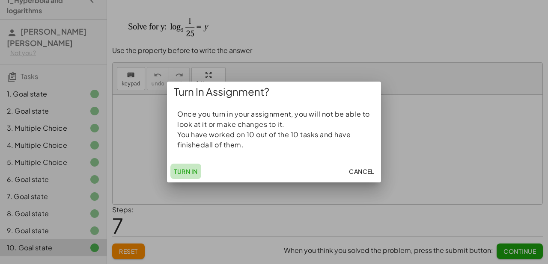
click at [190, 171] on span "Turn In" at bounding box center [186, 172] width 24 height 8
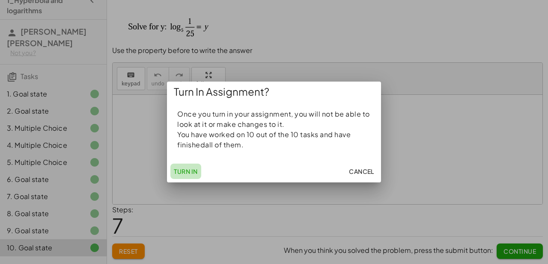
click at [188, 171] on span "Turn In" at bounding box center [186, 172] width 24 height 8
click at [495, 136] on div at bounding box center [274, 132] width 548 height 264
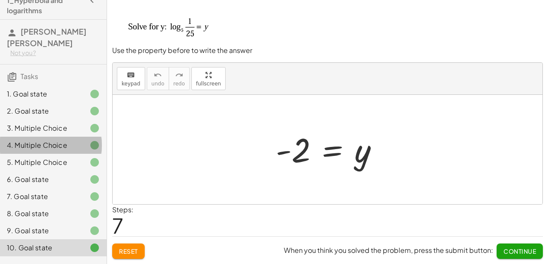
click at [79, 171] on div "4. Multiple Choice" at bounding box center [53, 179] width 107 height 17
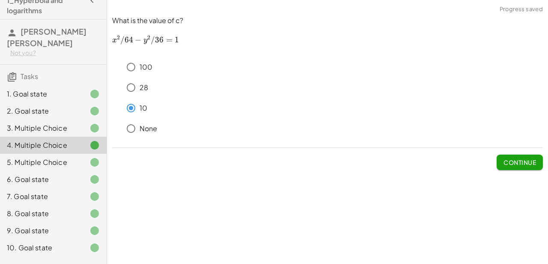
click at [68, 89] on div "1. Goal state" at bounding box center [41, 94] width 69 height 10
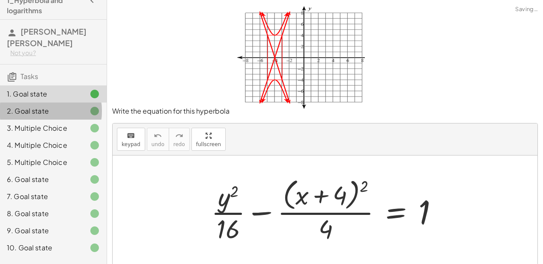
click at [64, 106] on div "2. Goal state" at bounding box center [41, 111] width 69 height 10
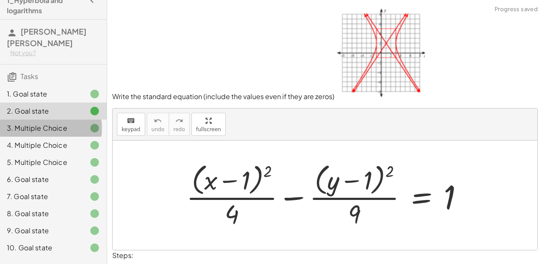
click at [59, 154] on div "3. Multiple Choice" at bounding box center [53, 162] width 107 height 17
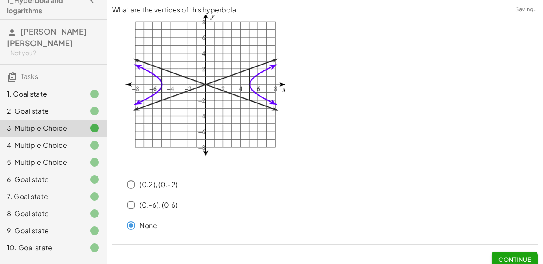
click at [54, 123] on div "3. Multiple Choice" at bounding box center [41, 128] width 69 height 10
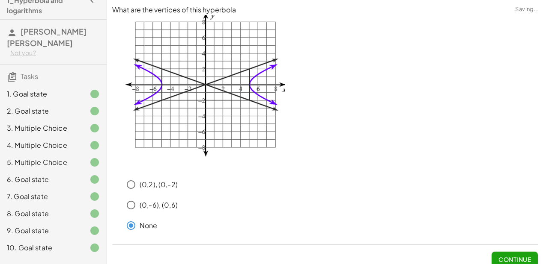
click at [49, 140] on div "4. Multiple Choice" at bounding box center [41, 145] width 69 height 10
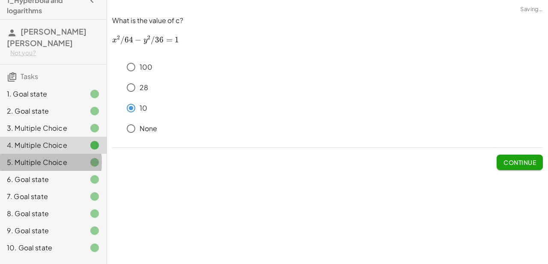
click at [48, 157] on div "5. Multiple Choice" at bounding box center [41, 162] width 69 height 10
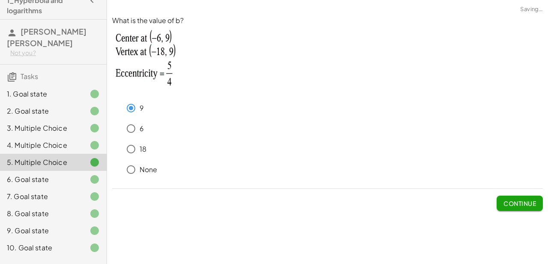
click at [46, 205] on div "6. Goal state" at bounding box center [53, 213] width 107 height 17
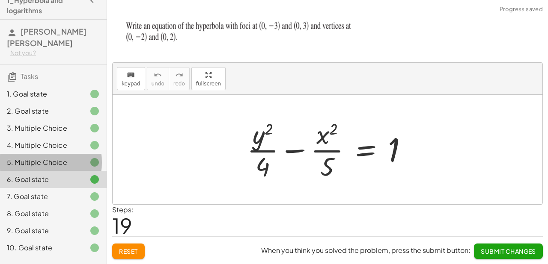
click at [45, 157] on div "5. Multiple Choice" at bounding box center [41, 162] width 69 height 10
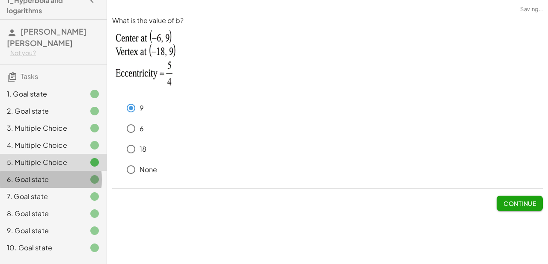
click at [52, 175] on div "6. Goal state" at bounding box center [41, 180] width 69 height 10
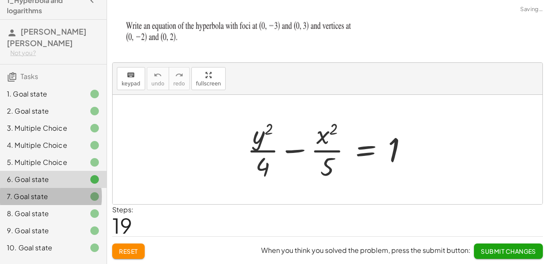
click at [68, 192] on div "7. Goal state" at bounding box center [41, 197] width 69 height 10
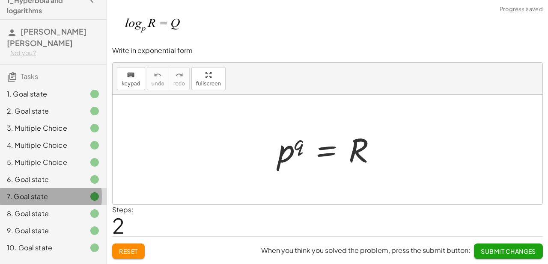
click at [76, 192] on div at bounding box center [88, 197] width 24 height 10
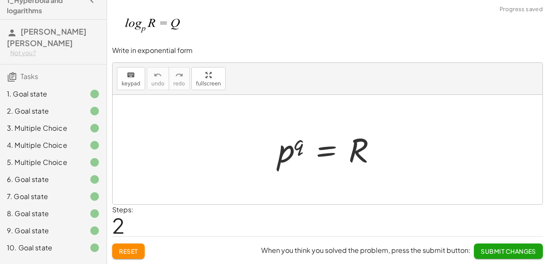
click at [70, 209] on div "8. Goal state" at bounding box center [41, 214] width 69 height 10
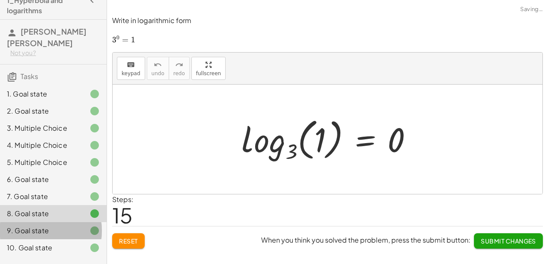
click at [63, 226] on div "9. Goal state" at bounding box center [41, 231] width 69 height 10
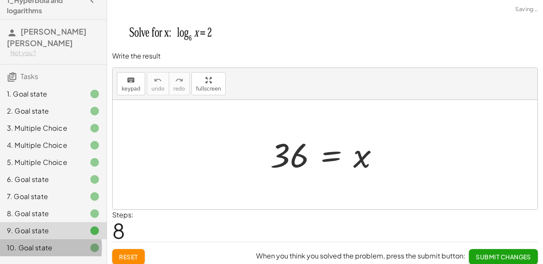
click at [60, 240] on div "10. Goal state" at bounding box center [53, 248] width 107 height 17
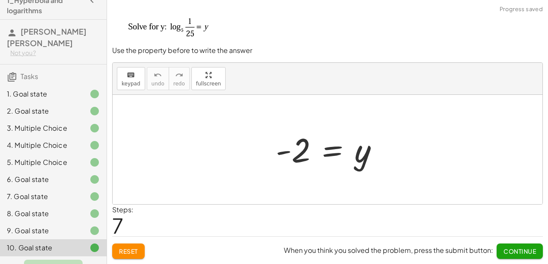
click at [60, 264] on span "Turn In All" at bounding box center [53, 268] width 45 height 8
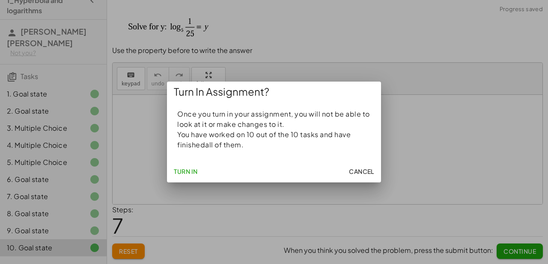
click at [60, 257] on div at bounding box center [274, 132] width 548 height 264
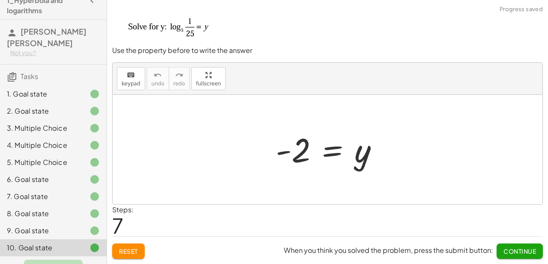
click at [63, 264] on span "Turn In All" at bounding box center [53, 268] width 45 height 8
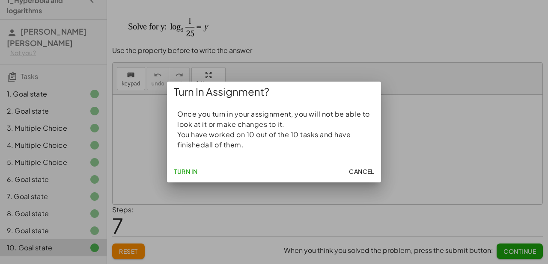
click at [192, 167] on button "Turn In" at bounding box center [185, 171] width 31 height 15
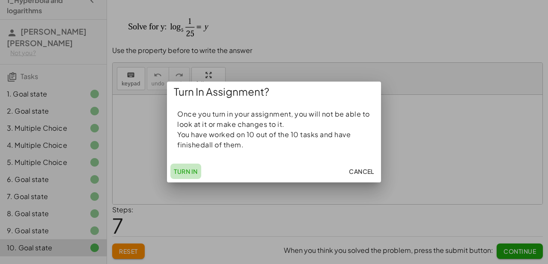
click at [191, 167] on button "Turn In" at bounding box center [185, 171] width 31 height 15
click at [375, 168] on button "Cancel" at bounding box center [361, 171] width 32 height 15
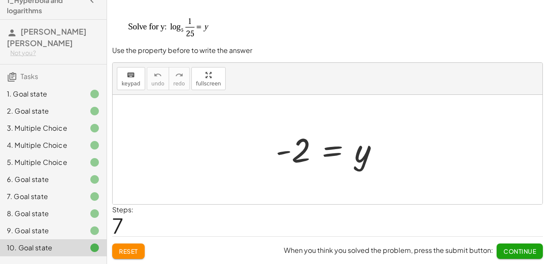
click at [517, 249] on span "Continue" at bounding box center [519, 252] width 33 height 8
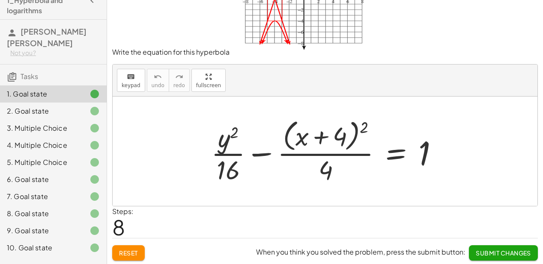
scroll to position [60, 0]
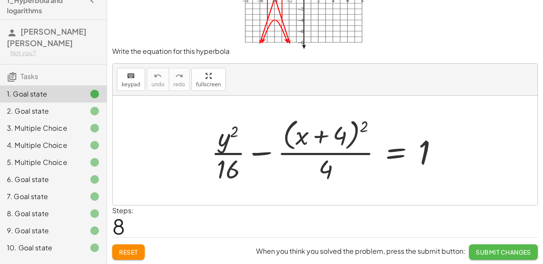
click at [493, 246] on button "Submit Changes" at bounding box center [503, 252] width 69 height 15
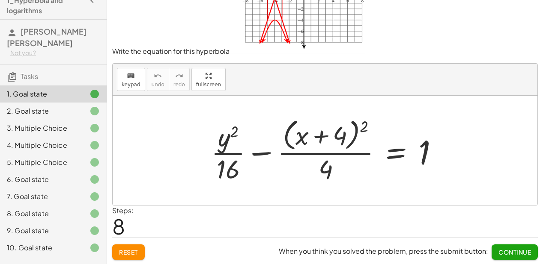
click at [495, 248] on button "Continue" at bounding box center [514, 252] width 46 height 15
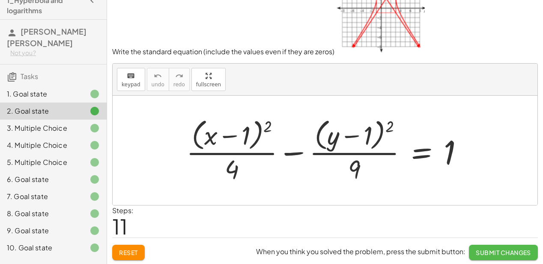
click at [496, 249] on span "Submit Changes" at bounding box center [502, 253] width 55 height 8
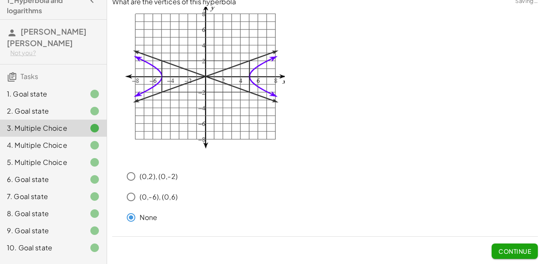
scroll to position [8, 0]
click at [496, 249] on button "Continue" at bounding box center [514, 251] width 46 height 15
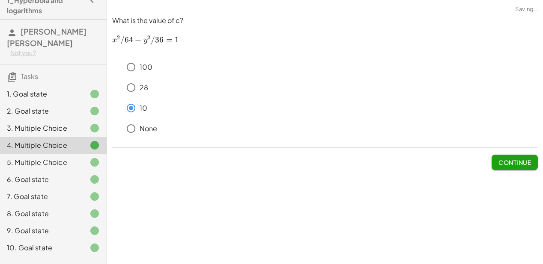
scroll to position [0, 0]
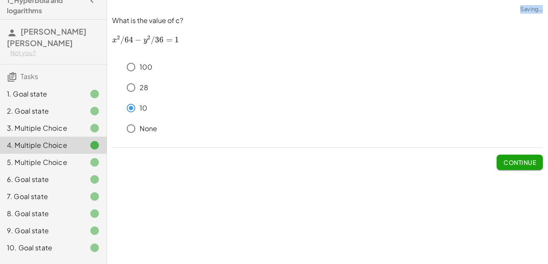
click at [496, 249] on div "Write the equation for this hyperbola keyboard keypad undo undo redo redo fulls…" at bounding box center [327, 132] width 441 height 264
drag, startPoint x: 513, startPoint y: 175, endPoint x: 516, endPoint y: 169, distance: 5.7
click at [0, 0] on div "What is the value of c? ﻿ x 2 / 64 − y 2 / 36 = 1 x^2/64-y^2/36=1 x 2 /64 − y 2…" at bounding box center [0, 0] width 0 height 0
click at [517, 166] on span "Continue" at bounding box center [519, 163] width 33 height 8
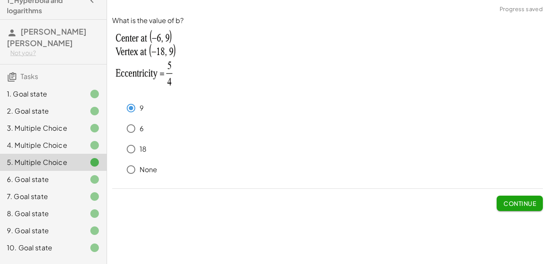
click at [511, 207] on span "Continue" at bounding box center [519, 204] width 33 height 8
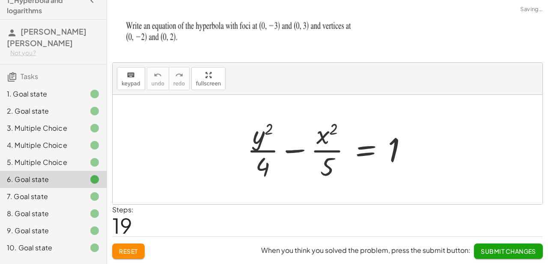
click at [512, 204] on div at bounding box center [328, 150] width 430 height 110
click at [503, 246] on button "Submit Changes" at bounding box center [508, 251] width 69 height 15
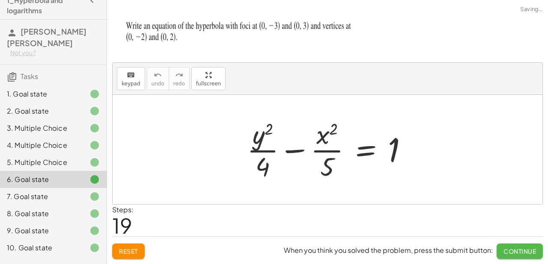
click at [503, 246] on button "Continue" at bounding box center [519, 251] width 46 height 15
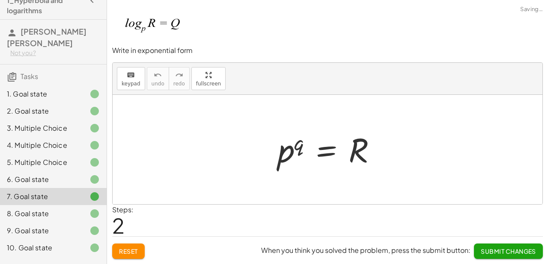
click at [503, 246] on button "Submit Changes" at bounding box center [508, 251] width 69 height 15
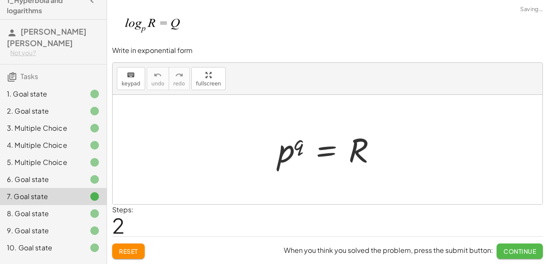
click at [503, 246] on button "Continue" at bounding box center [519, 251] width 46 height 15
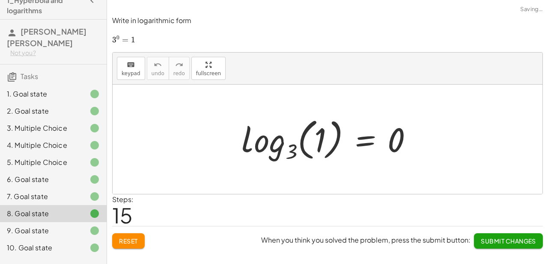
click at [504, 242] on button "Submit Changes" at bounding box center [508, 241] width 69 height 15
click at [504, 241] on span "Continue" at bounding box center [519, 242] width 33 height 8
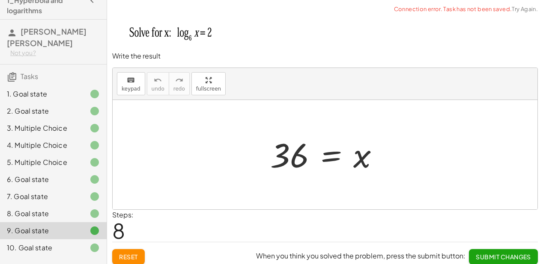
click at [502, 253] on span "Submit Changes" at bounding box center [502, 257] width 55 height 8
click at [502, 253] on span "Continue" at bounding box center [514, 257] width 33 height 8
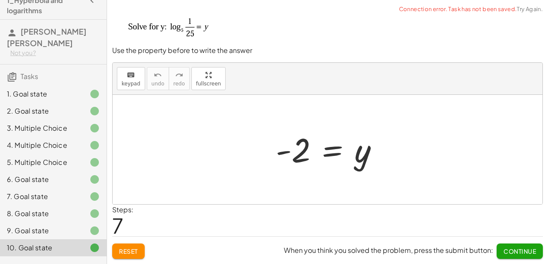
click at [502, 253] on button "Continue" at bounding box center [519, 251] width 46 height 15
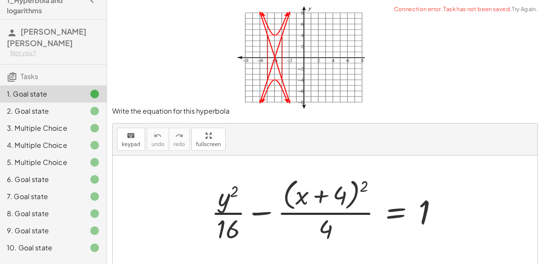
click at [502, 253] on div at bounding box center [325, 211] width 425 height 110
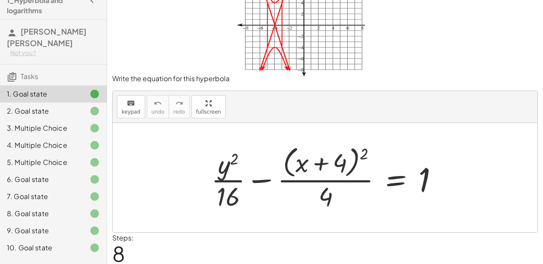
scroll to position [60, 0]
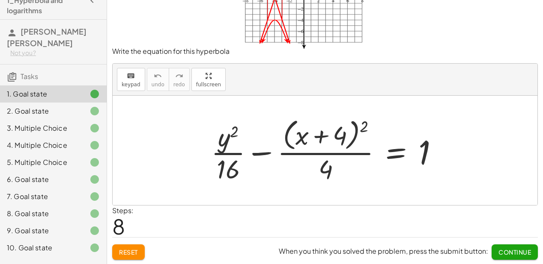
click at [62, 264] on span "Turn In All" at bounding box center [53, 268] width 45 height 8
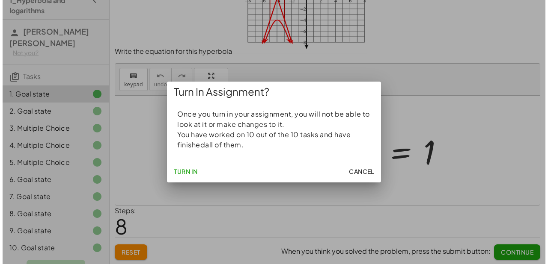
scroll to position [0, 0]
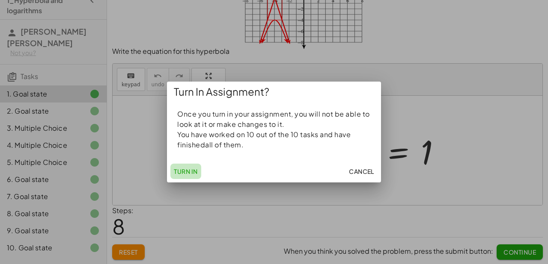
click at [192, 172] on span "Turn In" at bounding box center [186, 172] width 24 height 8
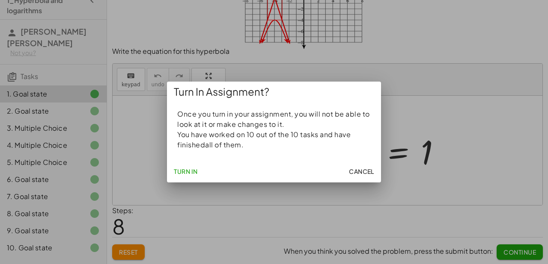
click at [192, 172] on span "Turn In" at bounding box center [186, 172] width 24 height 8
click at [190, 172] on span "Turn In" at bounding box center [186, 172] width 24 height 8
click at [190, 173] on span "Turn In" at bounding box center [186, 172] width 24 height 8
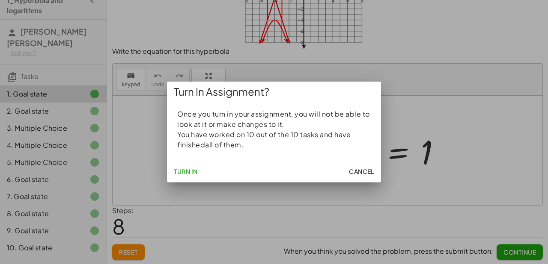
click at [191, 174] on span "Turn In" at bounding box center [186, 172] width 24 height 8
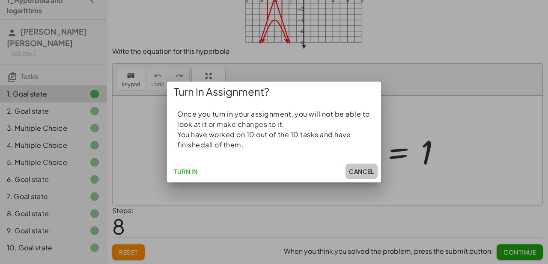
click at [363, 172] on span "Cancel" at bounding box center [361, 172] width 25 height 8
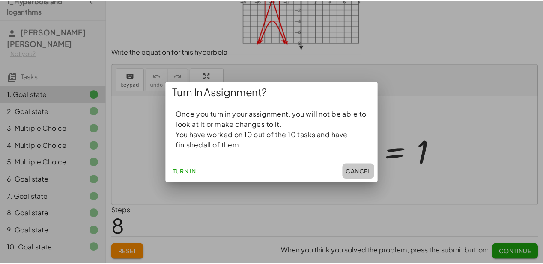
scroll to position [60, 0]
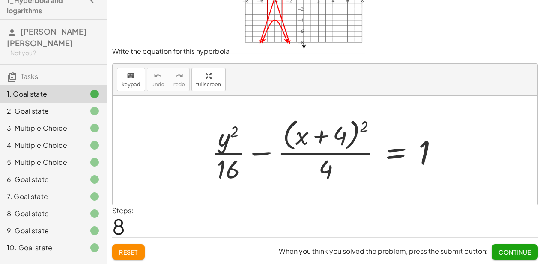
click at [506, 250] on span "Continue" at bounding box center [514, 253] width 33 height 8
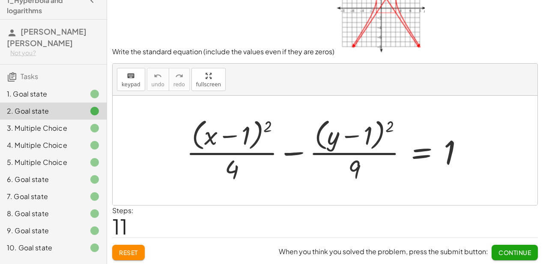
click at [505, 250] on span "Continue" at bounding box center [514, 253] width 33 height 8
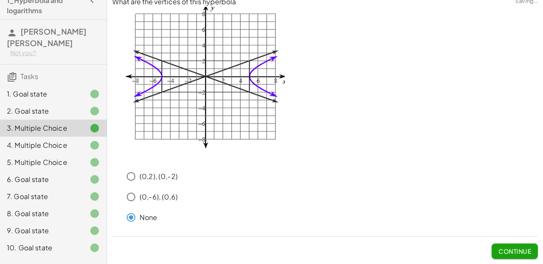
scroll to position [8, 0]
click at [505, 250] on span "Continue" at bounding box center [514, 252] width 33 height 8
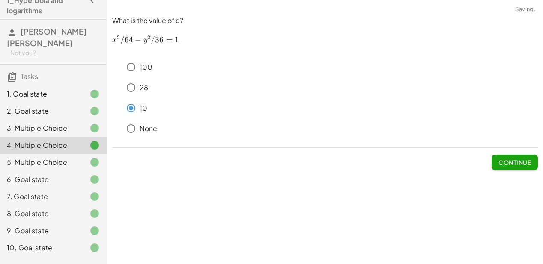
scroll to position [0, 0]
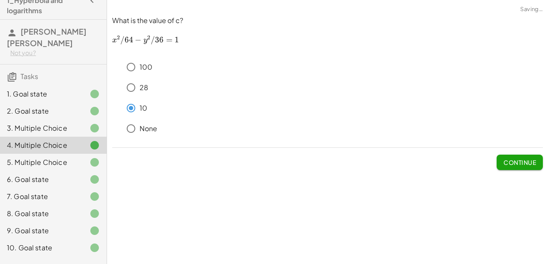
click at [497, 166] on button "Continue" at bounding box center [519, 162] width 46 height 15
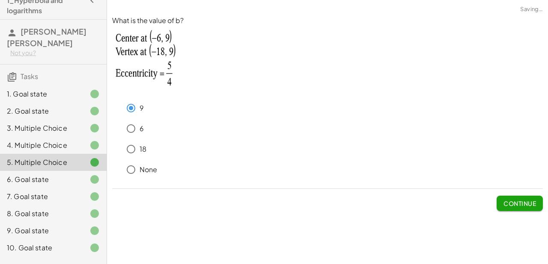
click at [497, 166] on div "None" at bounding box center [332, 169] width 420 height 17
click at [498, 200] on button "Continue" at bounding box center [519, 203] width 46 height 15
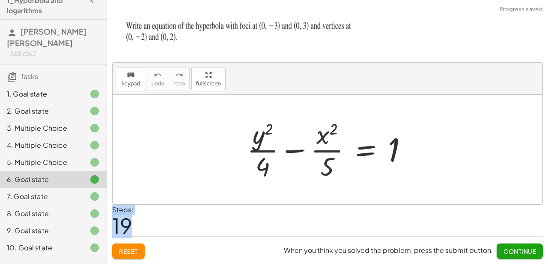
drag, startPoint x: 498, startPoint y: 211, endPoint x: 499, endPoint y: 241, distance: 30.8
click at [498, 226] on div "Steps: 19" at bounding box center [327, 221] width 431 height 32
click at [501, 247] on button "Continue" at bounding box center [519, 251] width 46 height 15
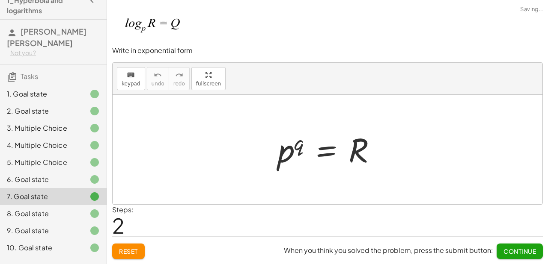
click at [501, 247] on button "Continue" at bounding box center [519, 251] width 46 height 15
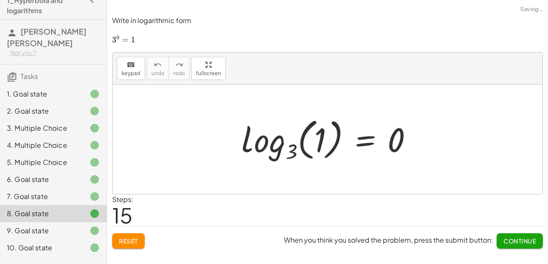
click at [501, 247] on button "Continue" at bounding box center [519, 241] width 46 height 15
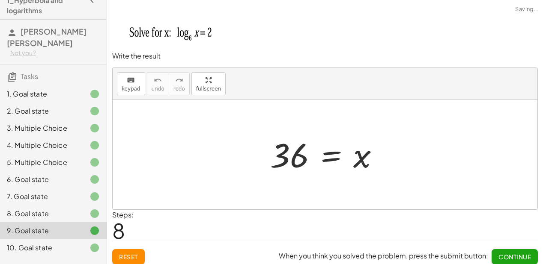
click at [502, 250] on button "Continue" at bounding box center [514, 257] width 46 height 15
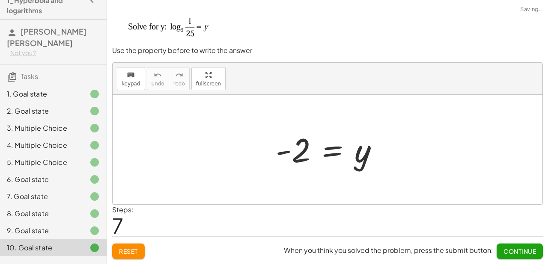
click at [502, 250] on button "Continue" at bounding box center [519, 251] width 46 height 15
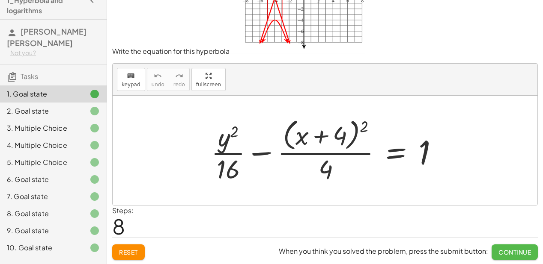
click at [506, 250] on span "Continue" at bounding box center [514, 253] width 33 height 8
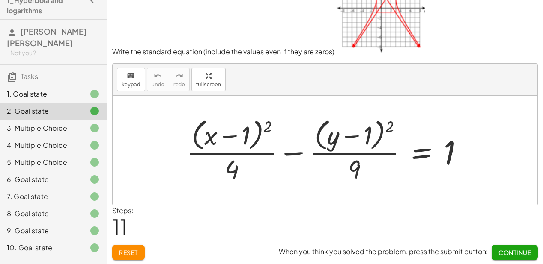
click at [506, 250] on span "Continue" at bounding box center [514, 253] width 33 height 8
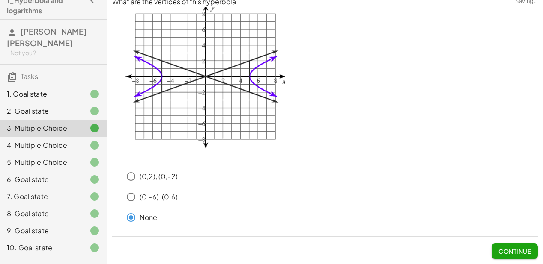
scroll to position [8, 0]
click at [506, 250] on span "Continue" at bounding box center [514, 252] width 33 height 8
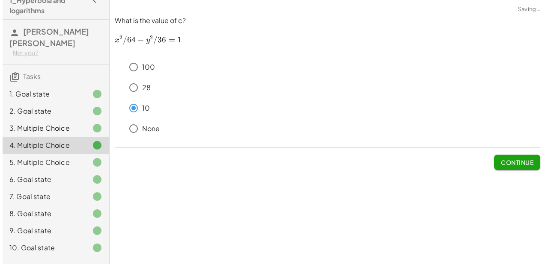
scroll to position [0, 0]
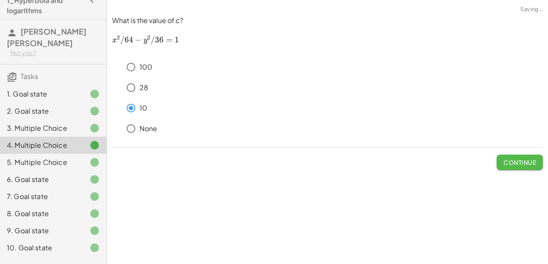
click at [508, 157] on button "Continue" at bounding box center [519, 162] width 46 height 15
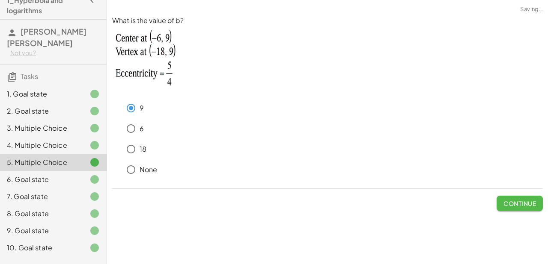
click at [508, 202] on span "Continue" at bounding box center [519, 204] width 33 height 8
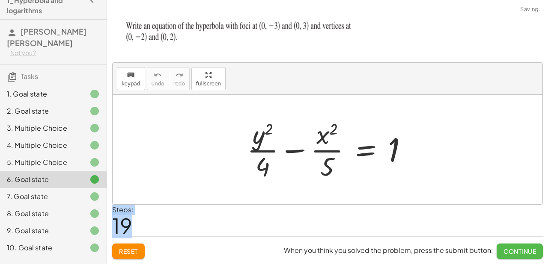
click at [522, 254] on span "Continue" at bounding box center [519, 252] width 33 height 8
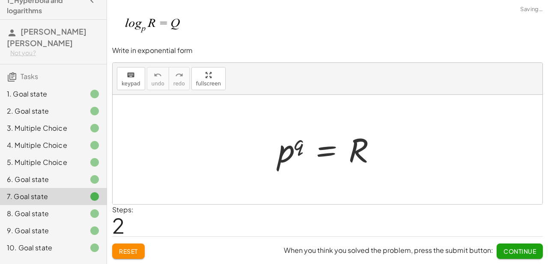
click at [522, 254] on span "Continue" at bounding box center [519, 252] width 33 height 8
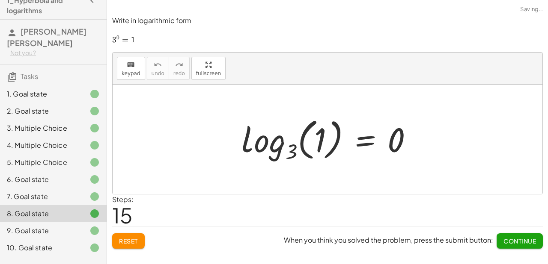
click at [522, 254] on div "Write the equation for this hyperbola keyboard keypad undo undo redo redo fulls…" at bounding box center [327, 132] width 441 height 264
click at [518, 242] on span "Continue" at bounding box center [519, 242] width 33 height 8
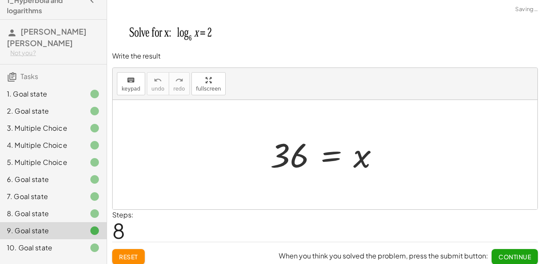
click at [518, 243] on div "When you think you solved the problem, press the submit button: Continue" at bounding box center [408, 254] width 259 height 22
click at [512, 253] on span "Continue" at bounding box center [514, 257] width 33 height 8
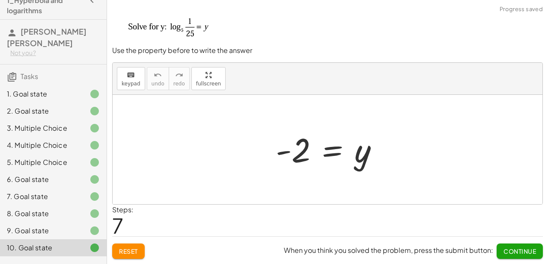
click at [66, 260] on button "Turn In All" at bounding box center [53, 267] width 59 height 15
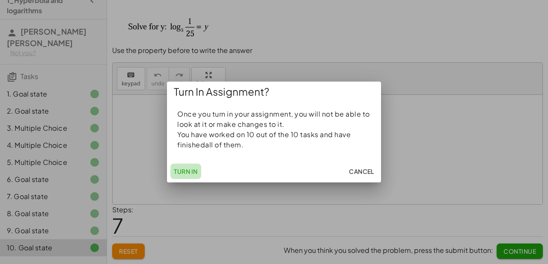
click at [184, 170] on span "Turn In" at bounding box center [186, 172] width 24 height 8
click at [106, 96] on div at bounding box center [274, 132] width 548 height 264
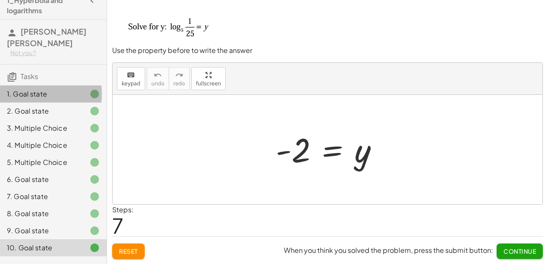
click at [68, 120] on div "1. Goal state" at bounding box center [53, 128] width 107 height 17
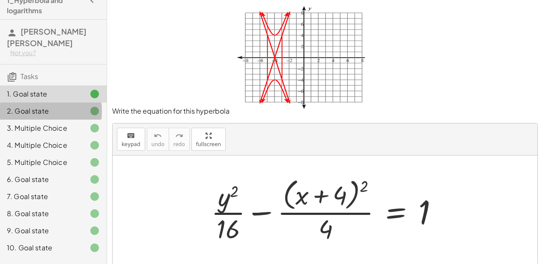
click at [45, 137] on div "2. Goal state" at bounding box center [53, 145] width 107 height 17
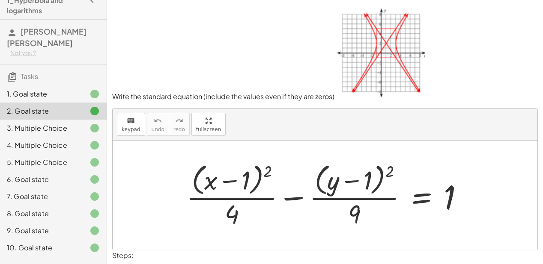
click at [51, 123] on div "3. Multiple Choice" at bounding box center [41, 128] width 69 height 10
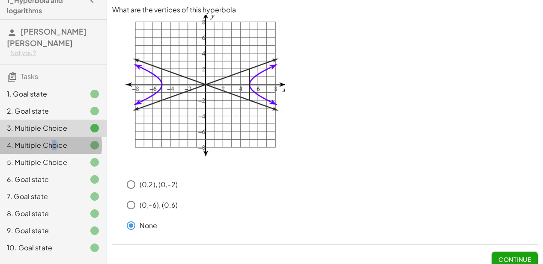
click at [53, 140] on div "4. Multiple Choice" at bounding box center [41, 145] width 69 height 10
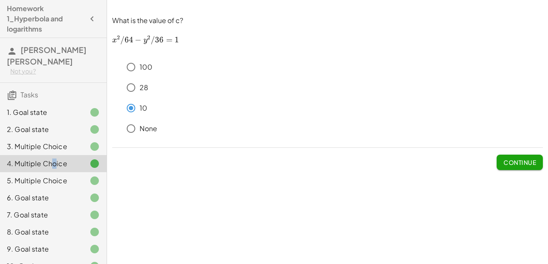
click at [91, 22] on icon "button" at bounding box center [92, 19] width 10 height 10
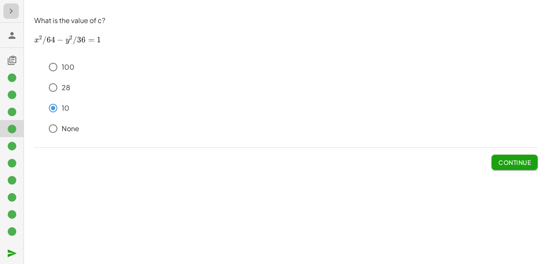
click at [9, 10] on icon "button" at bounding box center [11, 11] width 10 height 10
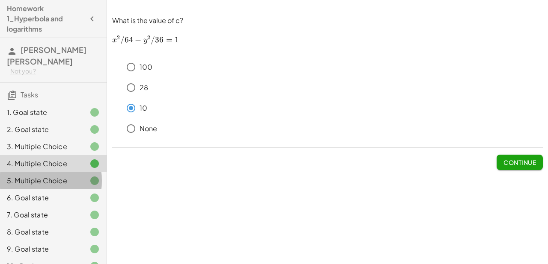
click at [52, 176] on div "5. Multiple Choice" at bounding box center [41, 181] width 69 height 10
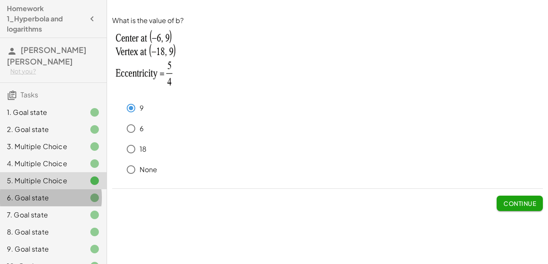
click at [51, 224] on div "6. Goal state" at bounding box center [53, 232] width 107 height 17
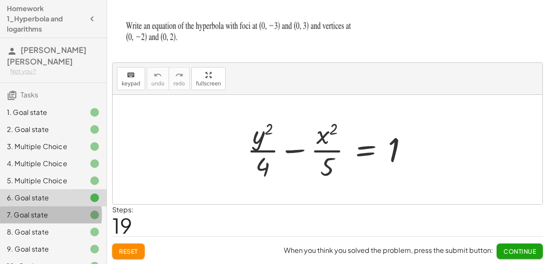
click at [50, 210] on div "7. Goal state" at bounding box center [41, 215] width 69 height 10
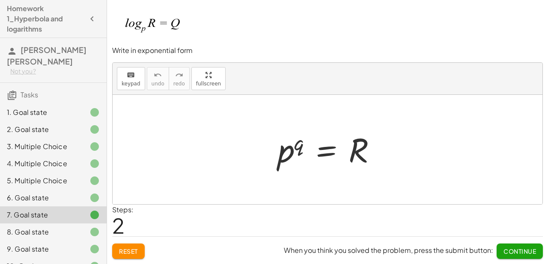
click at [62, 258] on div "8. Goal state" at bounding box center [53, 266] width 107 height 17
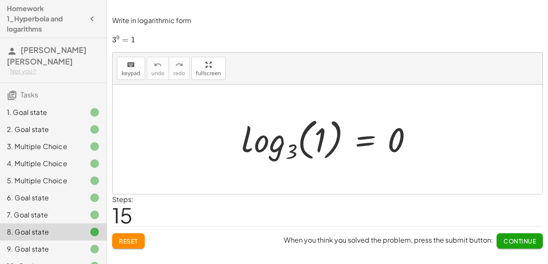
click at [76, 244] on div at bounding box center [88, 249] width 24 height 10
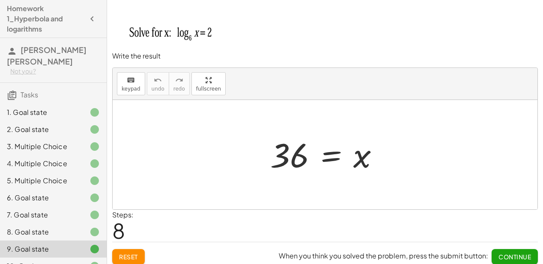
click at [89, 261] on icon at bounding box center [94, 266] width 10 height 10
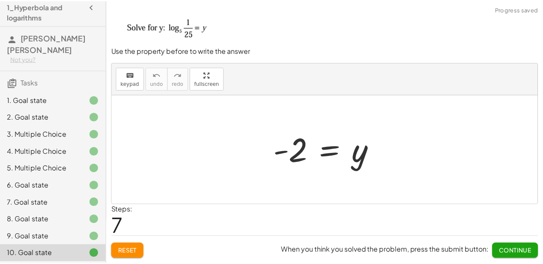
scroll to position [18, 0]
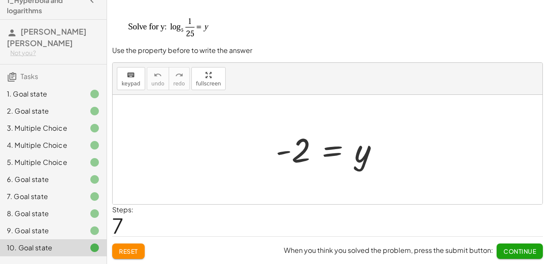
click at [53, 264] on span "Turn In All" at bounding box center [53, 268] width 45 height 8
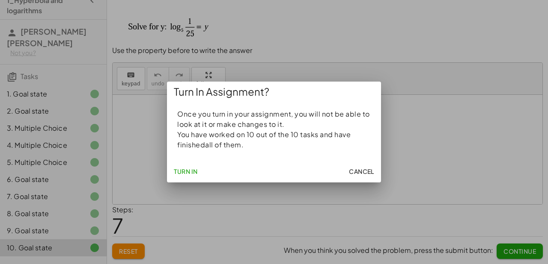
click at [199, 169] on button "Turn In" at bounding box center [185, 171] width 31 height 15
click at [355, 174] on span "Cancel" at bounding box center [361, 172] width 25 height 8
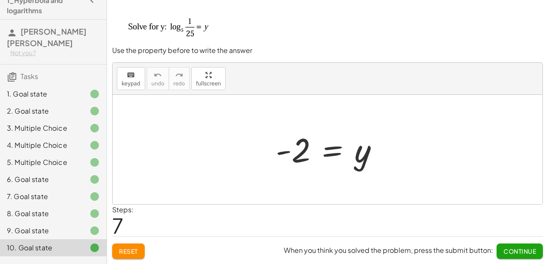
click at [502, 252] on button "Continue" at bounding box center [519, 251] width 46 height 15
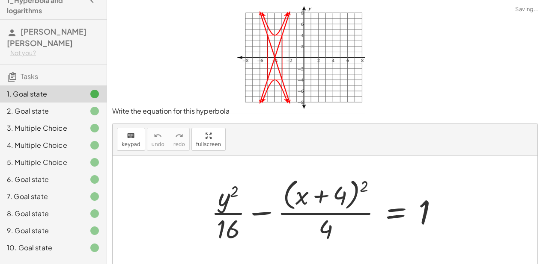
click at [502, 252] on div at bounding box center [325, 211] width 425 height 110
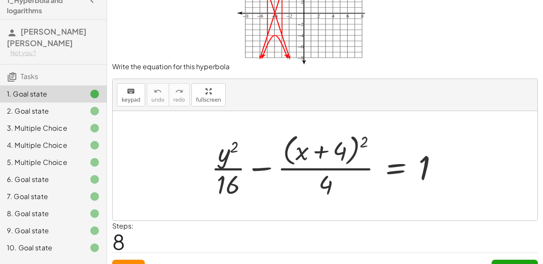
scroll to position [60, 0]
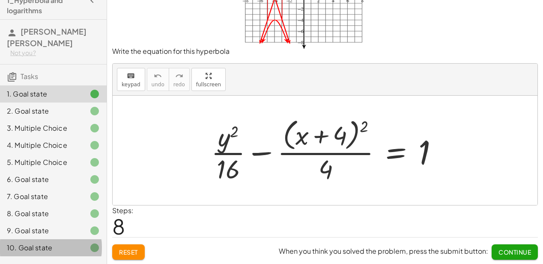
click at [53, 243] on div "10. Goal state" at bounding box center [41, 248] width 69 height 10
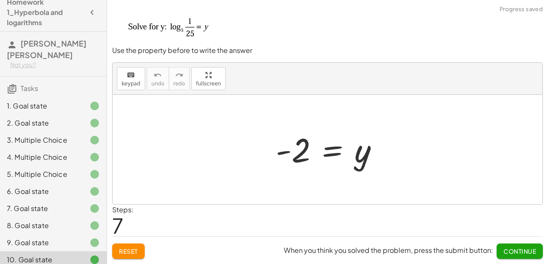
scroll to position [0, 0]
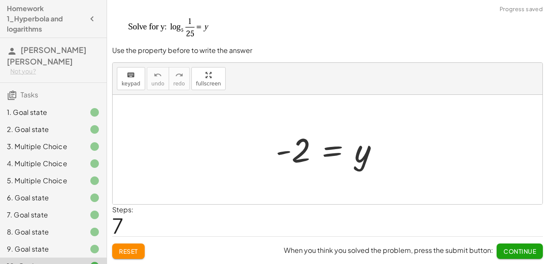
click at [29, 22] on h4 "Homework 1_Hyperbola and logarithms" at bounding box center [45, 18] width 77 height 31
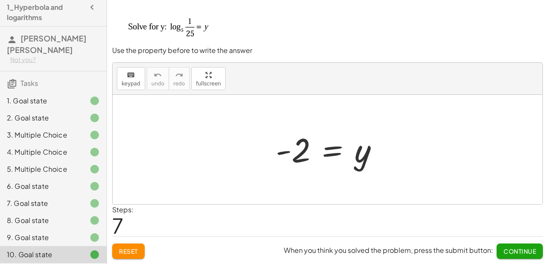
scroll to position [18, 0]
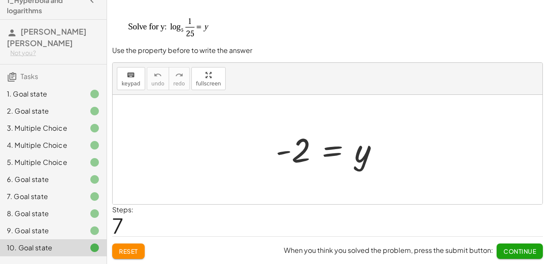
click at [53, 264] on span "Turn In All" at bounding box center [53, 268] width 45 height 8
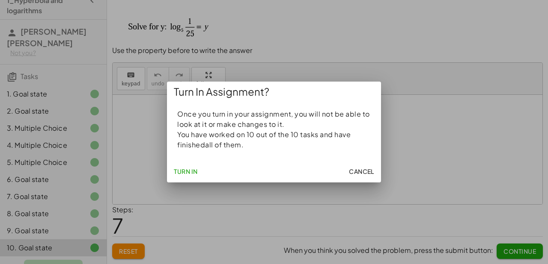
click at [53, 257] on div at bounding box center [274, 132] width 548 height 264
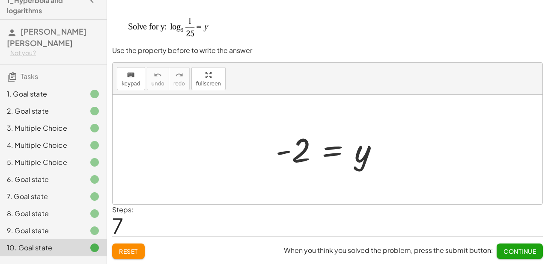
click at [68, 264] on span "Turn In All" at bounding box center [53, 268] width 45 height 8
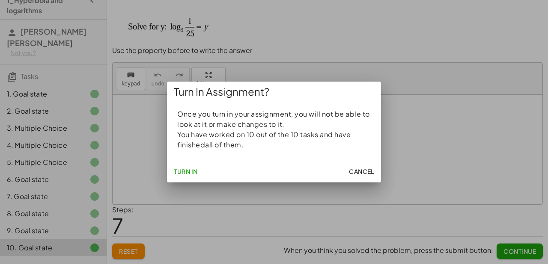
click at [187, 169] on span "Turn In" at bounding box center [186, 172] width 24 height 8
click at [186, 169] on span "Turn In" at bounding box center [186, 172] width 24 height 8
click at [32, 0] on div at bounding box center [274, 132] width 548 height 264
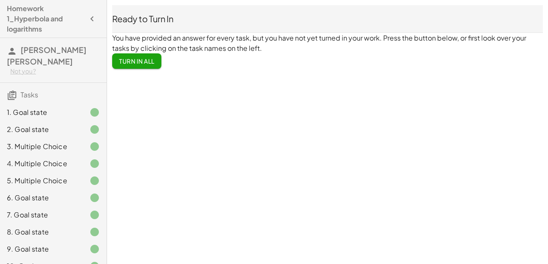
click at [140, 63] on span "Turn In All" at bounding box center [137, 61] width 36 height 8
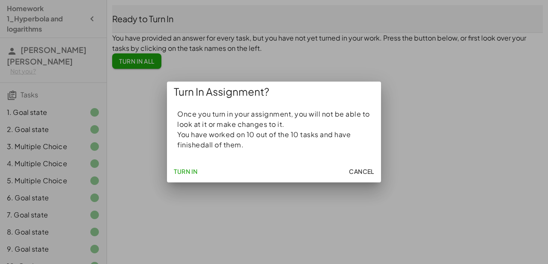
click at [178, 171] on span "Turn In" at bounding box center [186, 172] width 24 height 8
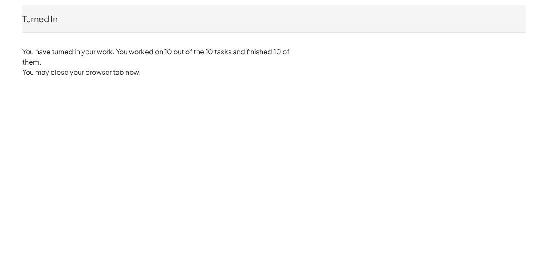
click at [0, 0] on div "Turned In [PERSON_NAME] [PERSON_NAME] Not you? You have turned in your work. Yo…" at bounding box center [0, 0] width 0 height 0
